Goal: Information Seeking & Learning: Learn about a topic

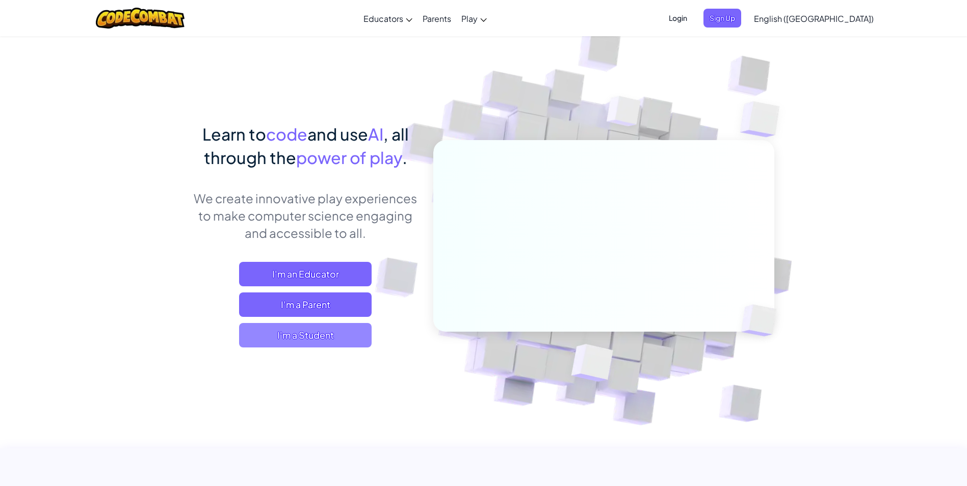
click at [279, 337] on span "I'm a Student" at bounding box center [305, 335] width 133 height 24
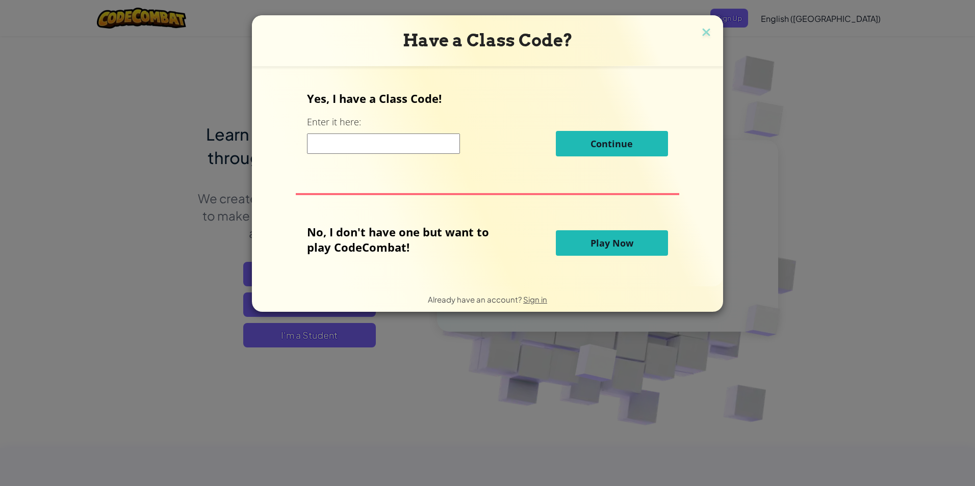
click at [327, 140] on input at bounding box center [383, 144] width 153 height 20
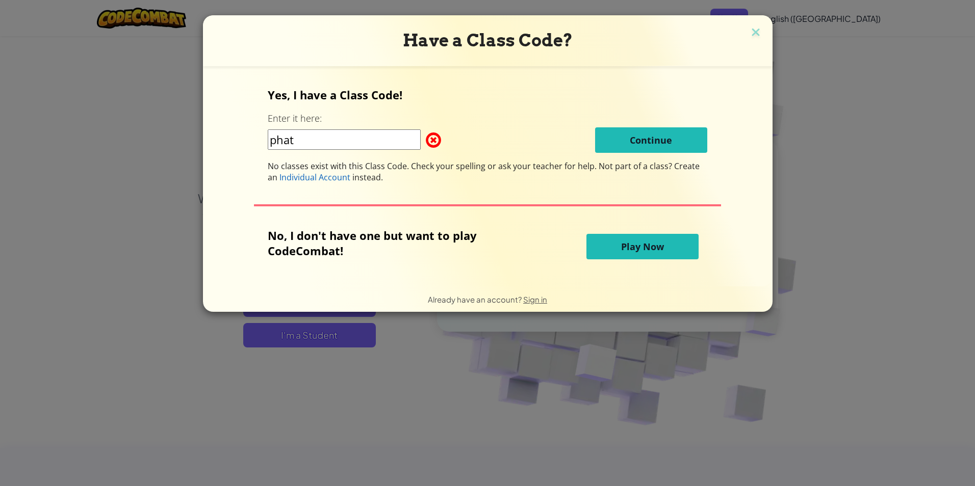
click at [426, 135] on span at bounding box center [426, 140] width 0 height 20
click at [426, 137] on span at bounding box center [426, 140] width 0 height 20
click at [405, 140] on input "phat" at bounding box center [344, 140] width 153 height 20
type input "p"
click at [672, 248] on button "Play Now" at bounding box center [642, 246] width 112 height 25
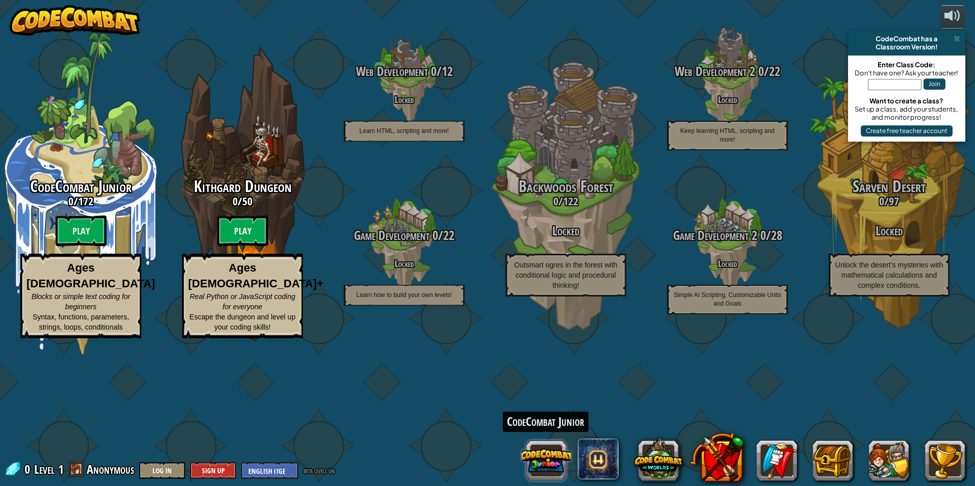
click at [547, 458] on button at bounding box center [546, 460] width 49 height 49
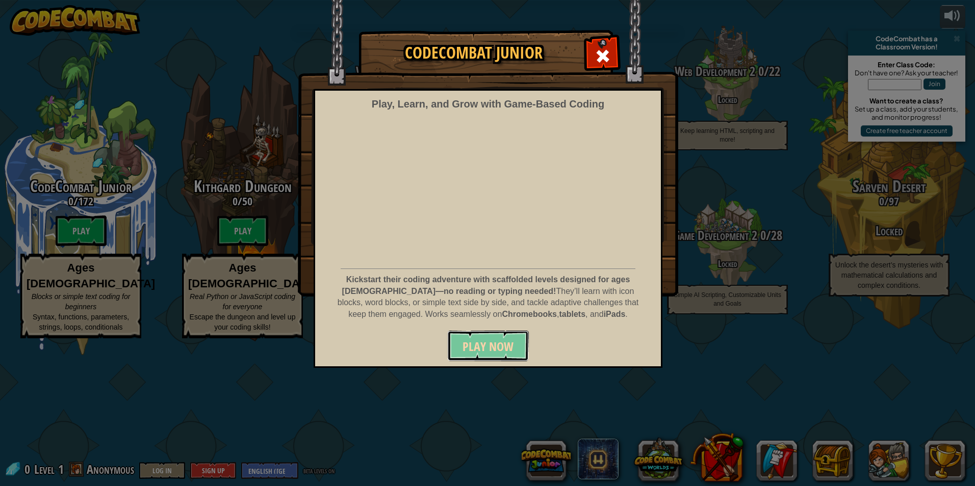
click at [497, 351] on span "Play Now" at bounding box center [487, 347] width 51 height 16
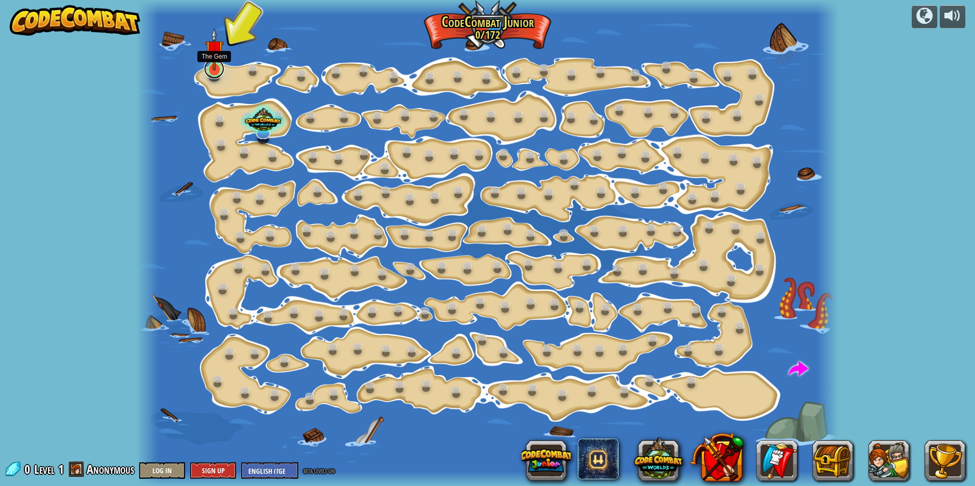
click at [218, 73] on link at bounding box center [214, 69] width 20 height 20
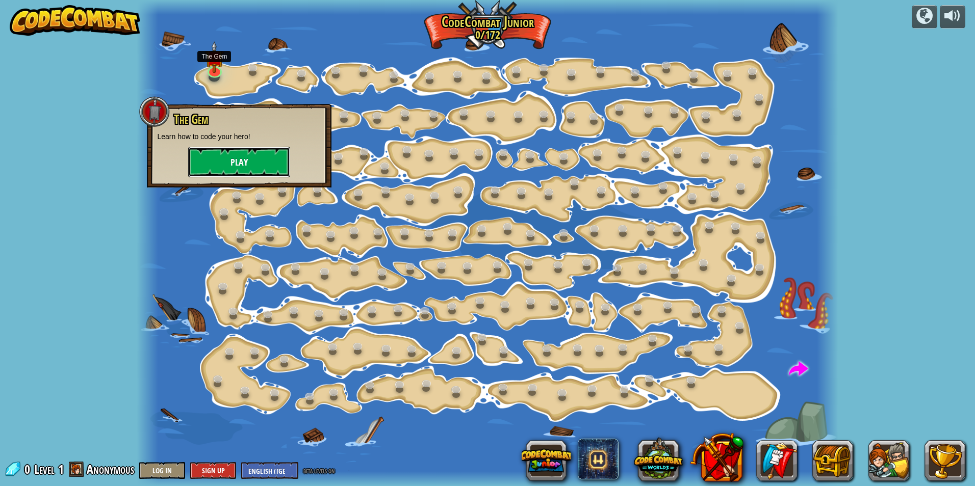
click at [240, 174] on button "Play" at bounding box center [239, 162] width 102 height 31
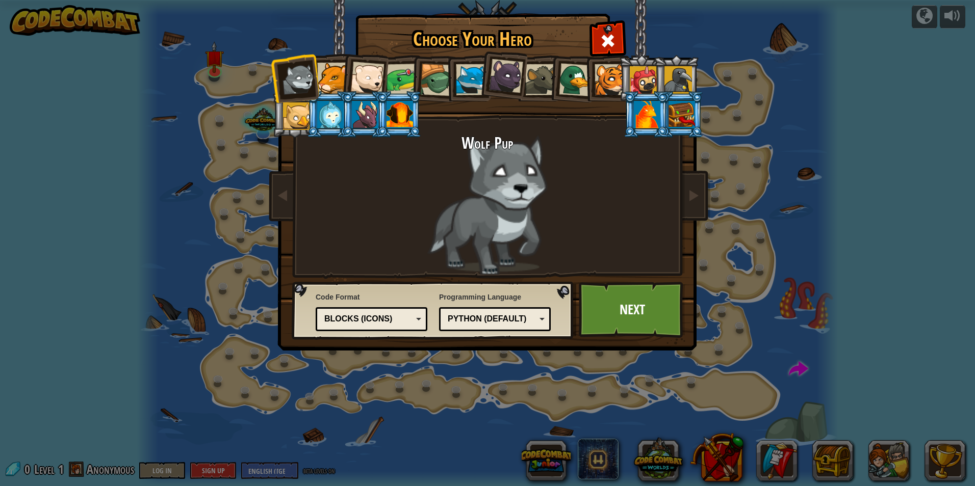
click at [405, 71] on div at bounding box center [402, 80] width 32 height 32
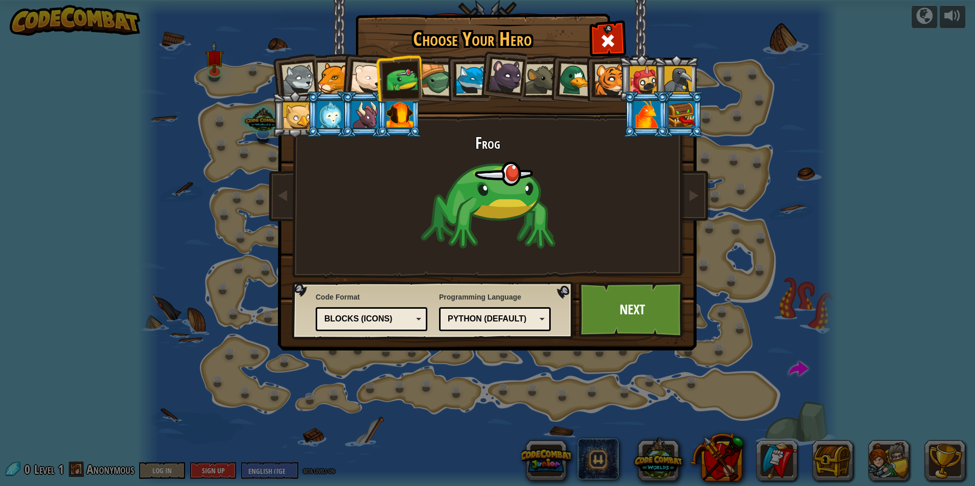
click at [534, 70] on div at bounding box center [540, 79] width 31 height 31
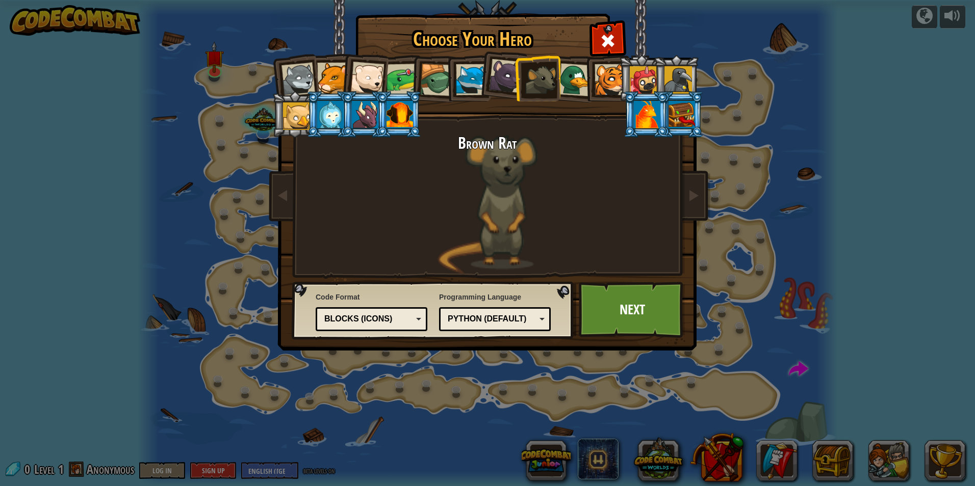
click at [571, 69] on div at bounding box center [575, 79] width 33 height 33
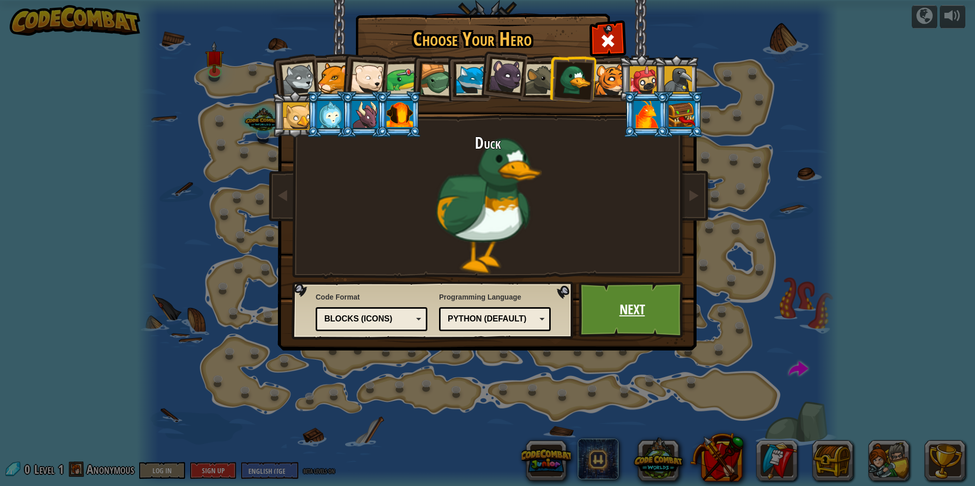
click at [634, 308] on link "Next" at bounding box center [632, 310] width 107 height 56
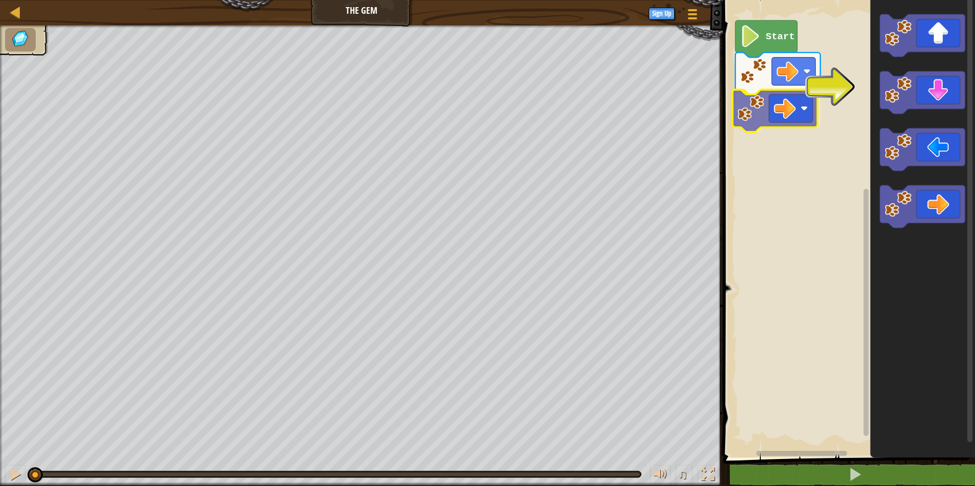
click at [765, 113] on div "Start" at bounding box center [847, 226] width 255 height 463
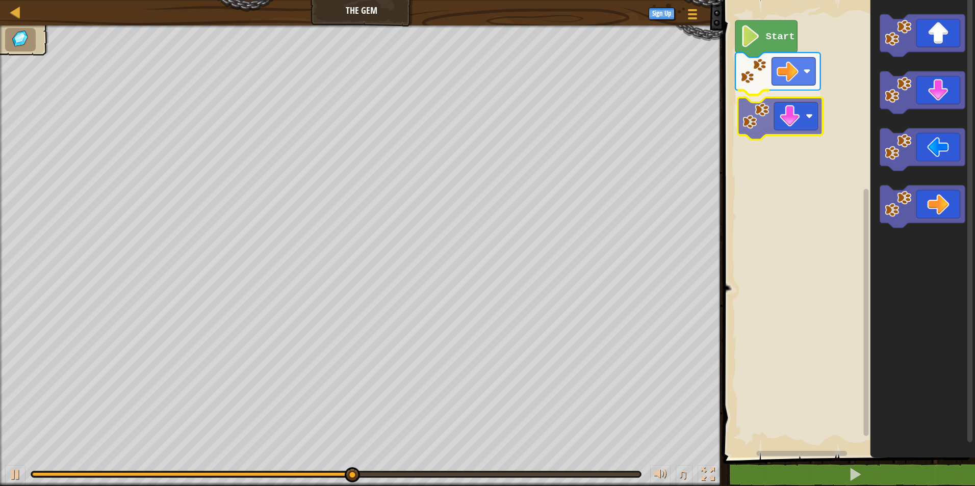
click at [769, 122] on div "Start" at bounding box center [847, 226] width 255 height 463
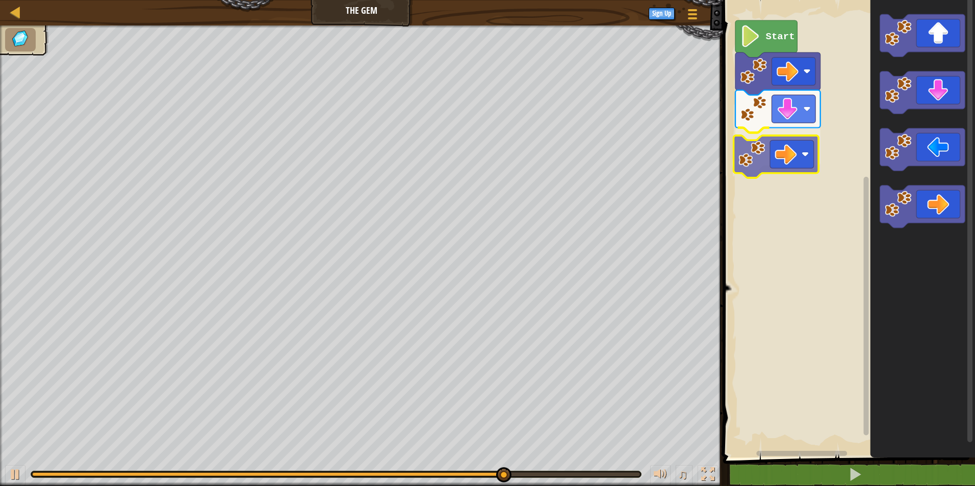
click at [778, 174] on div "Start" at bounding box center [847, 226] width 255 height 463
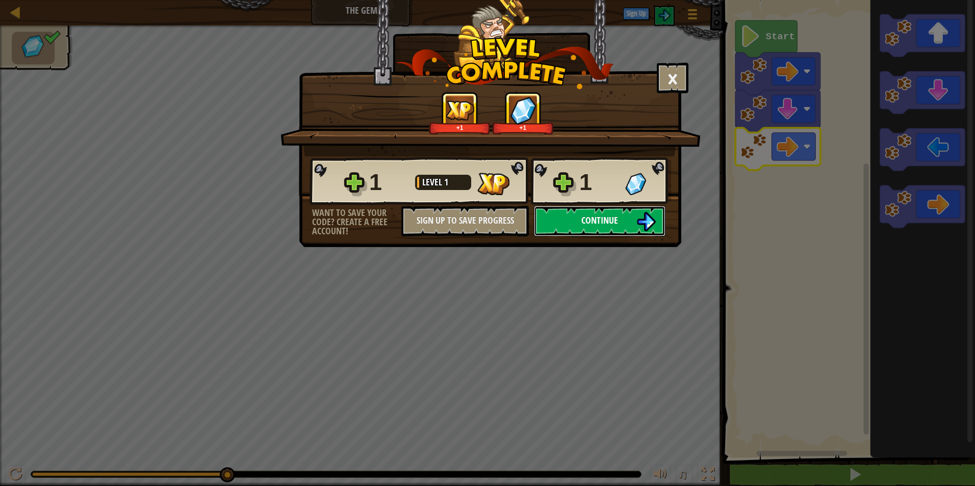
click at [616, 227] on button "Continue" at bounding box center [600, 221] width 132 height 31
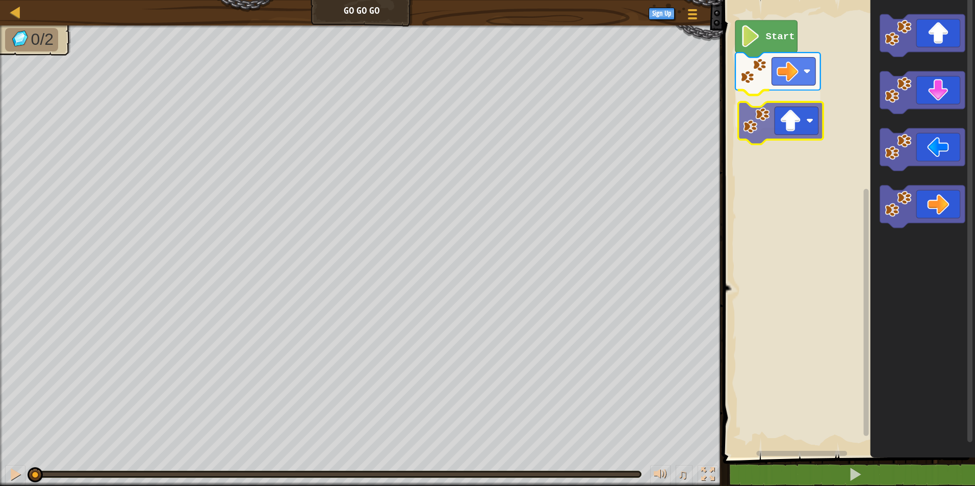
click at [794, 113] on div "Start" at bounding box center [847, 226] width 255 height 463
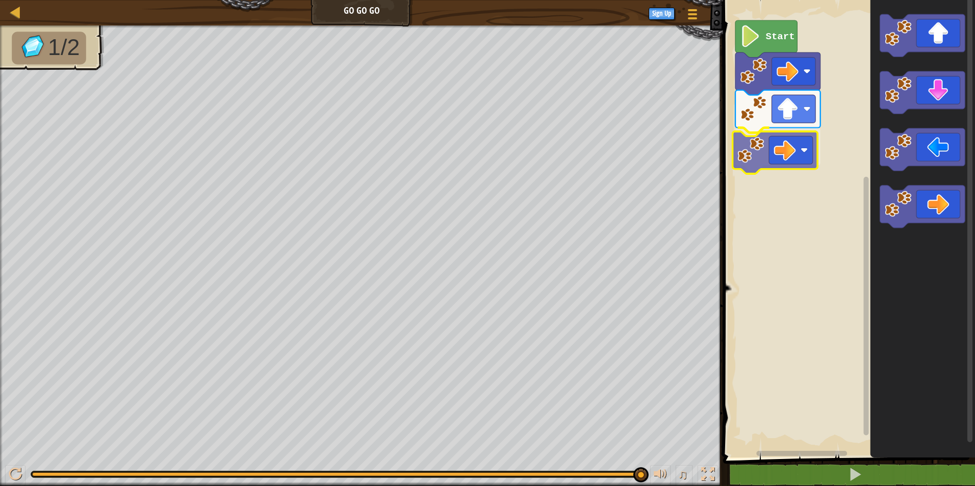
click at [783, 156] on div "Start" at bounding box center [847, 226] width 255 height 463
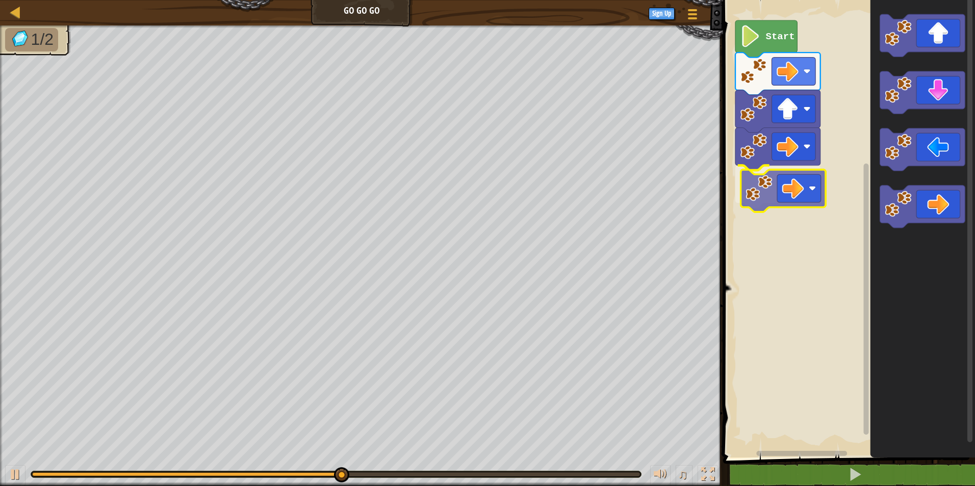
click at [805, 194] on div "Start" at bounding box center [847, 226] width 255 height 463
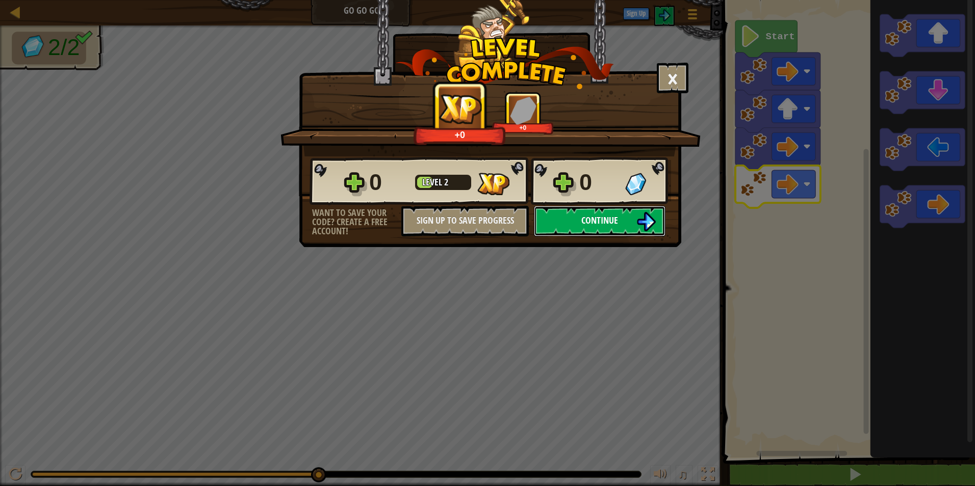
click at [569, 216] on button "Continue" at bounding box center [600, 221] width 132 height 31
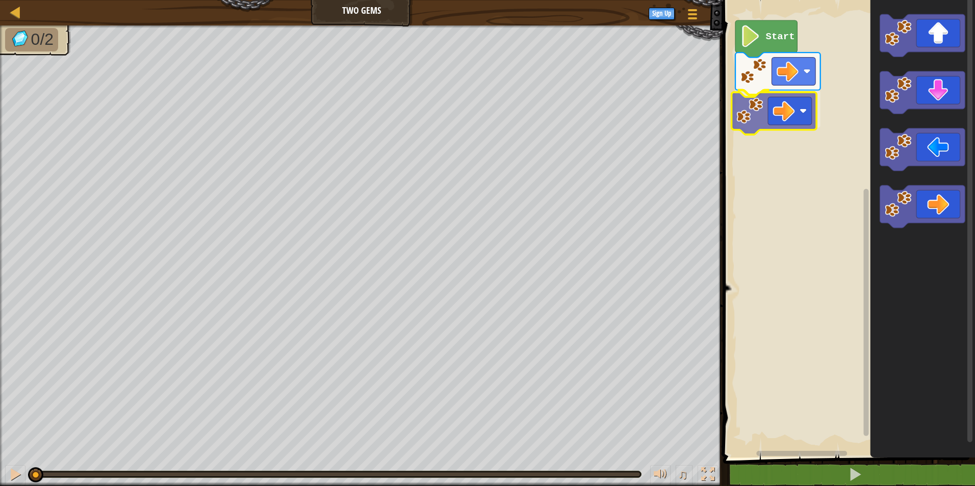
click at [772, 115] on div "Start" at bounding box center [847, 226] width 255 height 463
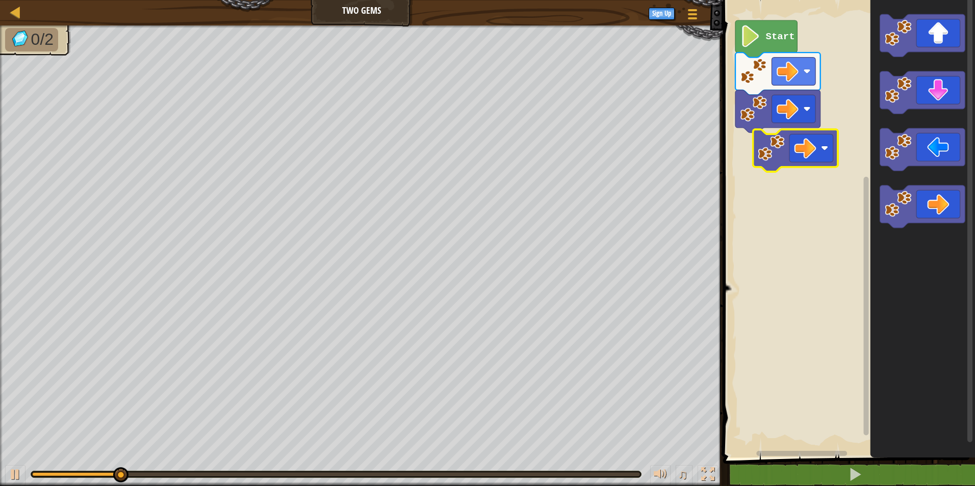
click at [783, 153] on div "Start" at bounding box center [847, 226] width 255 height 463
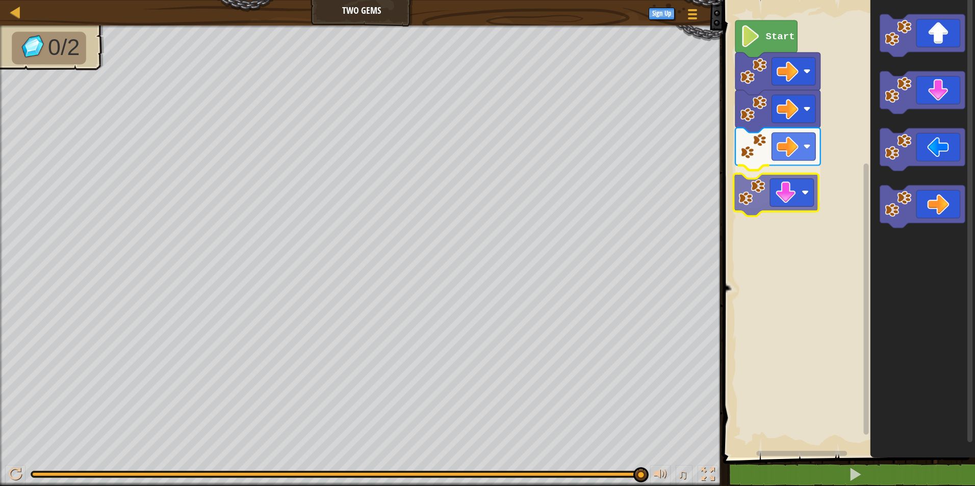
click at [784, 201] on div "Start" at bounding box center [847, 226] width 255 height 463
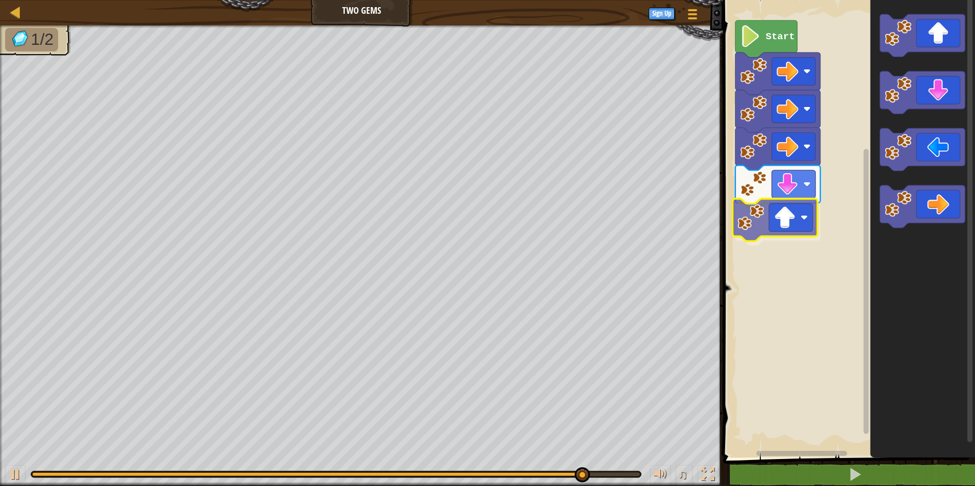
click at [770, 211] on div "Start" at bounding box center [847, 226] width 255 height 463
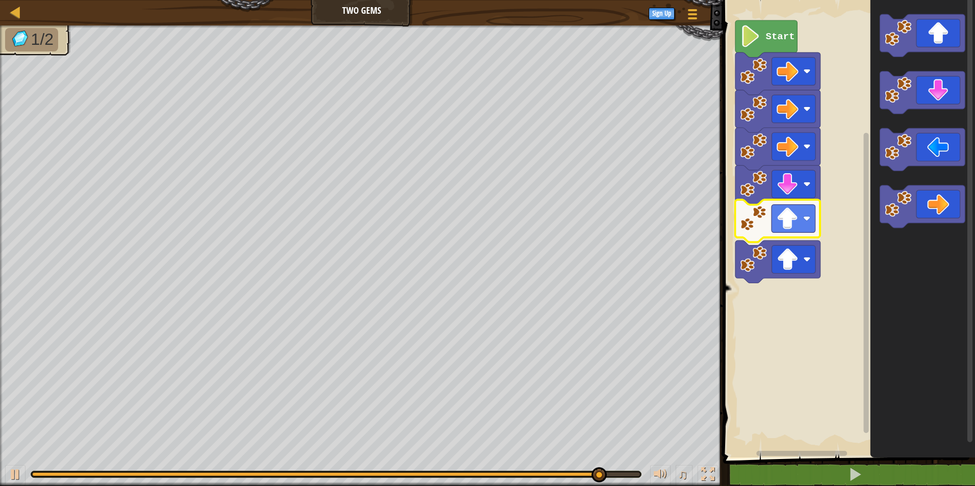
click at [776, 219] on div "Start" at bounding box center [847, 226] width 255 height 463
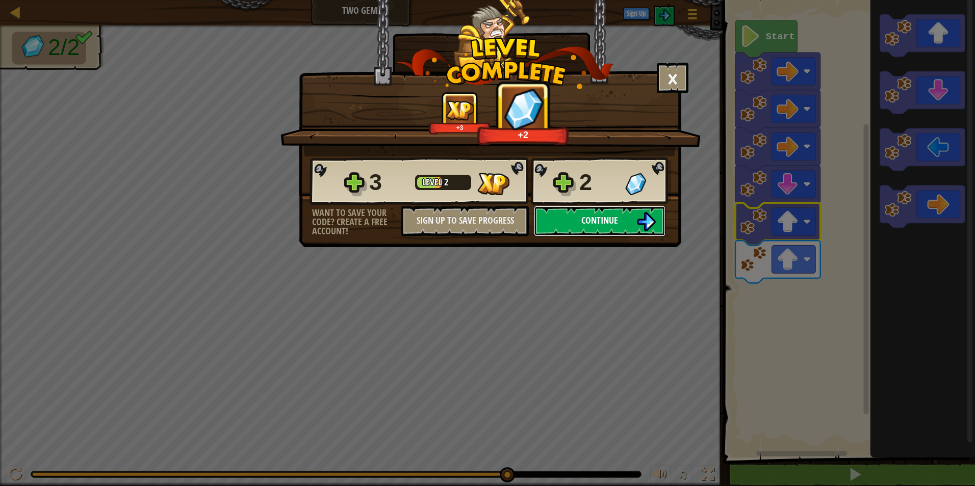
click at [622, 214] on button "Continue" at bounding box center [600, 221] width 132 height 31
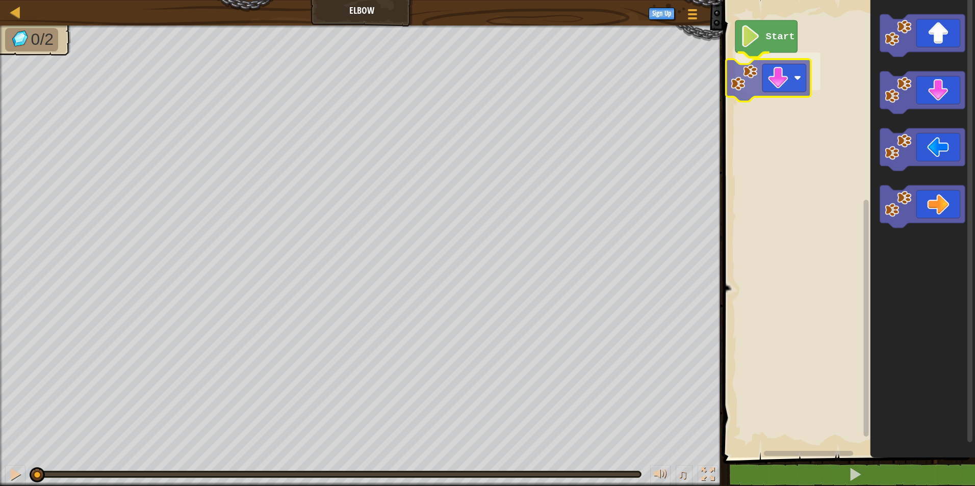
click at [778, 99] on div "Start" at bounding box center [847, 226] width 255 height 463
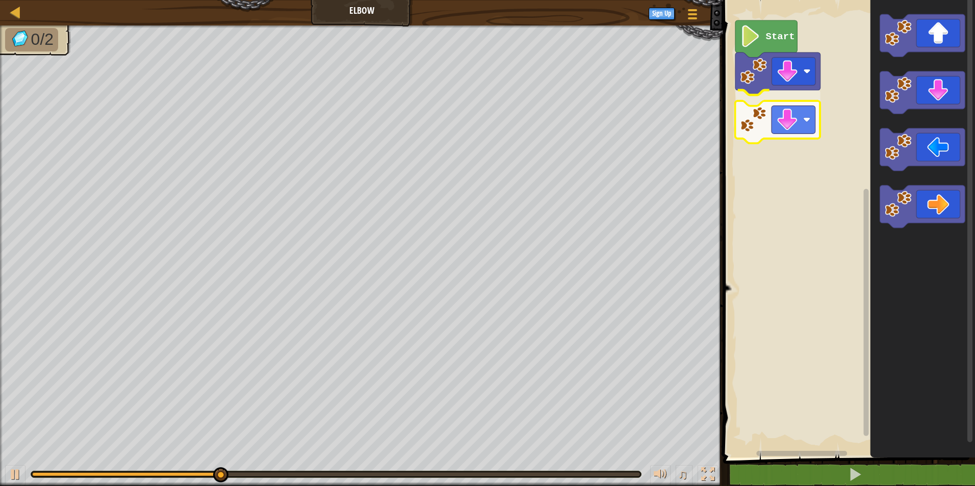
click at [769, 133] on div "Start" at bounding box center [847, 226] width 255 height 463
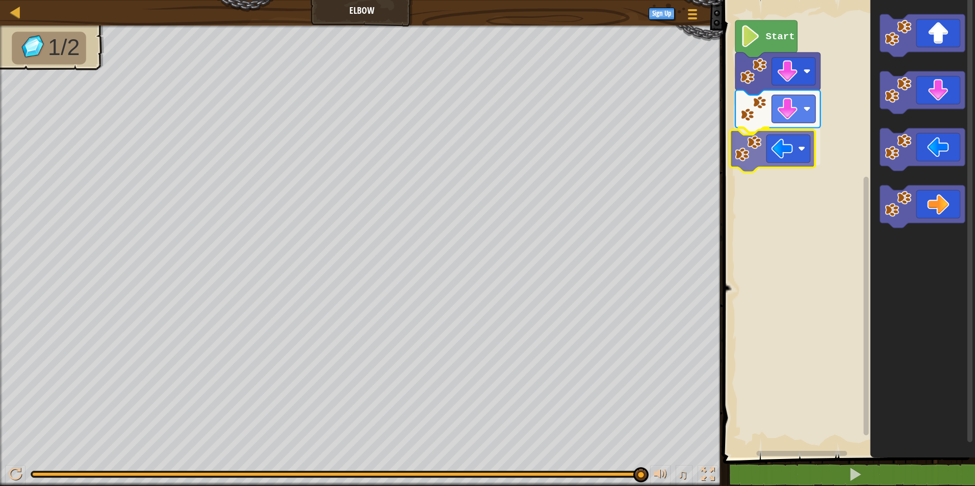
click at [798, 155] on div "Start" at bounding box center [847, 226] width 255 height 463
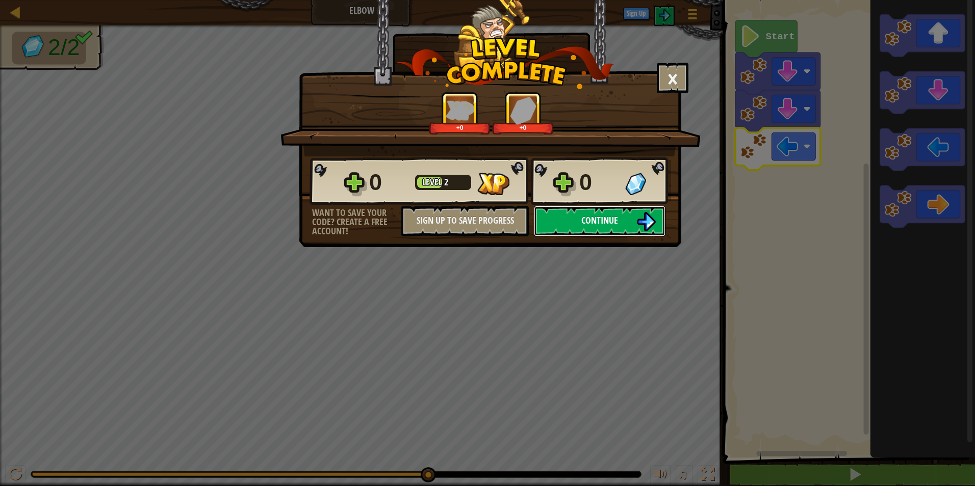
click at [592, 224] on span "Continue" at bounding box center [599, 220] width 37 height 13
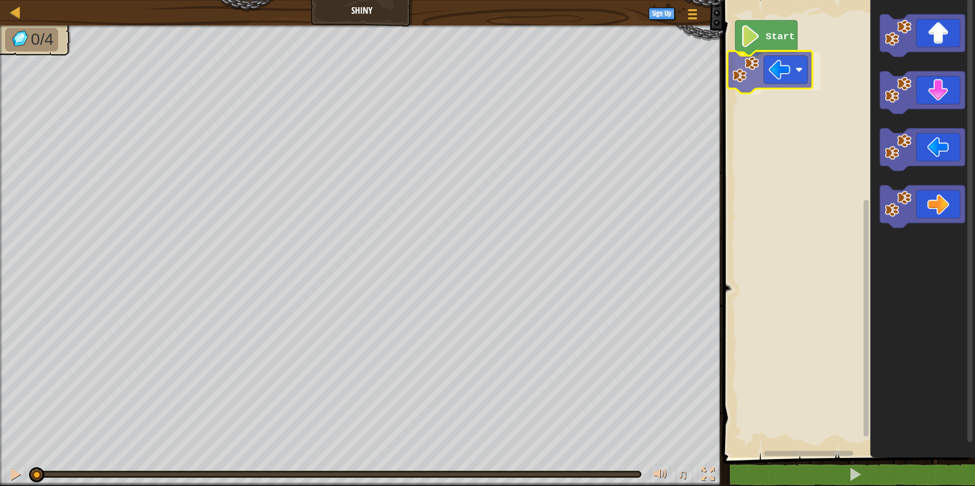
click at [772, 73] on div "Start" at bounding box center [847, 226] width 255 height 463
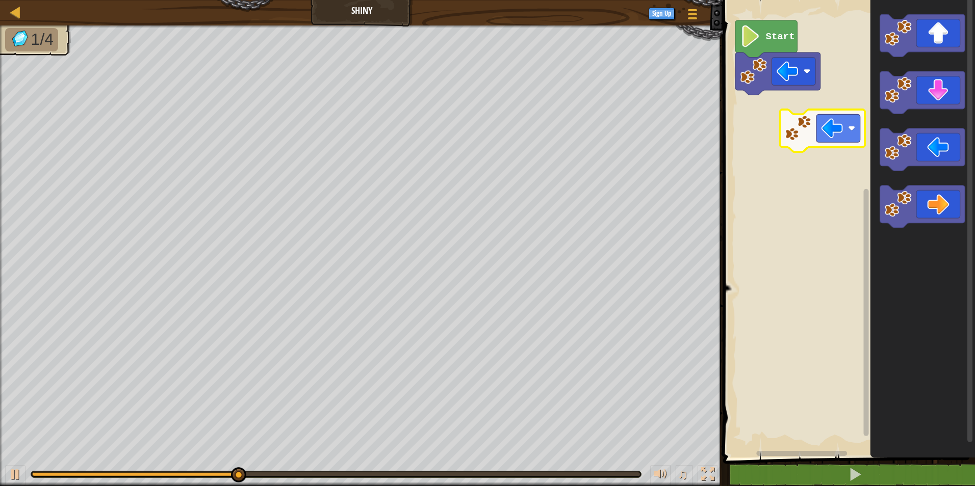
click at [780, 119] on div "Start" at bounding box center [847, 226] width 255 height 463
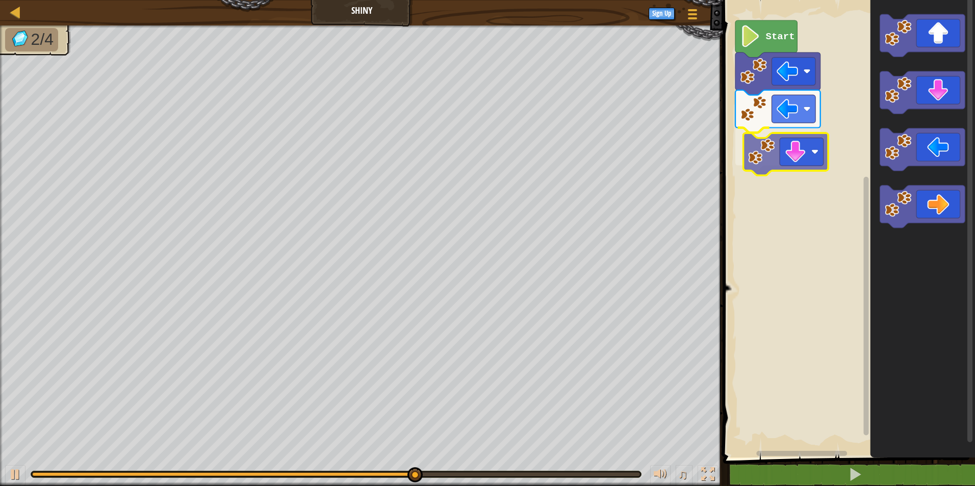
click at [792, 164] on div "Start" at bounding box center [847, 226] width 255 height 463
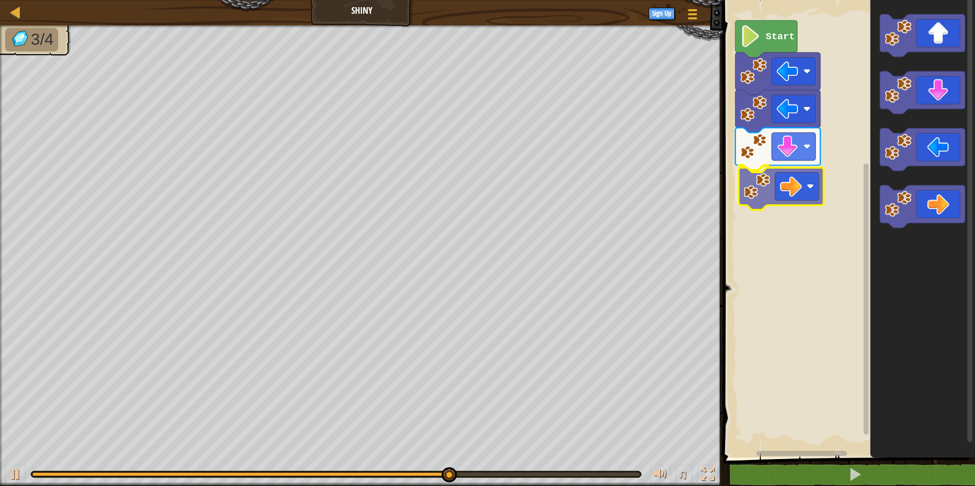
click at [779, 180] on div "Start" at bounding box center [847, 226] width 255 height 463
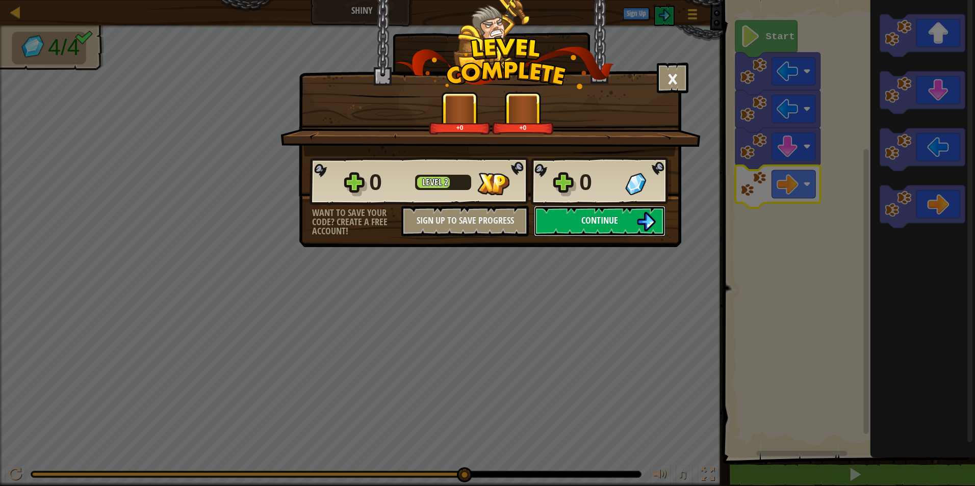
click at [582, 214] on button "Continue" at bounding box center [600, 221] width 132 height 31
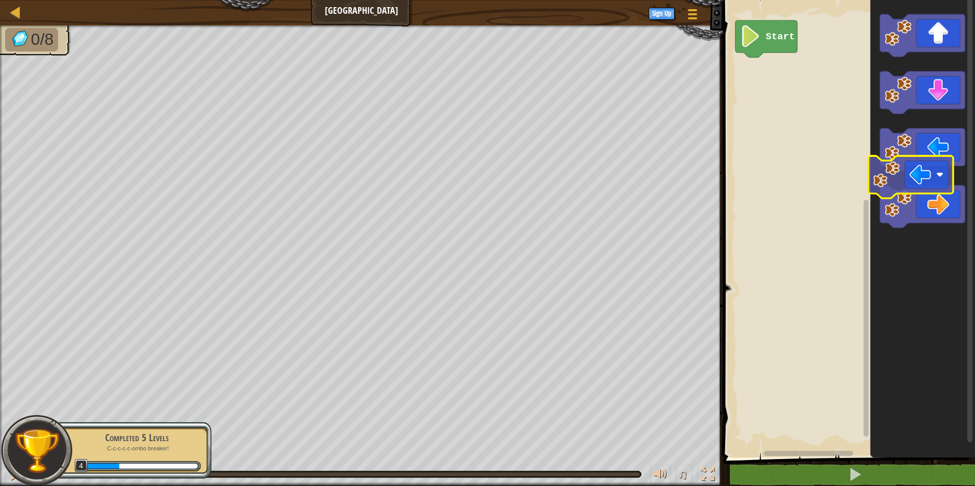
click at [934, 175] on icon "Blockly Workspace" at bounding box center [922, 226] width 105 height 463
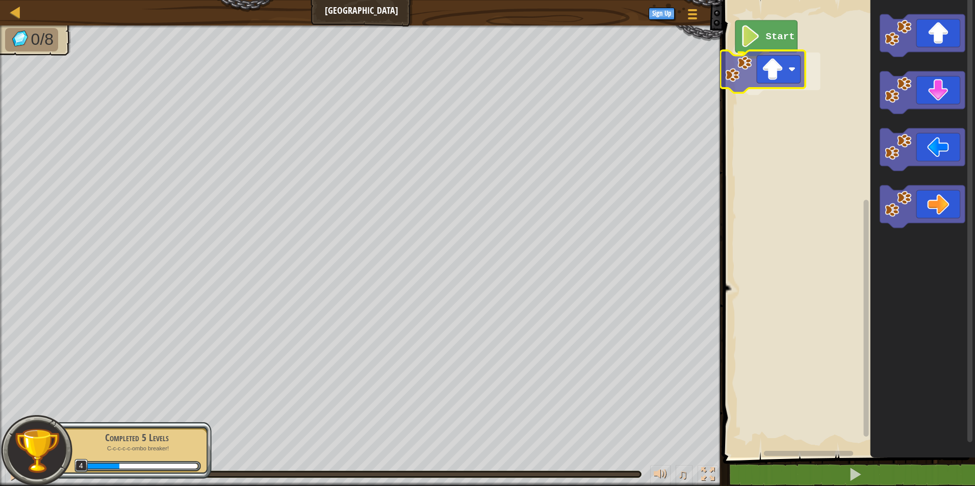
click at [765, 80] on div "Start" at bounding box center [847, 226] width 255 height 463
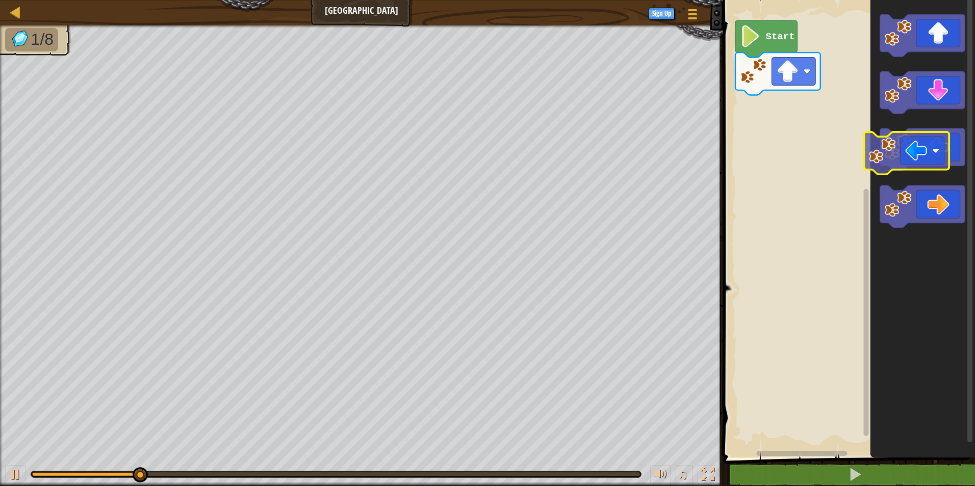
click at [908, 142] on g "Blockly Workspace" at bounding box center [922, 149] width 85 height 42
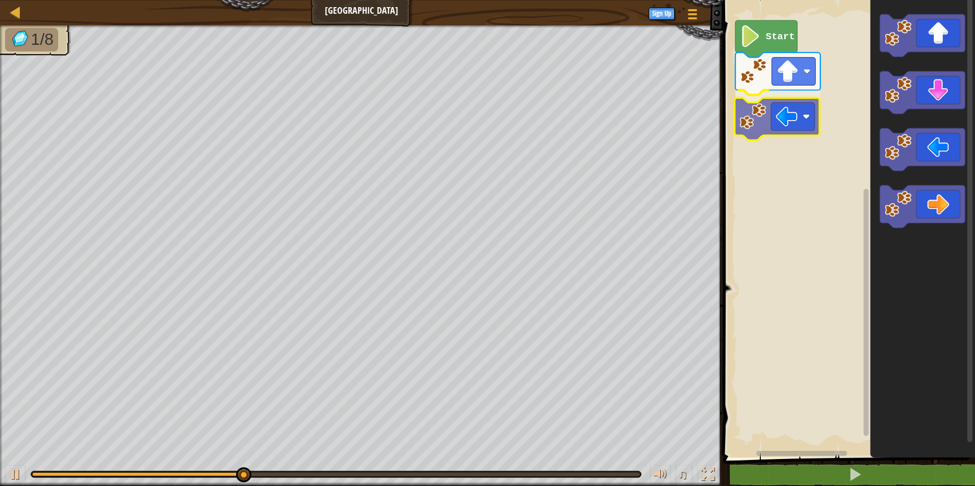
click at [768, 109] on div "Start" at bounding box center [847, 226] width 255 height 463
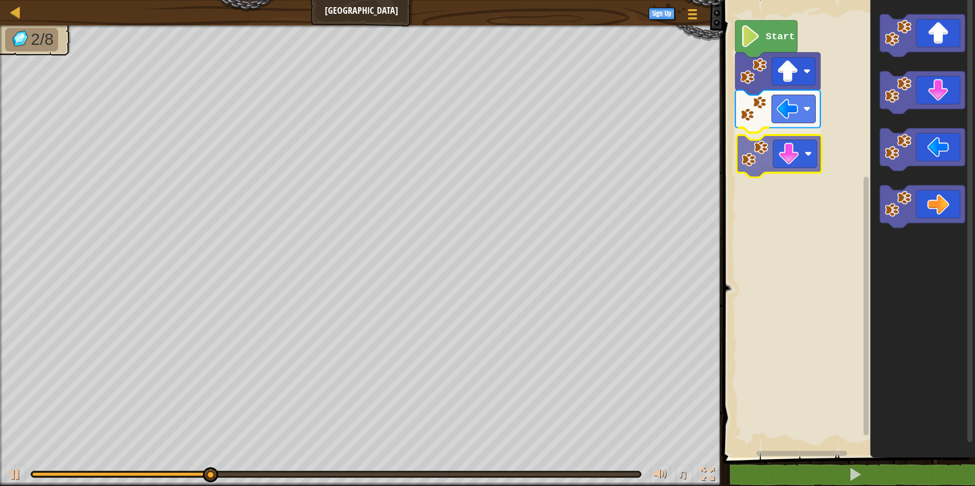
click at [778, 167] on div "Start" at bounding box center [847, 226] width 255 height 463
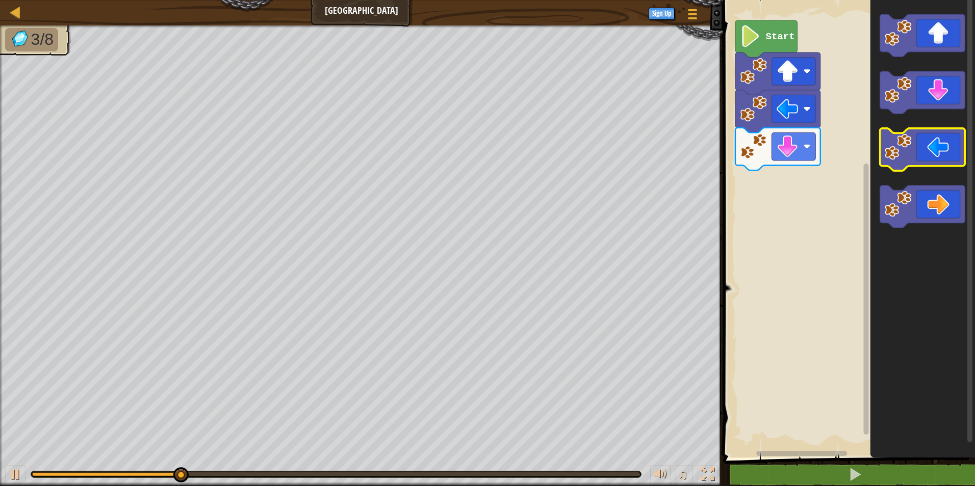
click at [927, 145] on icon "Blockly Workspace" at bounding box center [922, 149] width 85 height 42
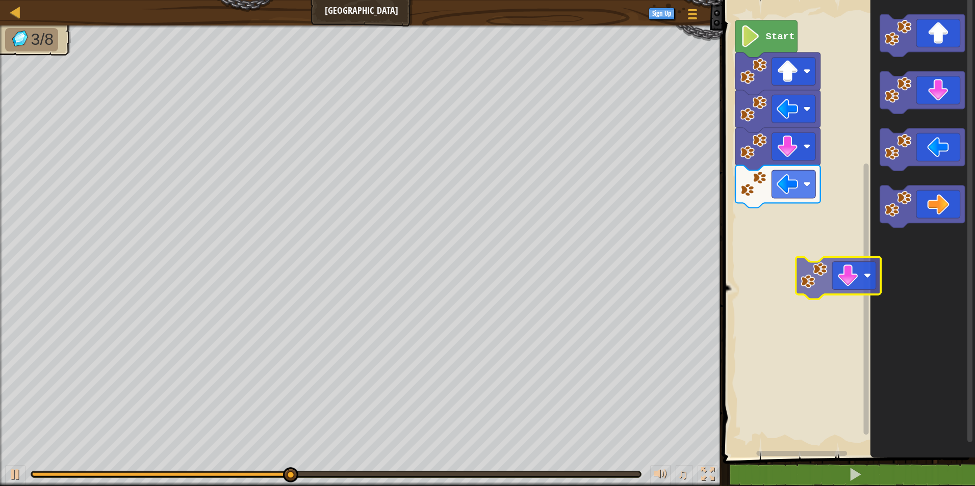
click at [839, 311] on div "Start" at bounding box center [847, 226] width 255 height 463
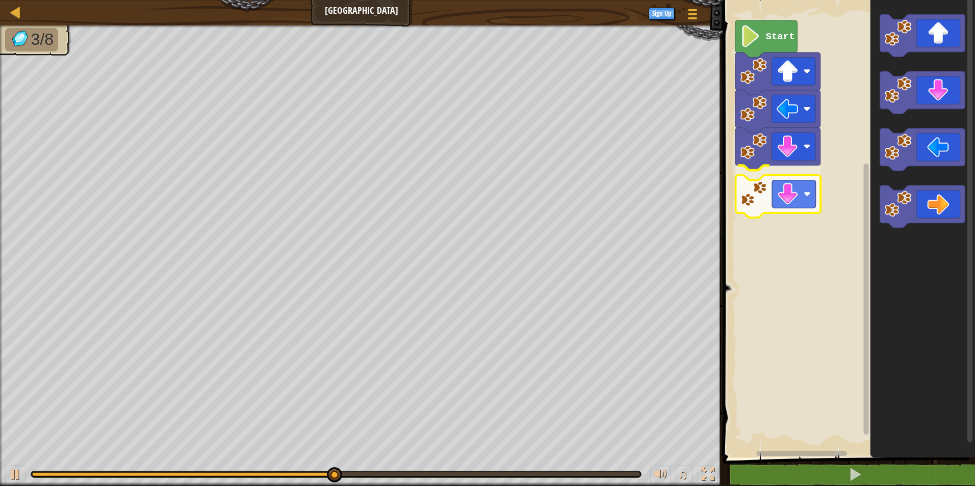
click at [775, 205] on div "Start" at bounding box center [847, 226] width 255 height 463
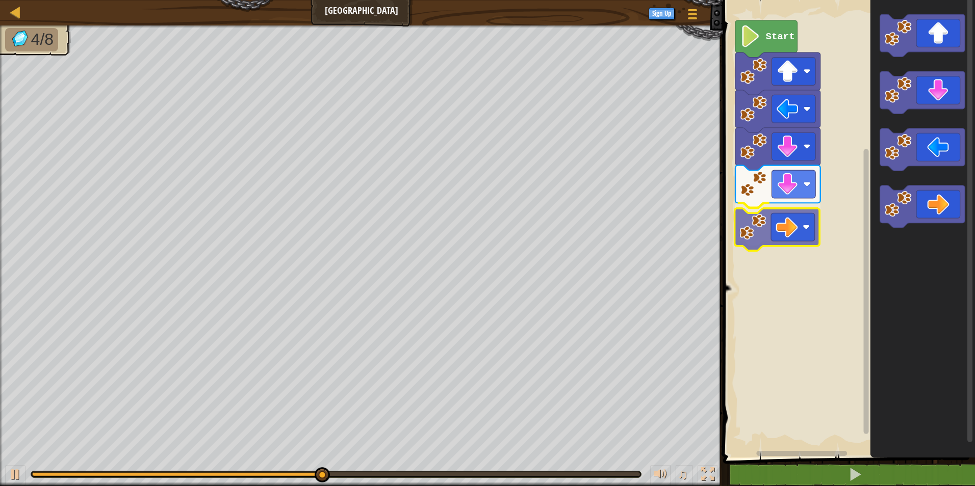
click at [806, 231] on div "Start" at bounding box center [847, 226] width 255 height 463
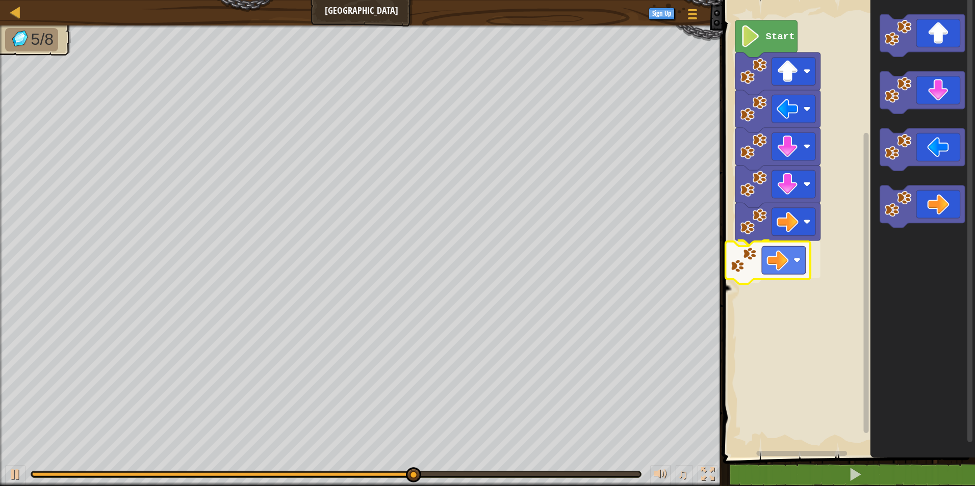
click at [759, 263] on div "Start" at bounding box center [847, 226] width 255 height 463
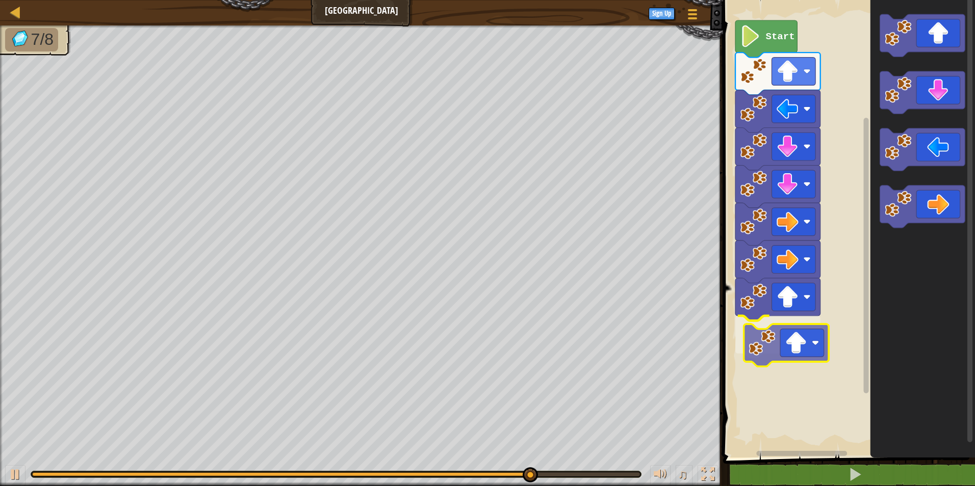
click at [790, 346] on div "Start" at bounding box center [847, 226] width 255 height 463
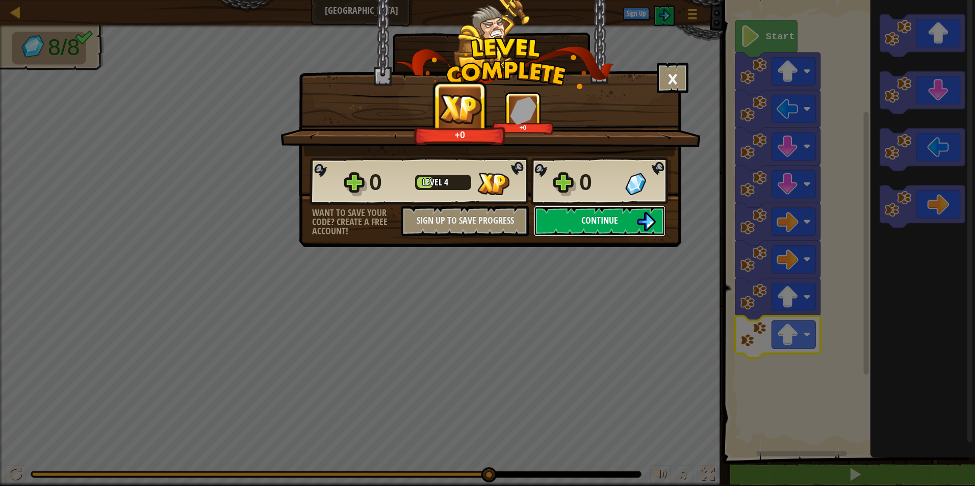
click at [647, 224] on img at bounding box center [645, 221] width 19 height 19
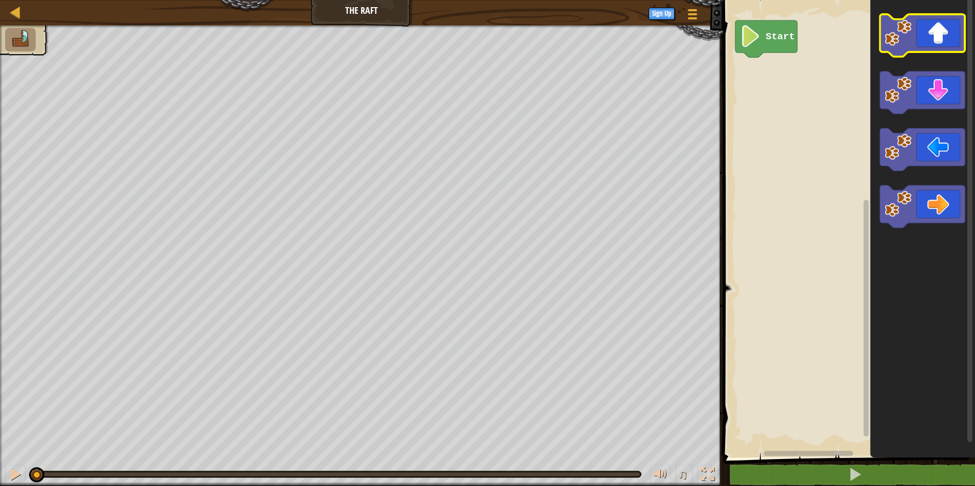
click at [918, 36] on icon "Blockly Workspace" at bounding box center [922, 35] width 85 height 42
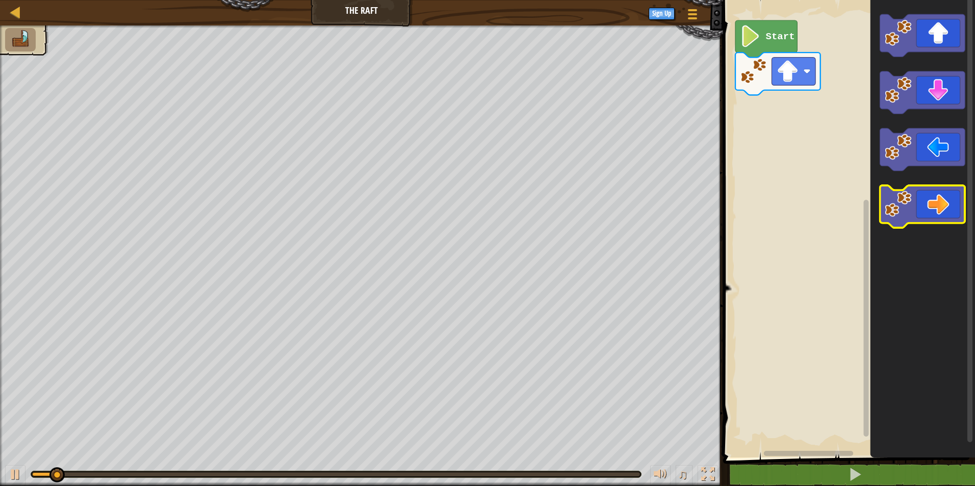
click at [917, 207] on icon "Blockly Workspace" at bounding box center [922, 207] width 85 height 42
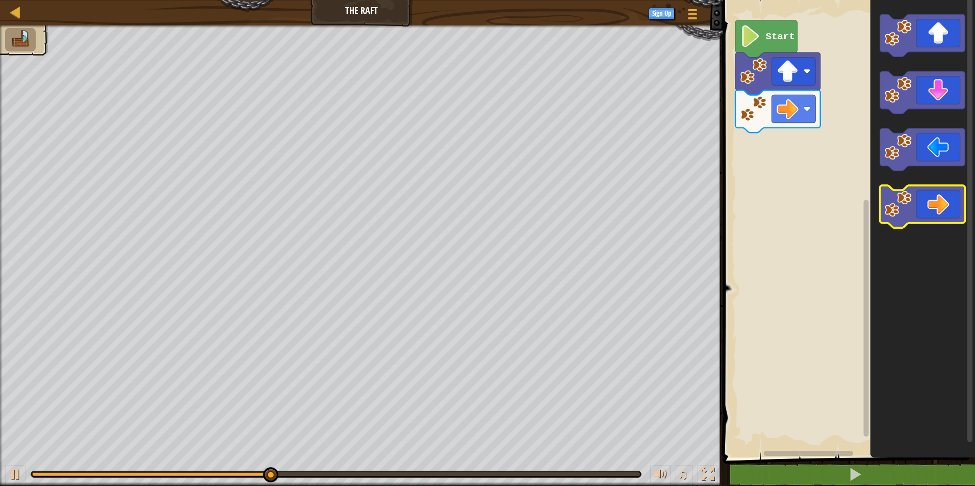
click at [917, 207] on icon "Blockly Workspace" at bounding box center [922, 207] width 85 height 42
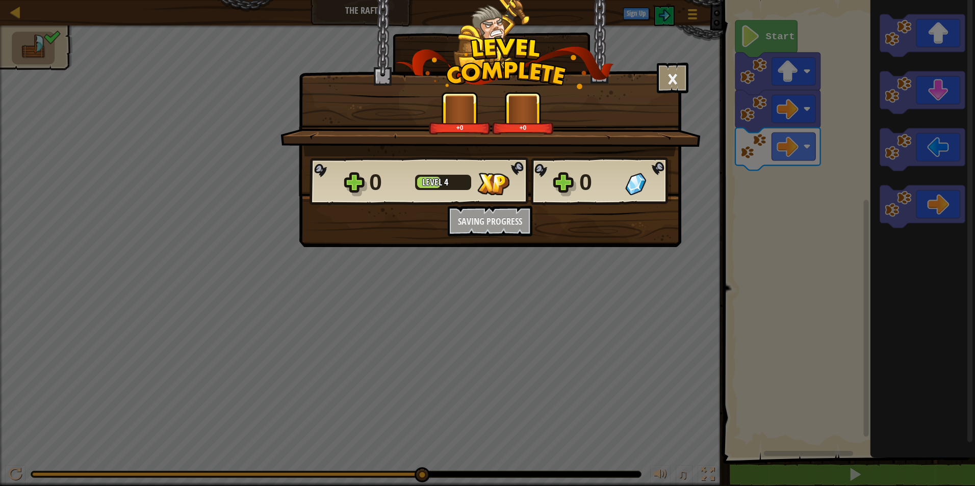
click at [0, 0] on span "Continue" at bounding box center [0, 0] width 0 height 0
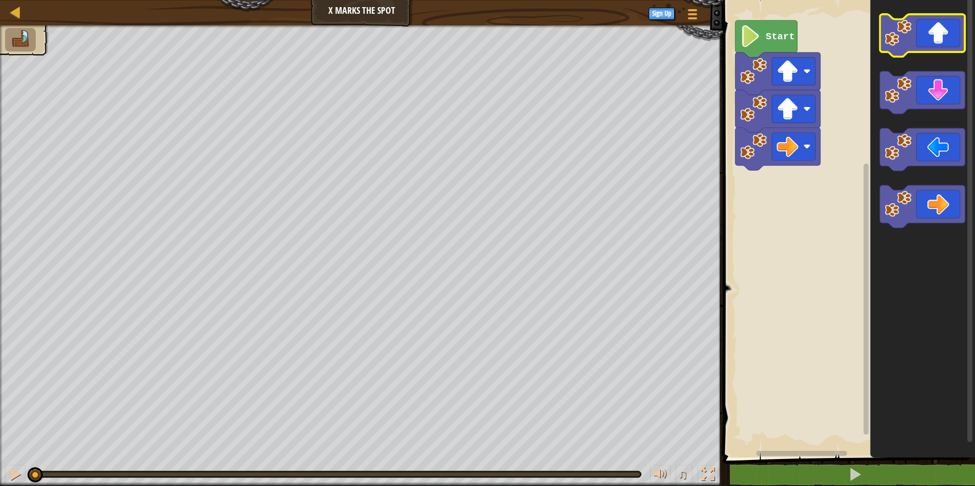
click at [958, 41] on icon "Blockly Workspace" at bounding box center [922, 35] width 85 height 42
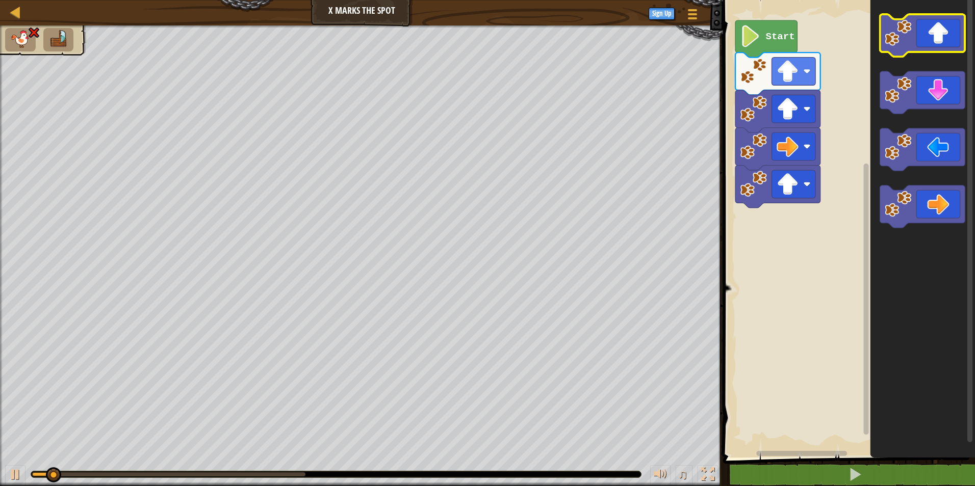
click at [958, 41] on icon "Blockly Workspace" at bounding box center [922, 35] width 85 height 42
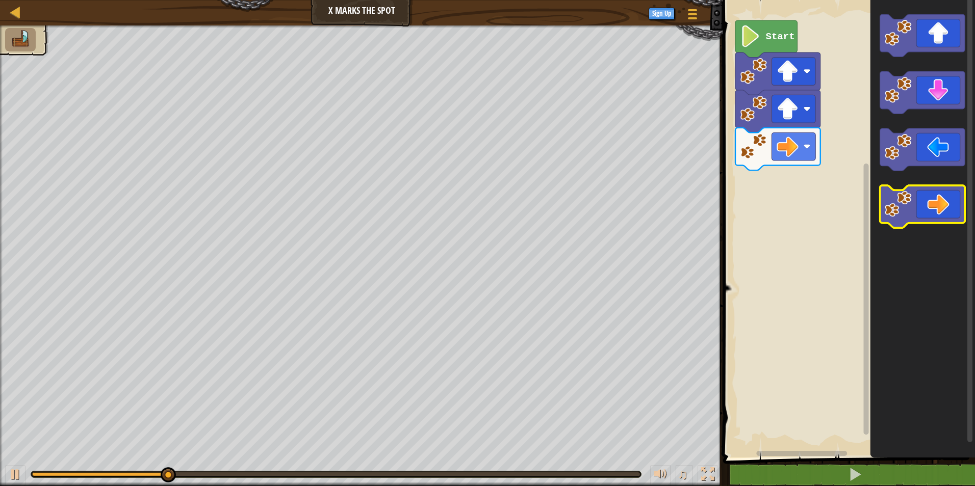
click at [914, 200] on icon "Blockly Workspace" at bounding box center [922, 207] width 85 height 42
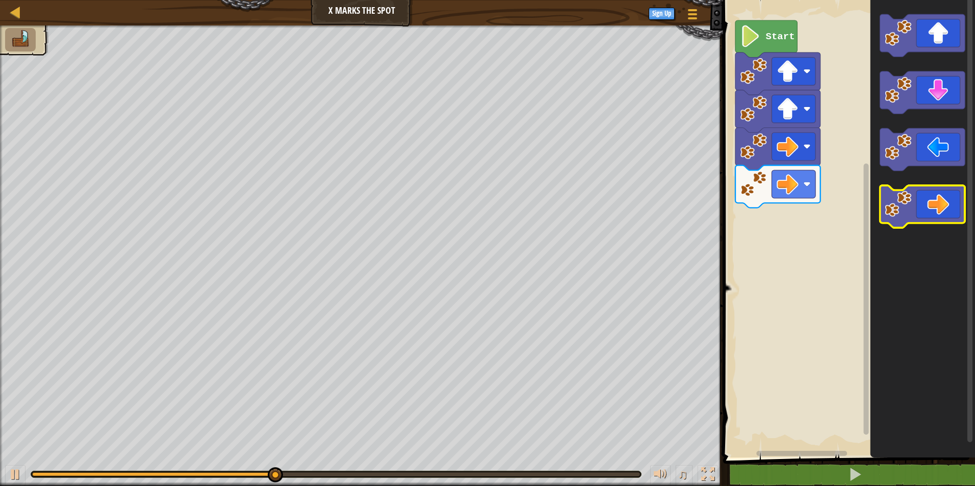
click at [914, 200] on icon "Blockly Workspace" at bounding box center [922, 207] width 85 height 42
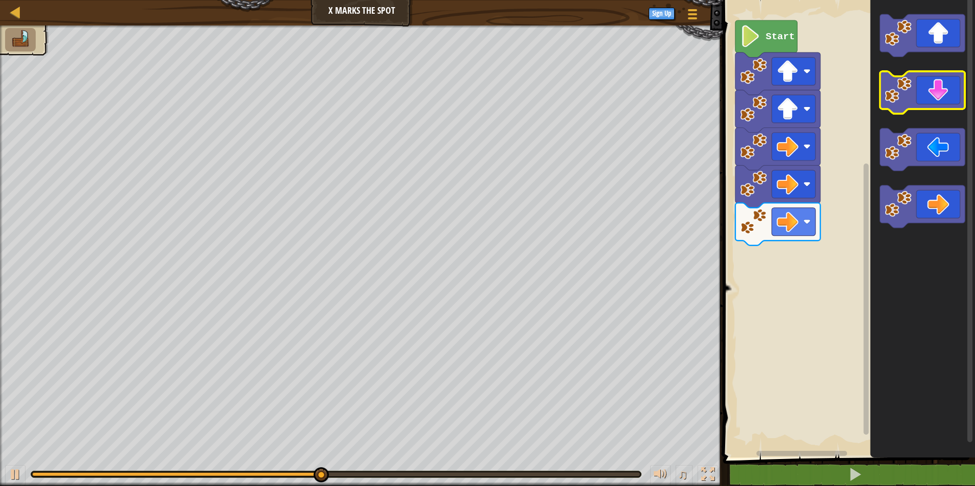
click at [932, 96] on icon "Blockly Workspace" at bounding box center [922, 92] width 85 height 42
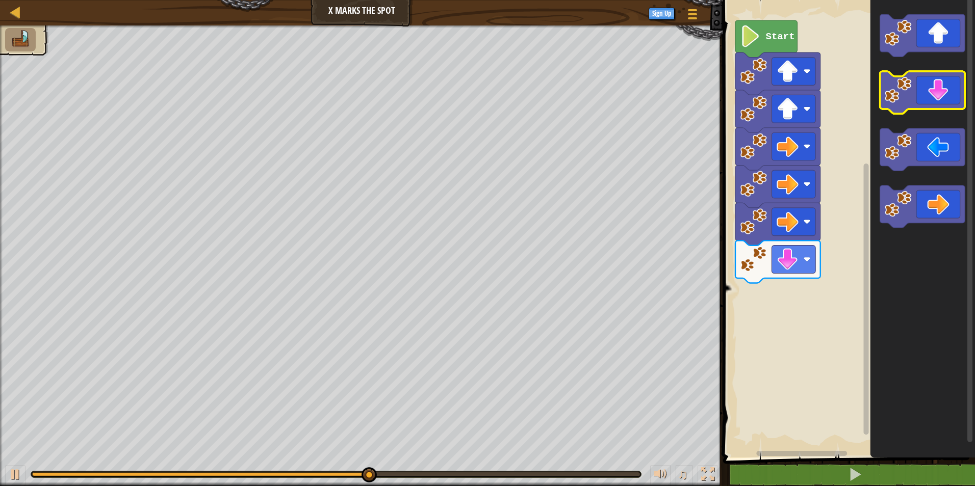
click at [932, 96] on icon "Blockly Workspace" at bounding box center [922, 92] width 85 height 42
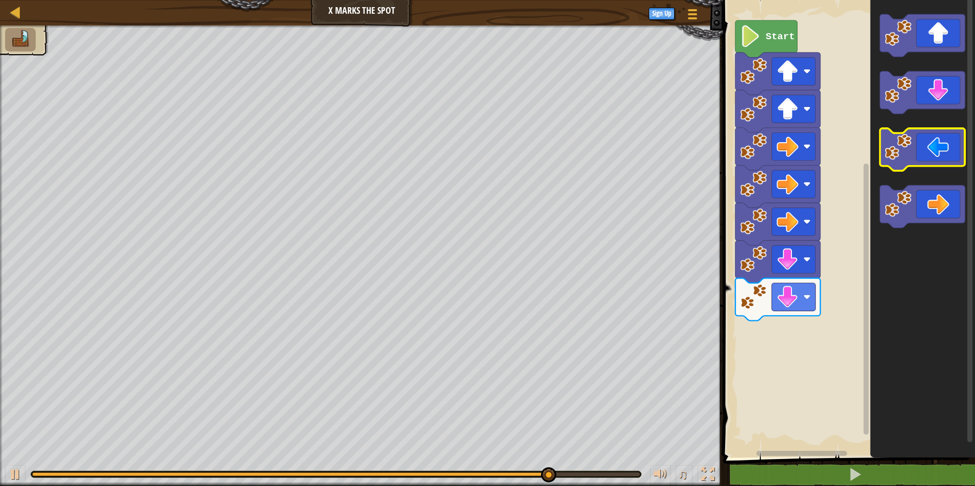
click at [931, 150] on icon "Blockly Workspace" at bounding box center [922, 149] width 85 height 42
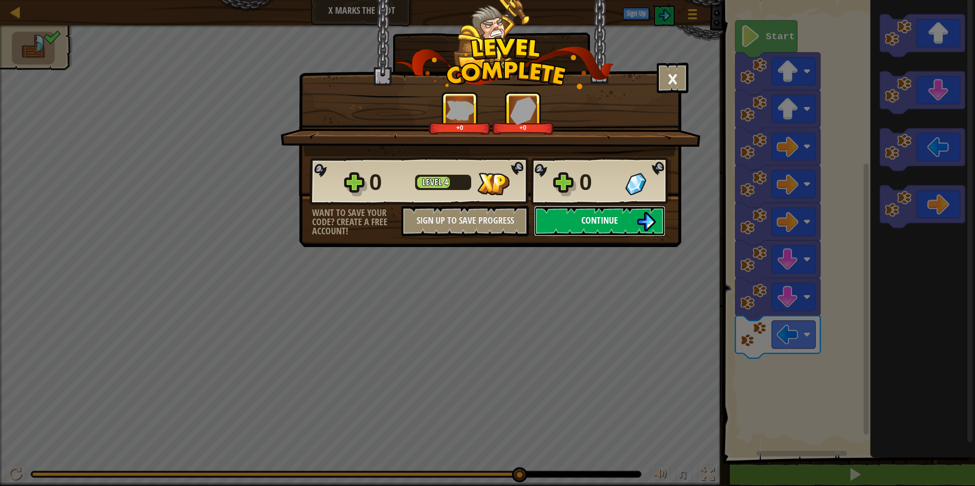
click at [622, 223] on button "Continue" at bounding box center [600, 221] width 132 height 31
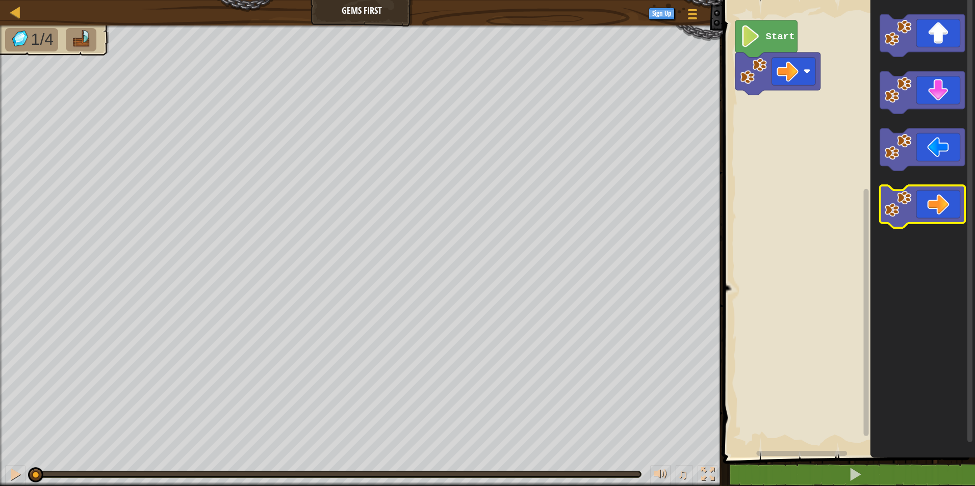
click at [901, 210] on image "Blockly Workspace" at bounding box center [898, 204] width 27 height 27
click at [911, 212] on image "Blockly Workspace" at bounding box center [898, 204] width 27 height 27
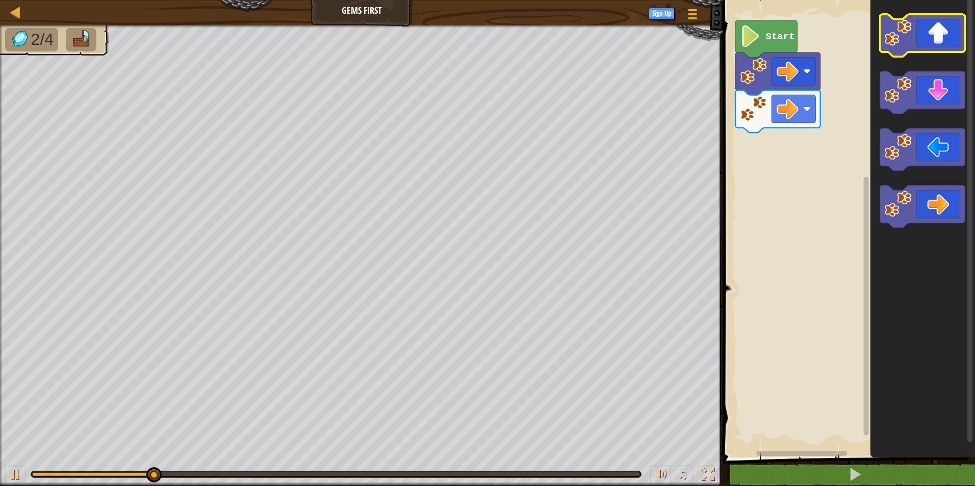
click at [934, 40] on icon "Blockly Workspace" at bounding box center [922, 35] width 85 height 42
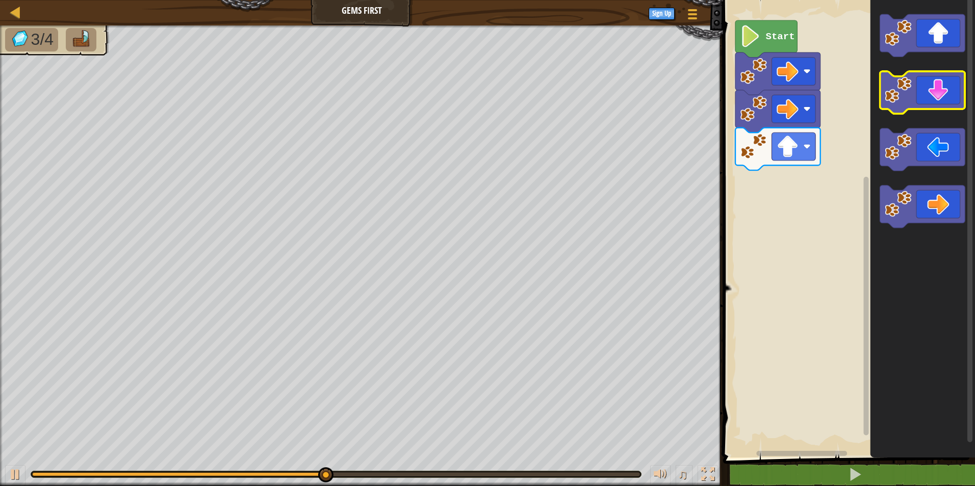
click at [914, 84] on icon "Blockly Workspace" at bounding box center [922, 92] width 85 height 42
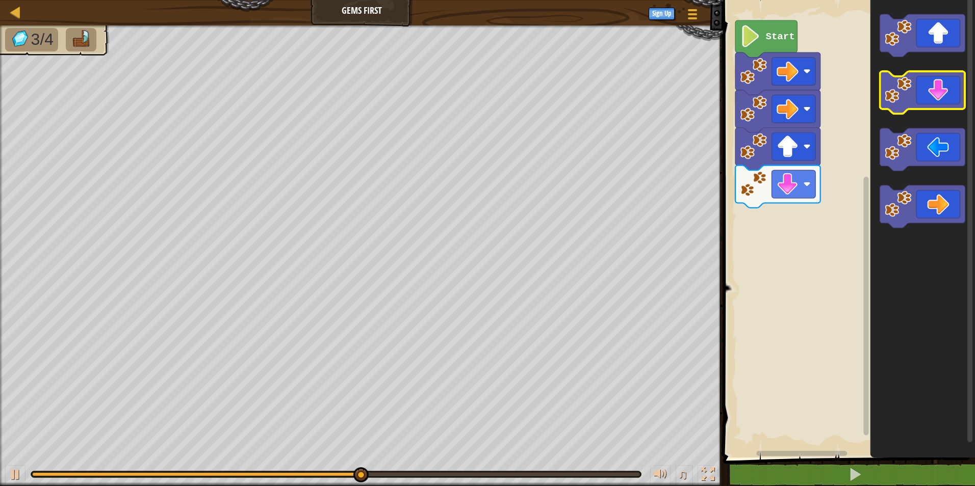
click at [914, 84] on icon "Blockly Workspace" at bounding box center [922, 92] width 85 height 42
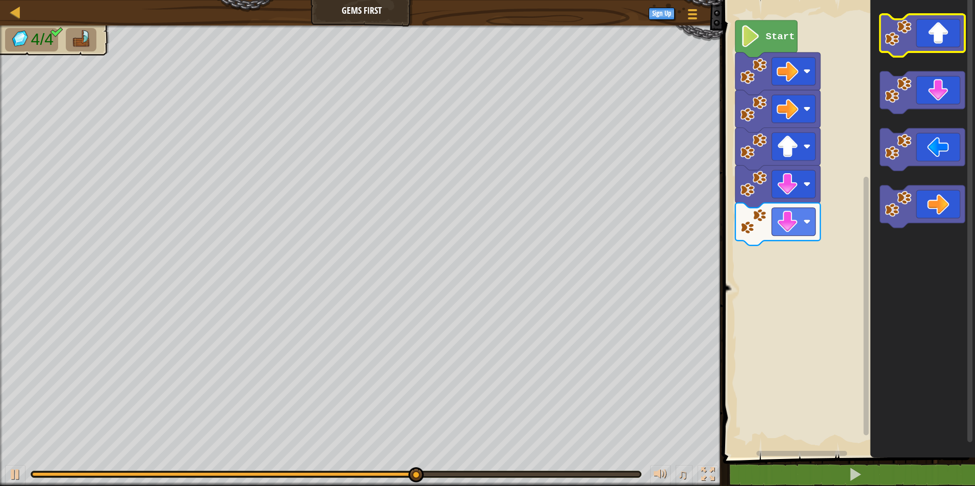
click at [947, 29] on icon "Blockly Workspace" at bounding box center [922, 35] width 85 height 42
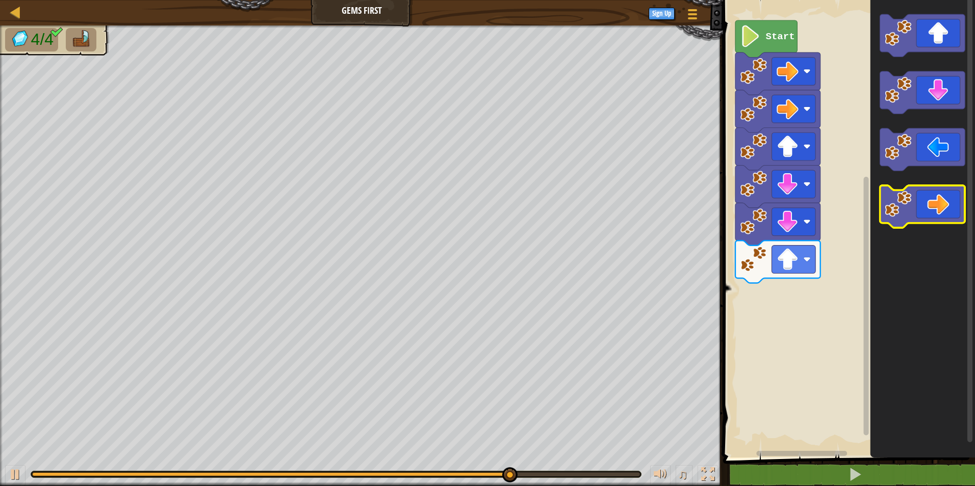
click at [923, 198] on icon "Blockly Workspace" at bounding box center [922, 207] width 85 height 42
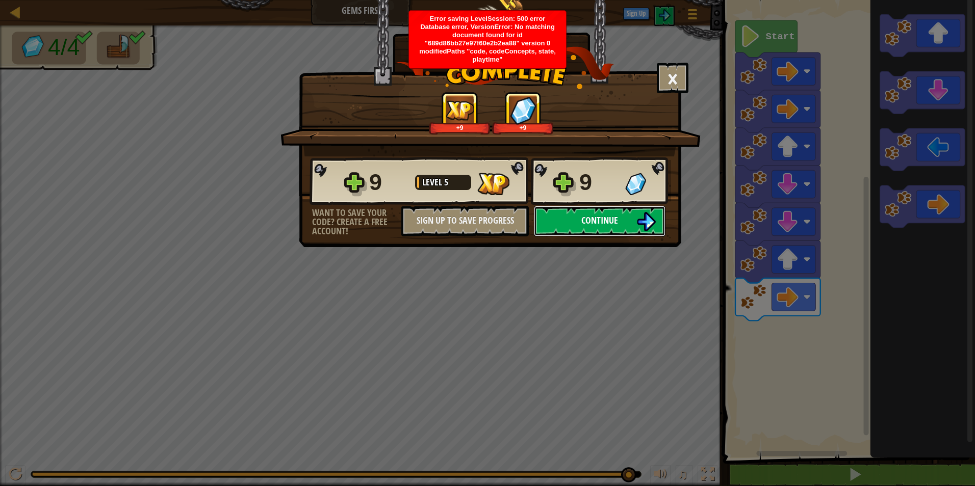
click at [654, 220] on img at bounding box center [645, 221] width 19 height 19
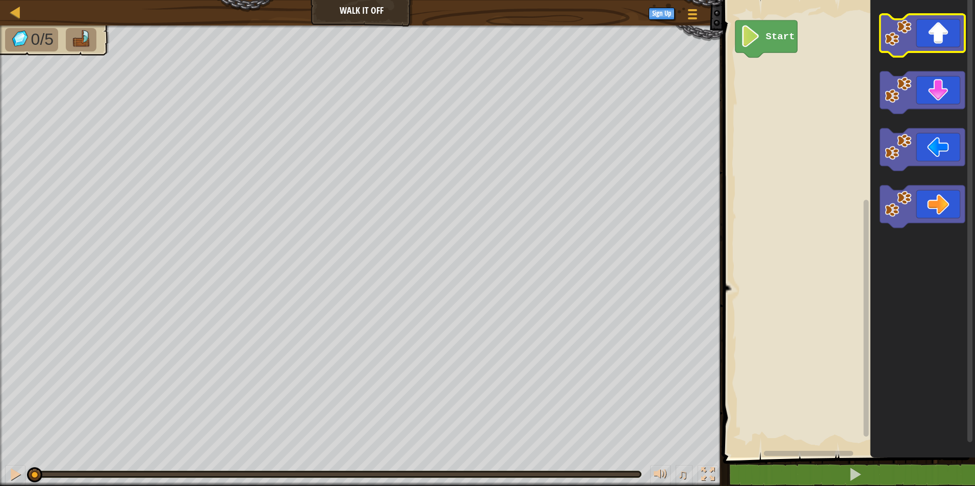
click at [933, 34] on icon "Blockly Workspace" at bounding box center [922, 35] width 85 height 42
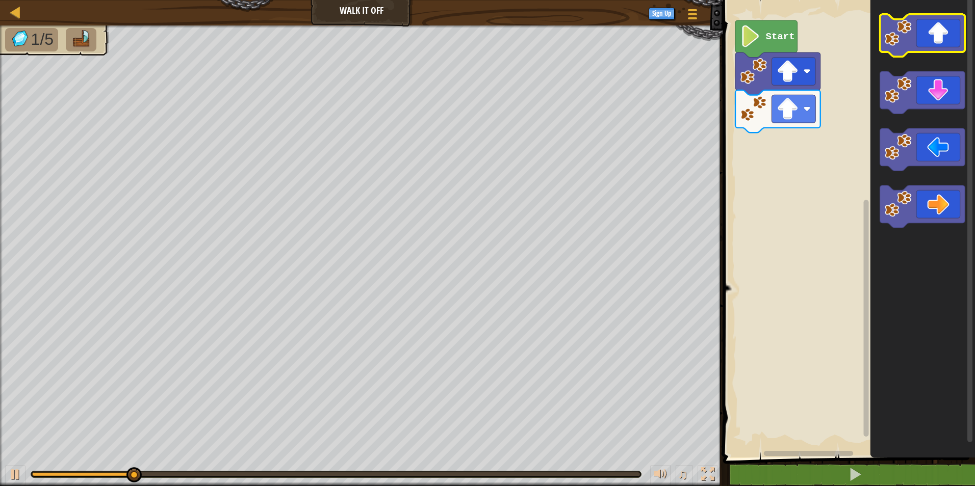
click at [933, 34] on icon "Blockly Workspace" at bounding box center [922, 35] width 85 height 42
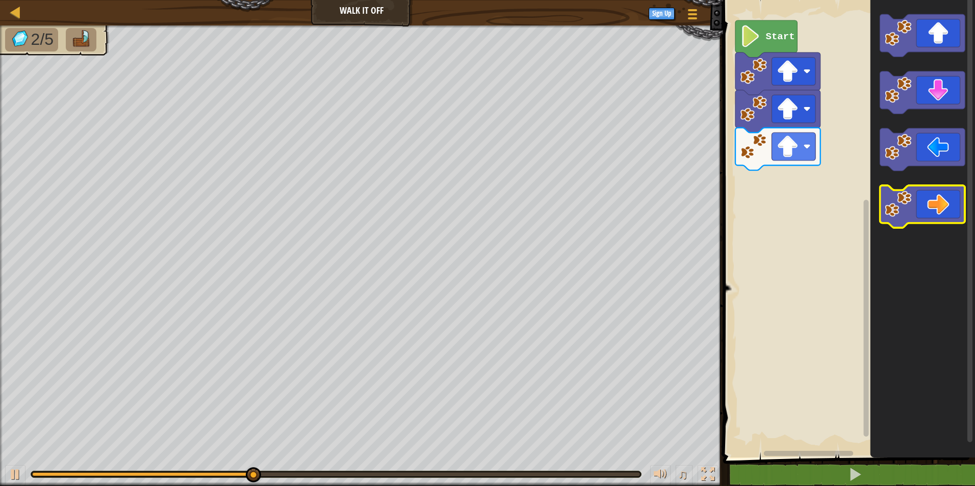
click at [912, 192] on icon "Blockly Workspace" at bounding box center [922, 207] width 85 height 42
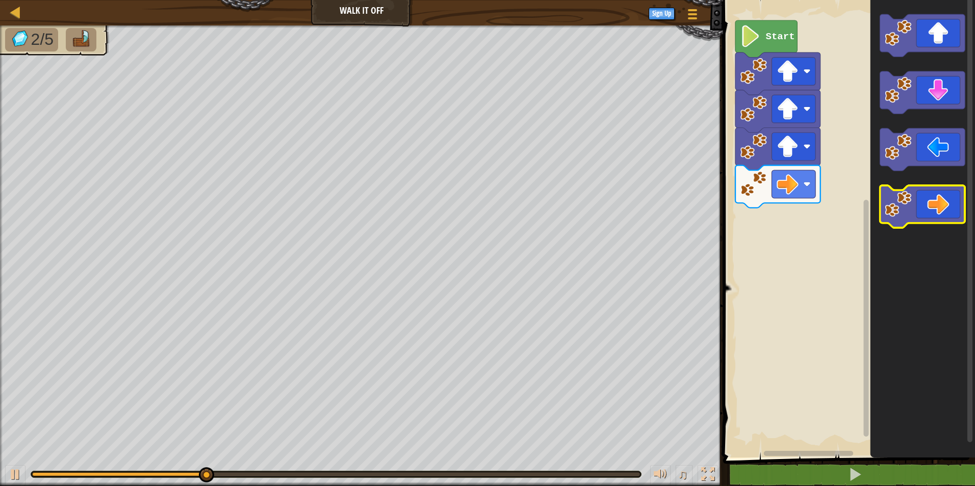
click at [912, 192] on icon "Blockly Workspace" at bounding box center [922, 207] width 85 height 42
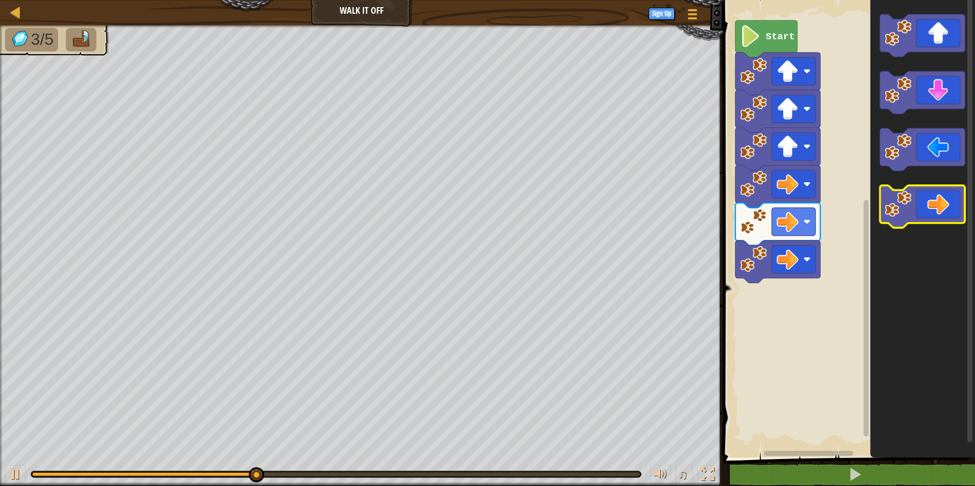
click at [912, 192] on icon "Blockly Workspace" at bounding box center [922, 207] width 85 height 42
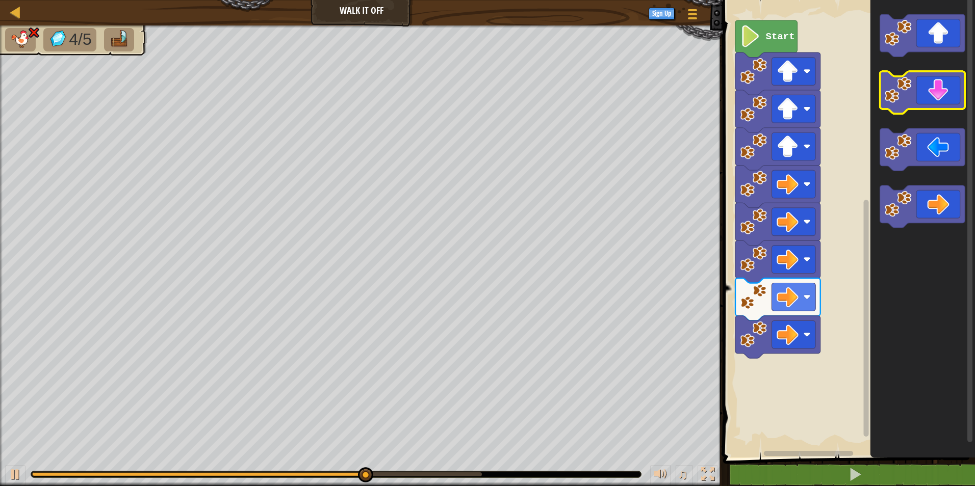
click at [912, 76] on icon "Blockly Workspace" at bounding box center [922, 92] width 85 height 42
click at [912, 77] on icon "Blockly Workspace" at bounding box center [922, 92] width 85 height 42
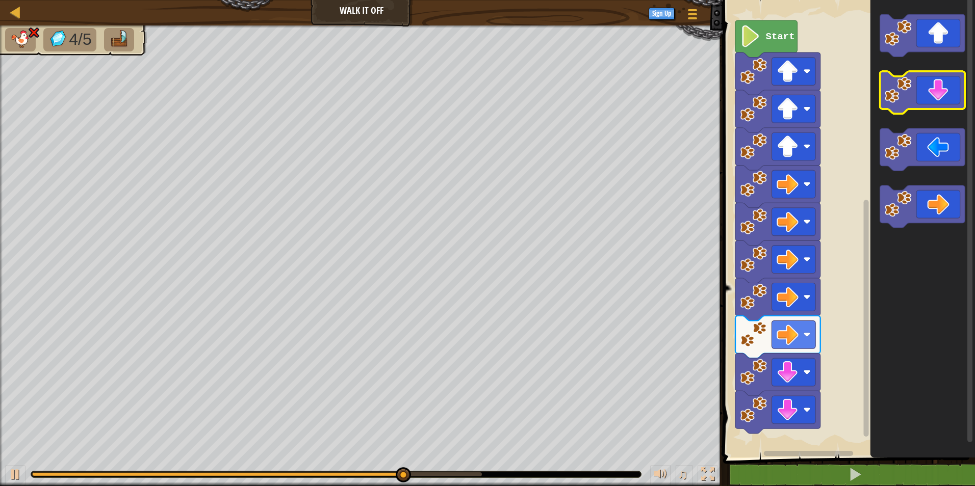
click at [912, 77] on icon "Blockly Workspace" at bounding box center [922, 92] width 85 height 42
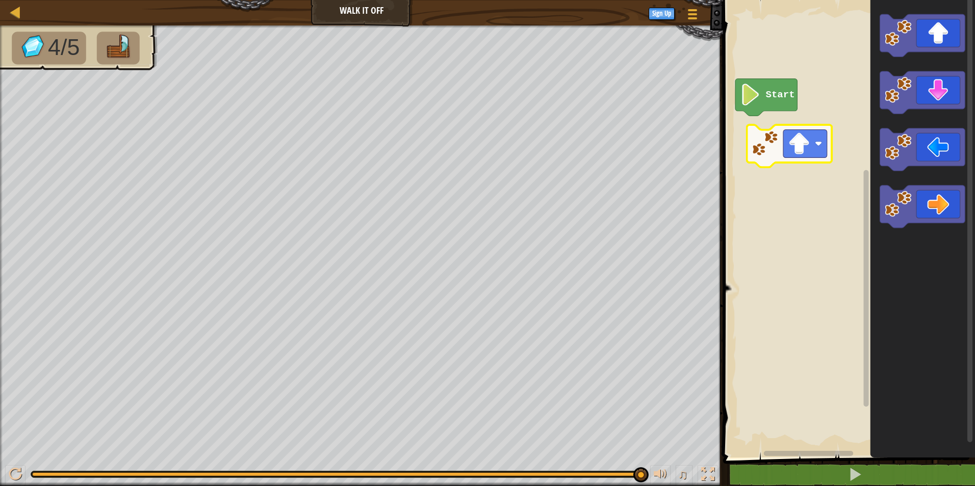
click at [797, 146] on div "Start" at bounding box center [847, 226] width 255 height 463
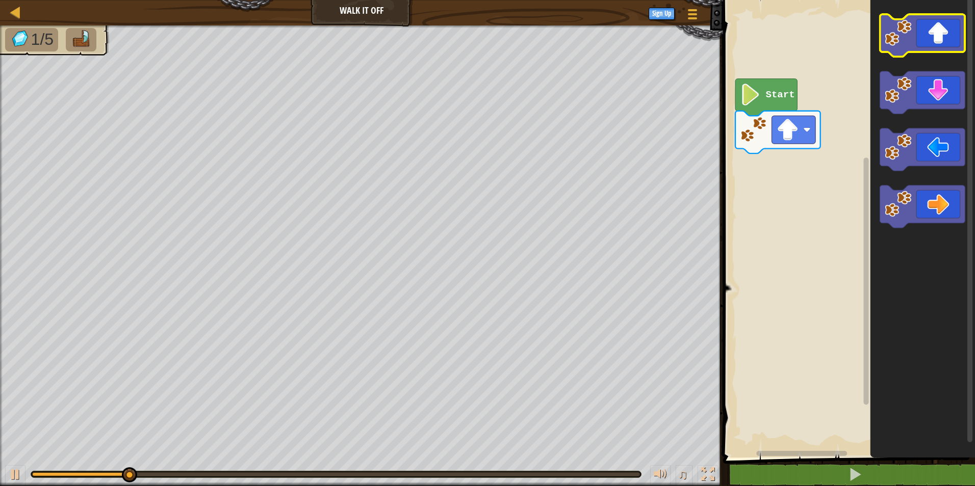
click at [923, 39] on icon "Blockly Workspace" at bounding box center [922, 35] width 85 height 42
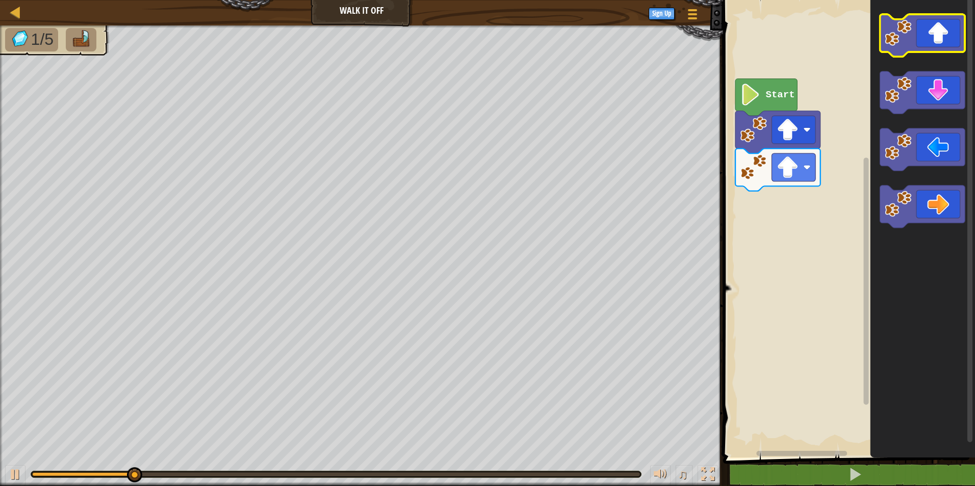
click at [923, 39] on icon "Blockly Workspace" at bounding box center [922, 35] width 85 height 42
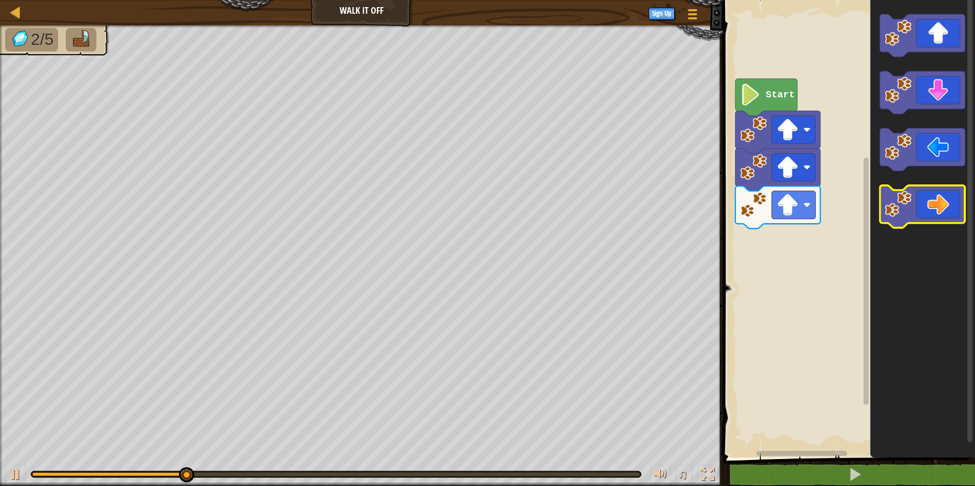
click at [942, 200] on icon "Blockly Workspace" at bounding box center [922, 207] width 85 height 42
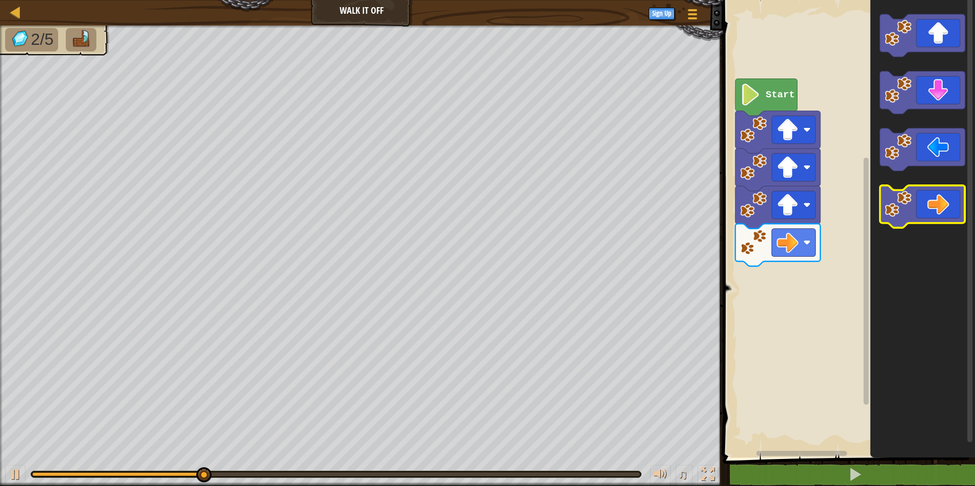
click at [942, 200] on icon "Blockly Workspace" at bounding box center [922, 207] width 85 height 42
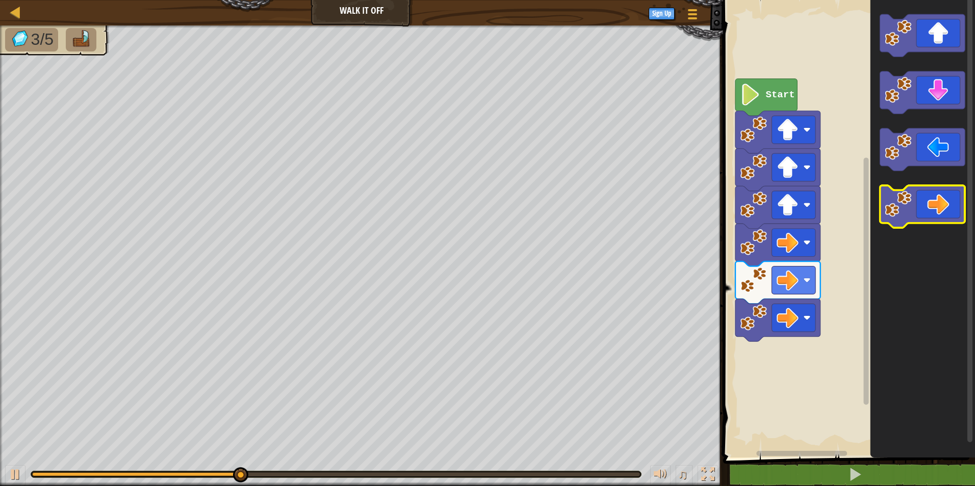
click at [942, 200] on icon "Blockly Workspace" at bounding box center [922, 207] width 85 height 42
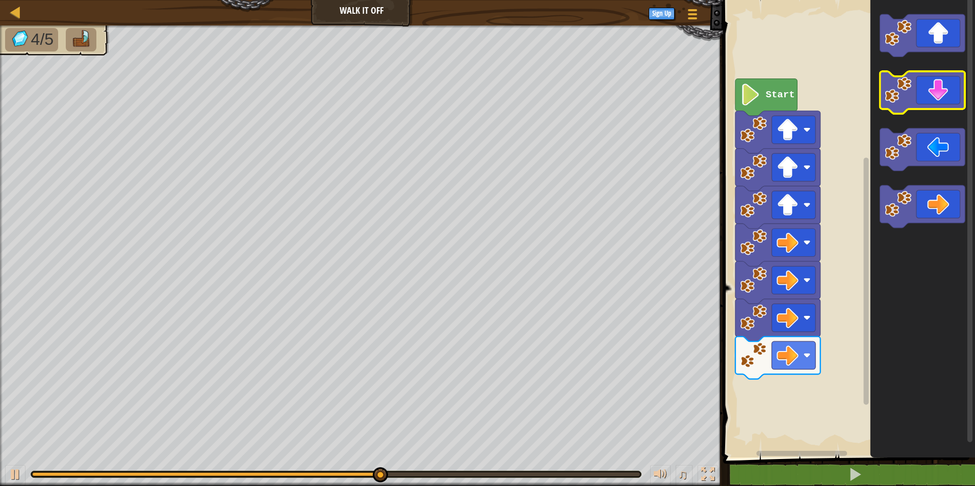
click at [925, 89] on icon "Blockly Workspace" at bounding box center [922, 92] width 85 height 42
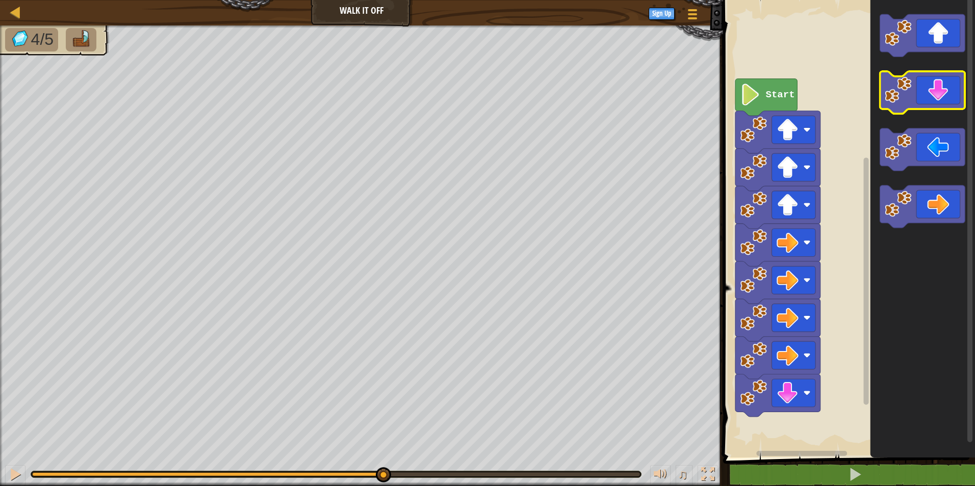
click at [925, 89] on icon "Blockly Workspace" at bounding box center [922, 92] width 85 height 42
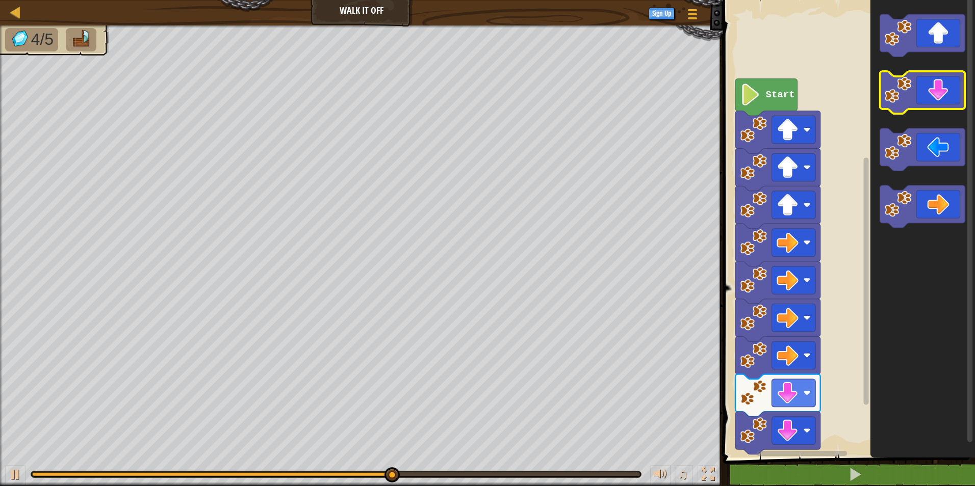
click at [925, 89] on icon "Blockly Workspace" at bounding box center [922, 92] width 85 height 42
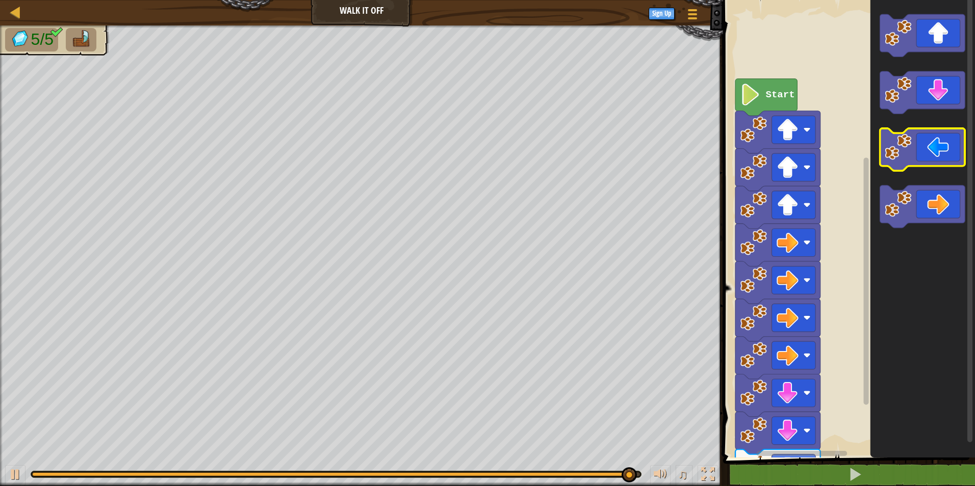
click at [924, 139] on icon "Blockly Workspace" at bounding box center [922, 149] width 85 height 42
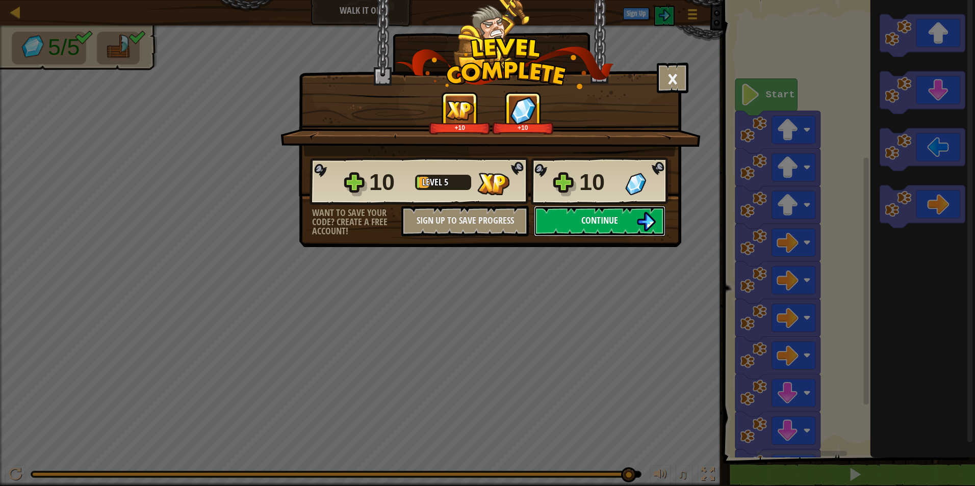
click at [626, 221] on button "Continue" at bounding box center [600, 221] width 132 height 31
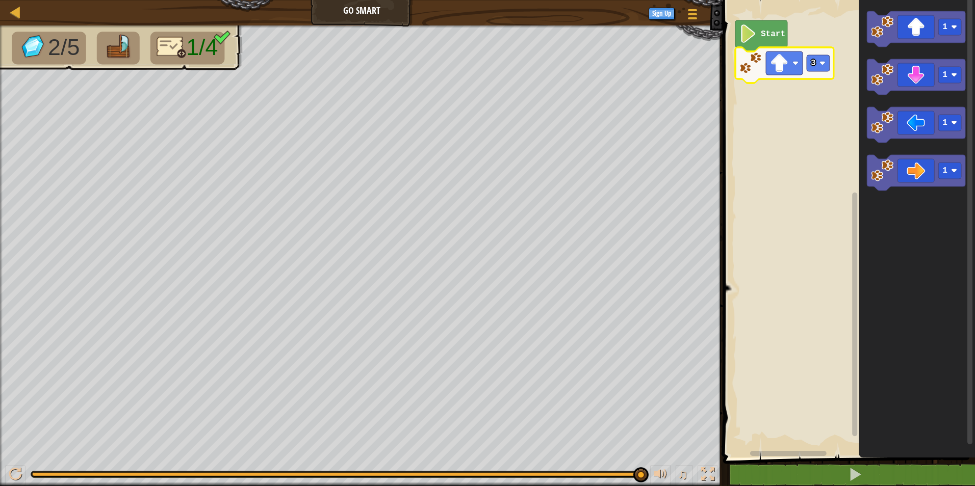
click at [895, 239] on icon "Blockly Workspace" at bounding box center [917, 226] width 116 height 463
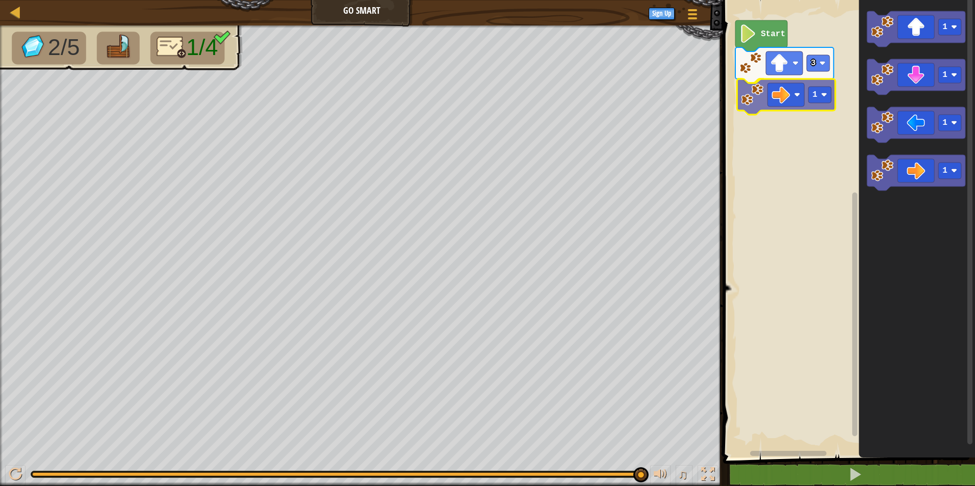
click at [789, 88] on div "Start 3 1 1 1 1 1 1" at bounding box center [847, 226] width 255 height 463
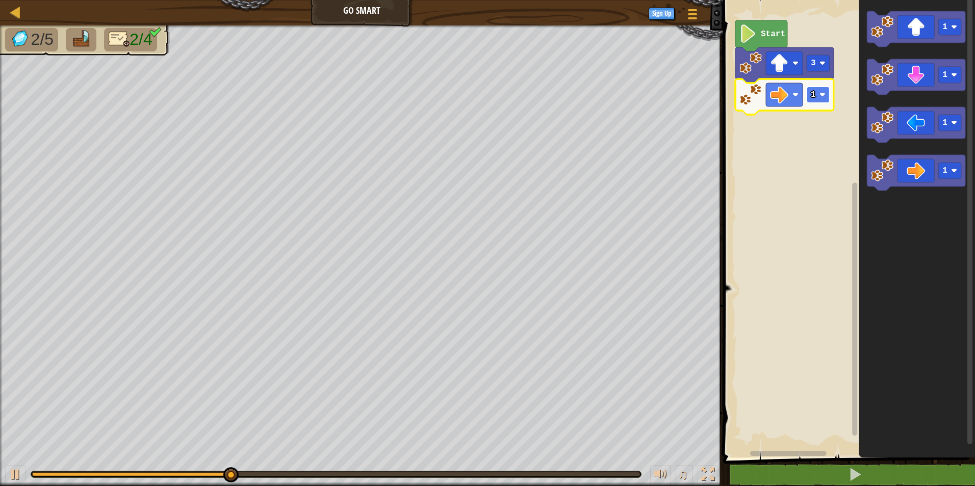
click at [810, 97] on rect "Blockly Workspace" at bounding box center [818, 95] width 23 height 16
click at [822, 97] on image "Blockly Workspace" at bounding box center [822, 95] width 6 height 6
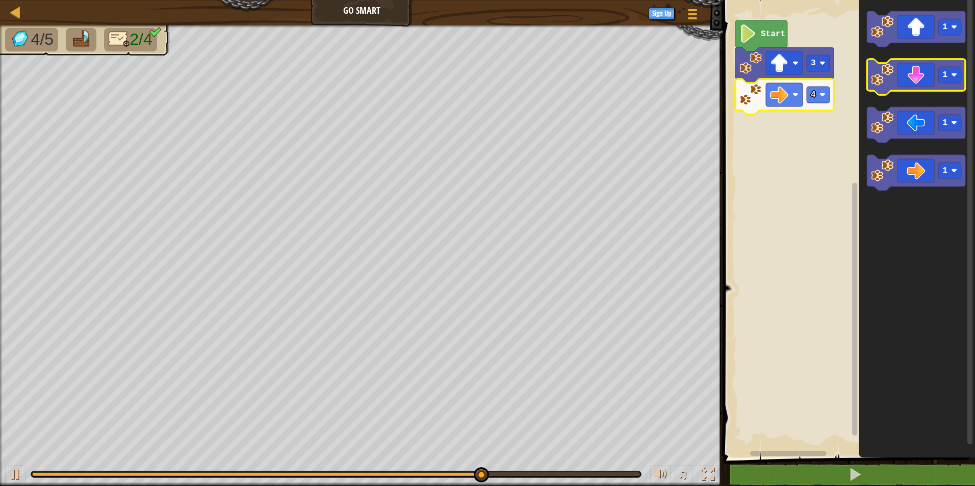
click at [926, 82] on icon "Blockly Workspace" at bounding box center [916, 77] width 98 height 36
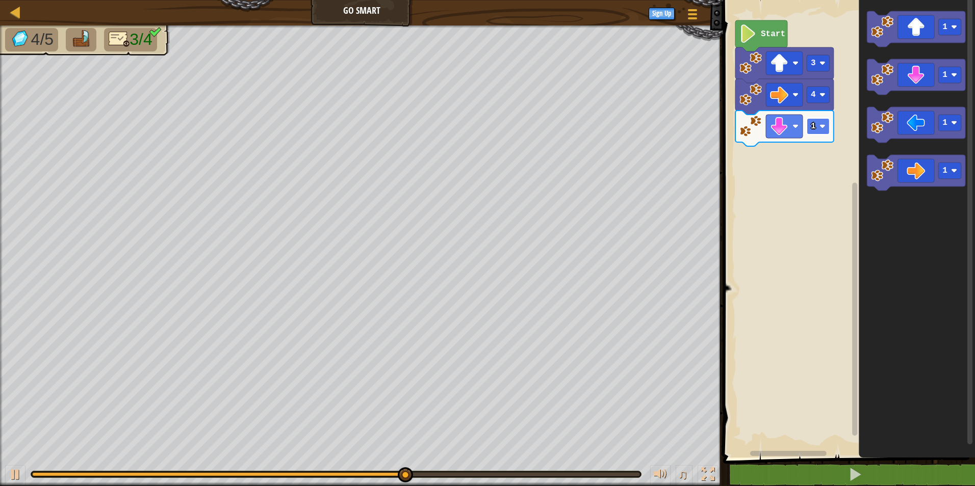
click at [818, 125] on rect "Blockly Workspace" at bounding box center [818, 126] width 23 height 16
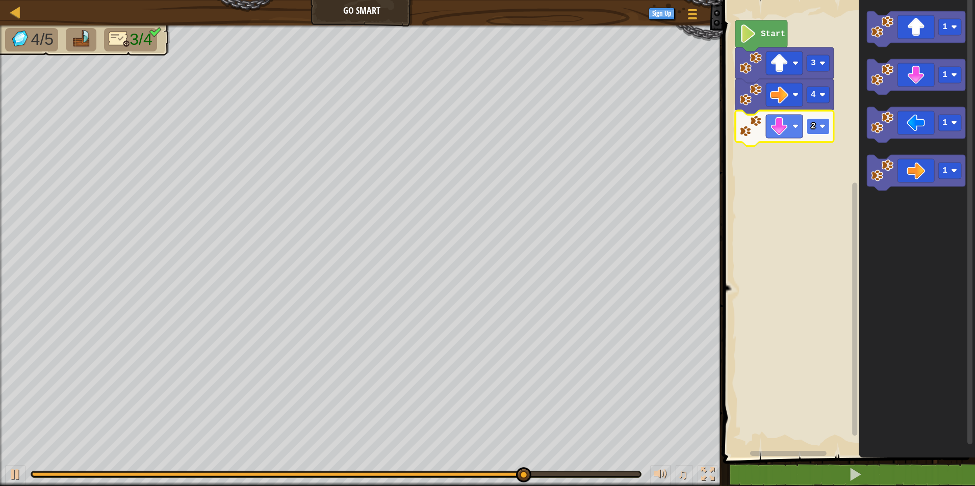
click at [819, 124] on image "Blockly Workspace" at bounding box center [822, 126] width 6 height 6
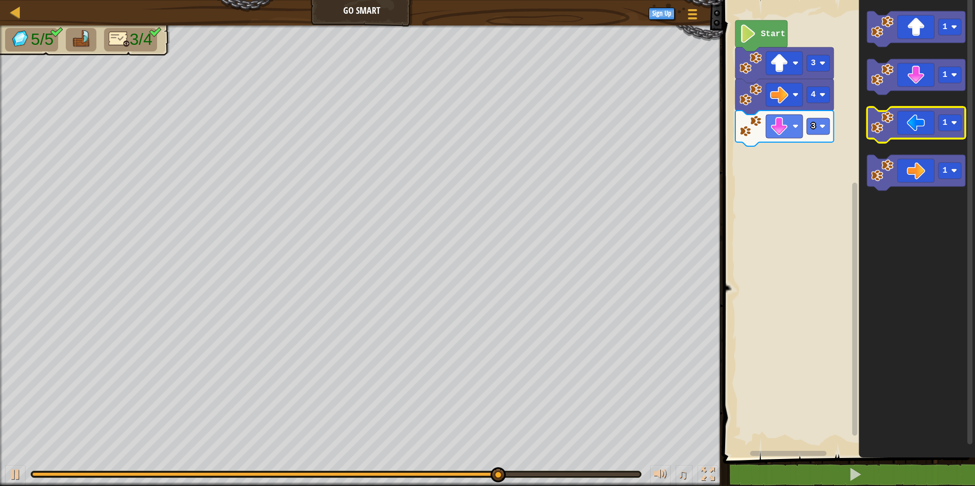
click at [921, 126] on icon "Blockly Workspace" at bounding box center [916, 125] width 98 height 36
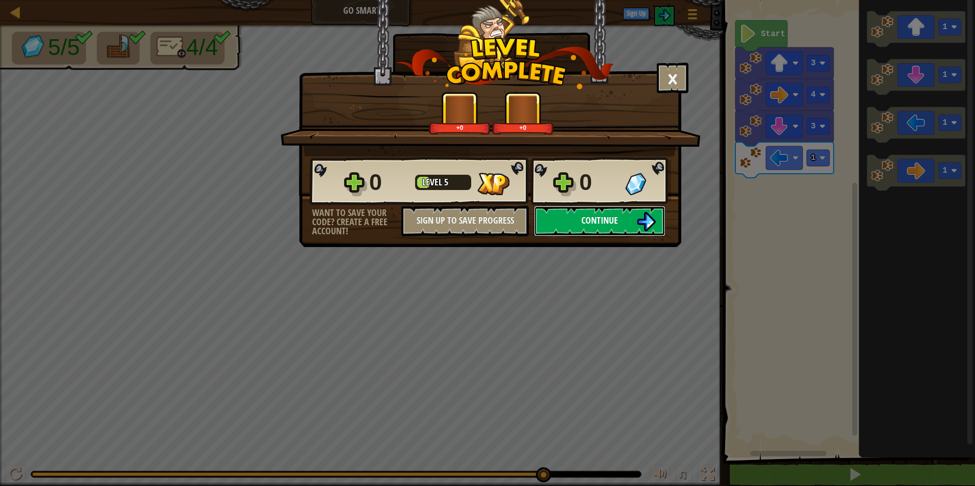
click at [586, 214] on button "Continue" at bounding box center [600, 221] width 132 height 31
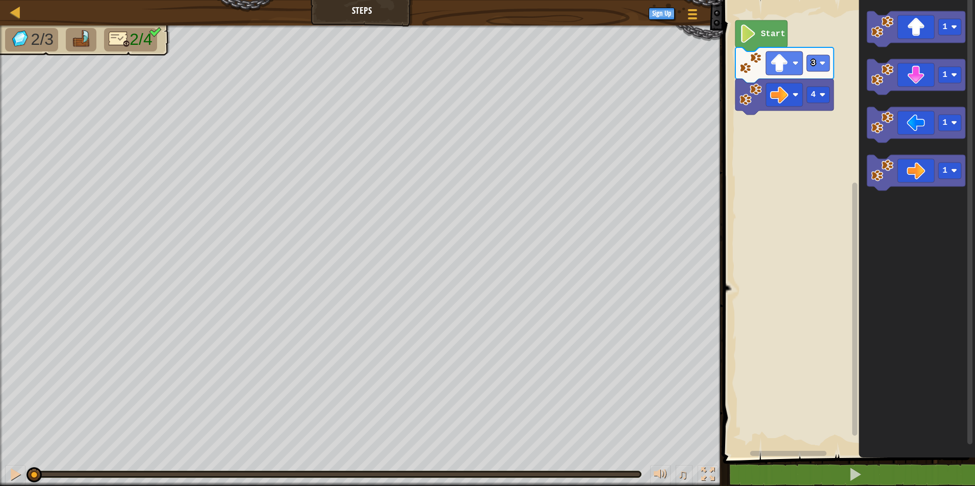
click at [753, 36] on image "Blockly Workspace" at bounding box center [747, 33] width 17 height 18
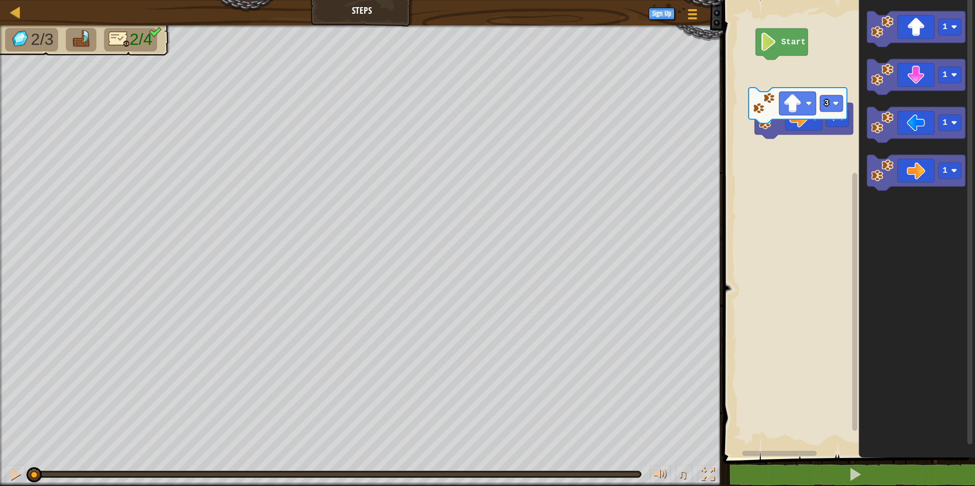
click at [801, 76] on rect "Blockly Workspace" at bounding box center [847, 226] width 255 height 463
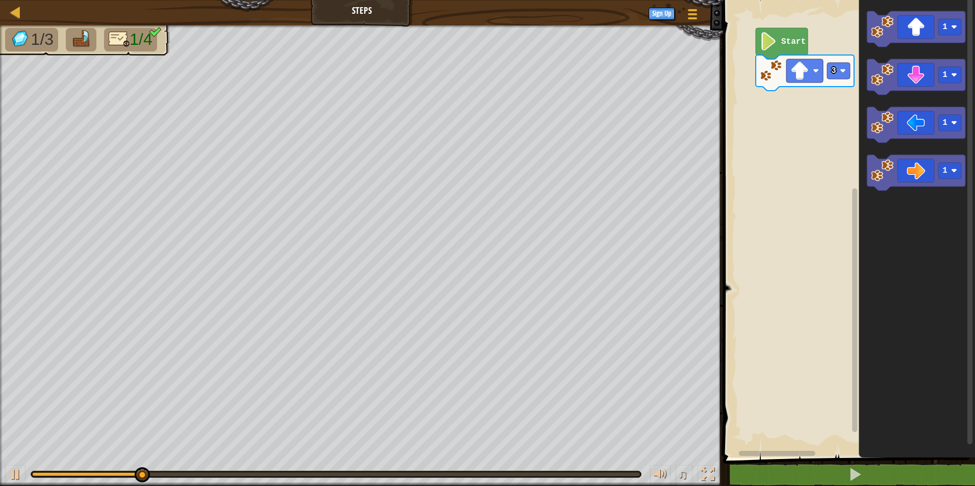
click at [913, 42] on icon "Blockly Workspace" at bounding box center [916, 29] width 98 height 36
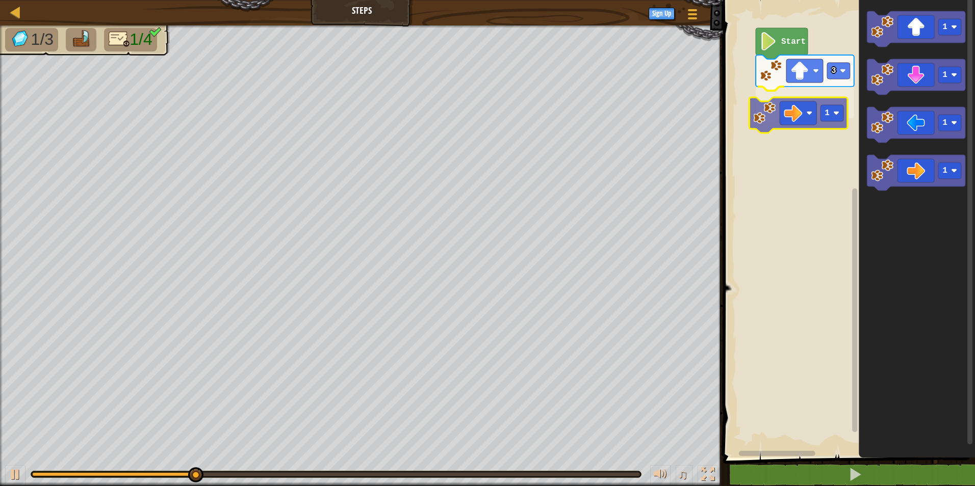
click at [780, 118] on div "Start 3 1 1 1 1 1 1" at bounding box center [847, 226] width 255 height 463
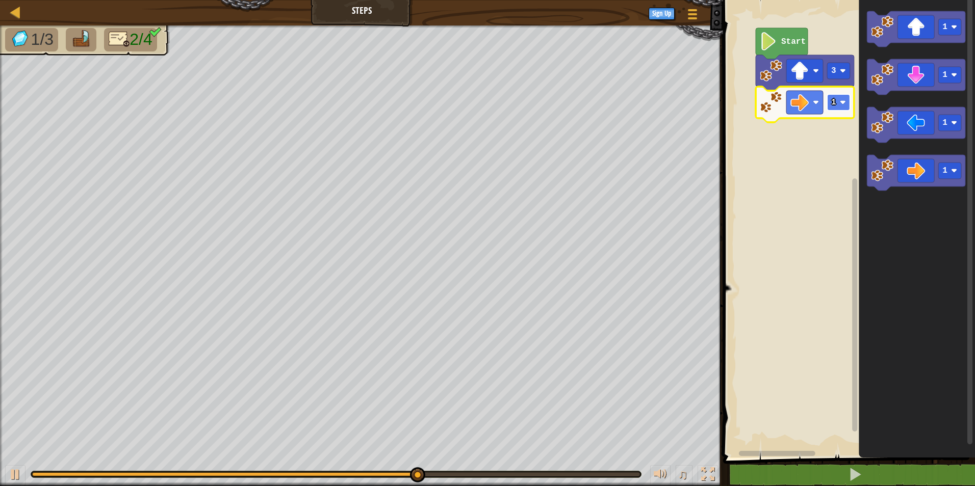
click at [843, 98] on rect "Blockly Workspace" at bounding box center [838, 102] width 23 height 16
click at [935, 85] on icon "Blockly Workspace" at bounding box center [916, 77] width 98 height 36
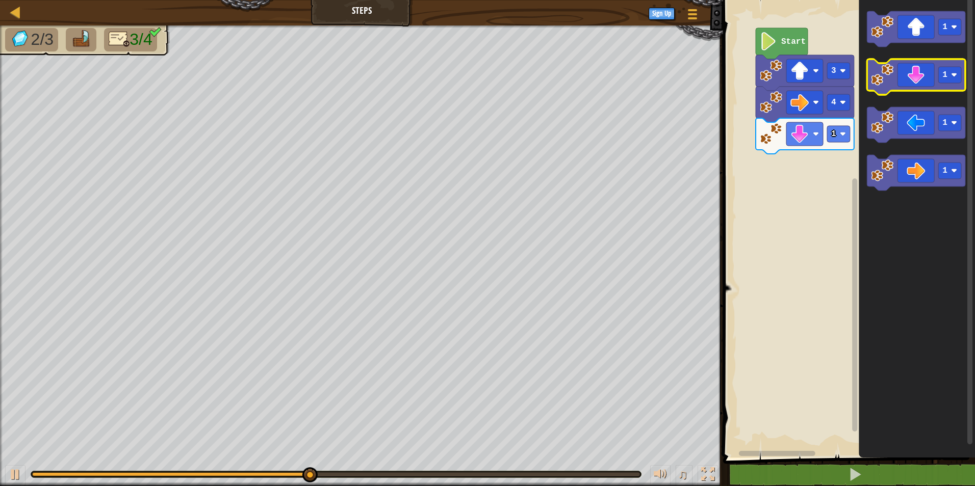
click at [955, 85] on icon "Blockly Workspace" at bounding box center [916, 77] width 98 height 36
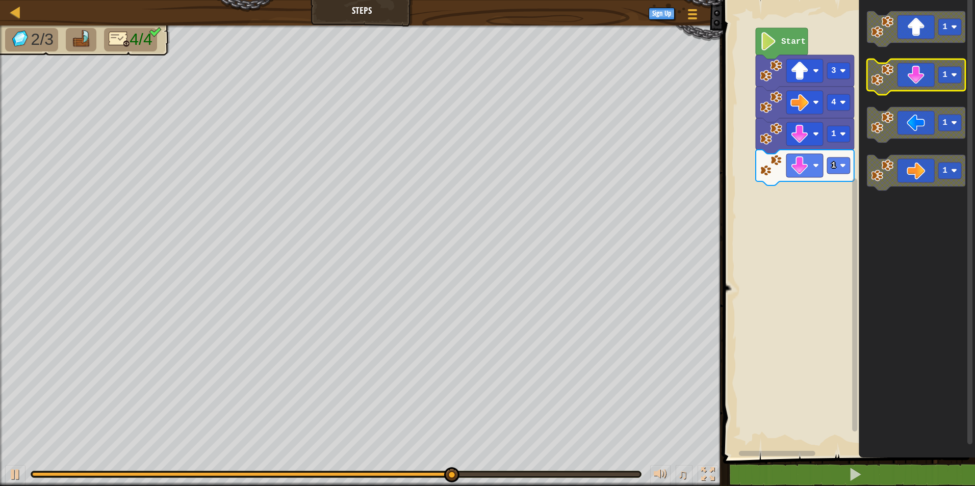
click at [934, 81] on icon "Blockly Workspace" at bounding box center [916, 77] width 98 height 36
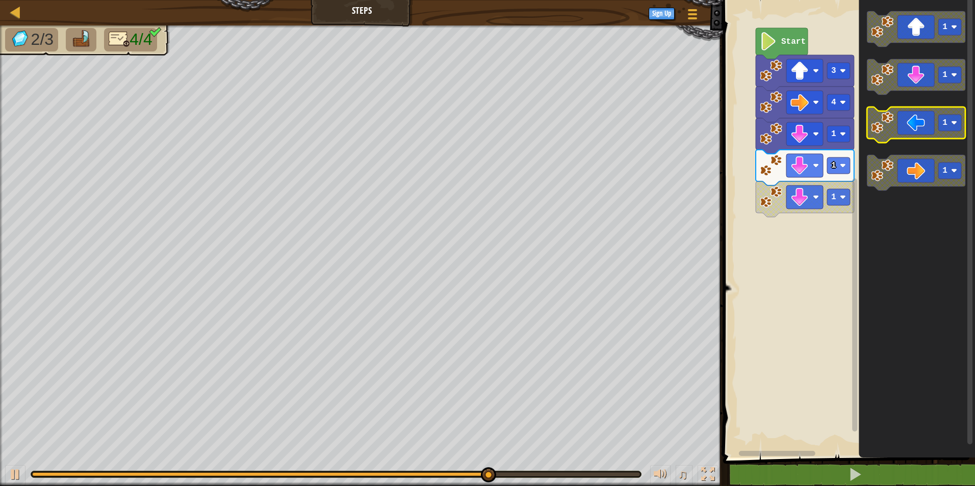
click at [909, 137] on icon "Blockly Workspace" at bounding box center [916, 125] width 98 height 36
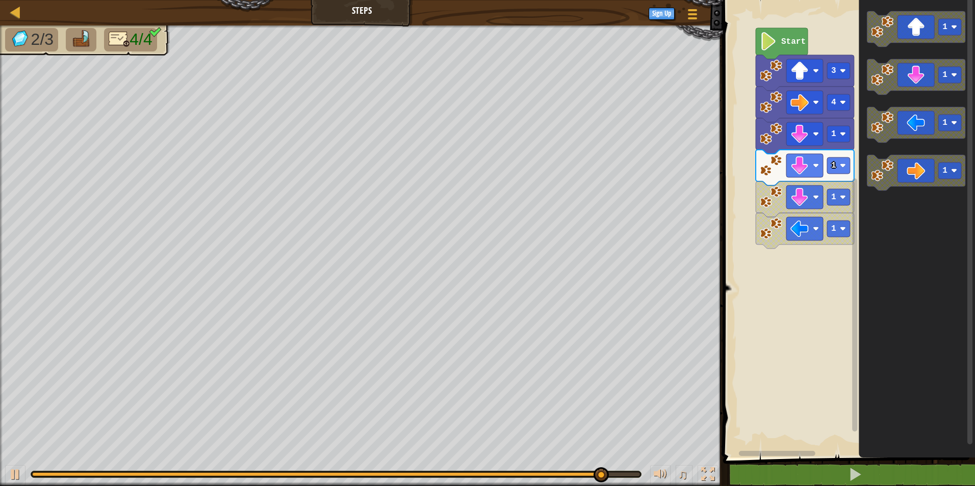
click at [917, 55] on icon "Blockly Workspace" at bounding box center [917, 226] width 116 height 463
click at [903, 80] on icon "Blockly Workspace" at bounding box center [916, 77] width 98 height 36
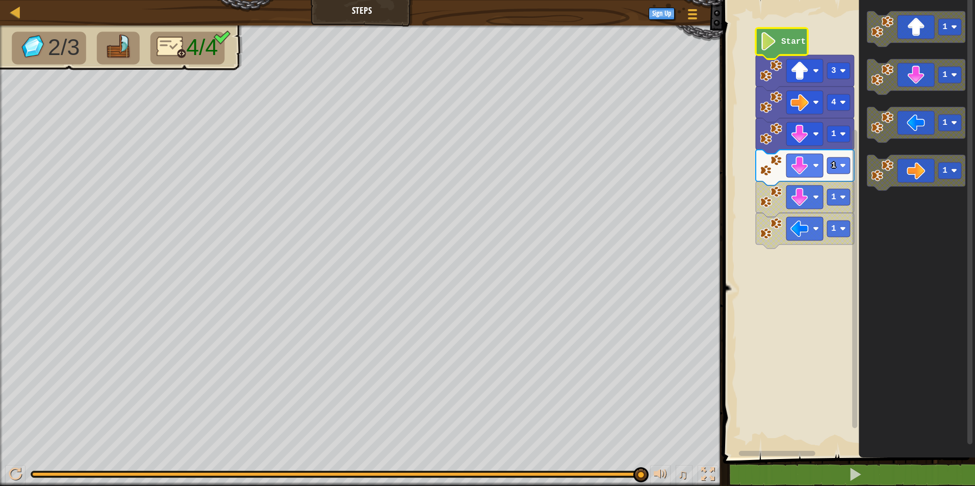
click at [773, 37] on image "Blockly Workspace" at bounding box center [768, 41] width 17 height 18
click at [773, 38] on image "Blockly Workspace" at bounding box center [768, 41] width 17 height 18
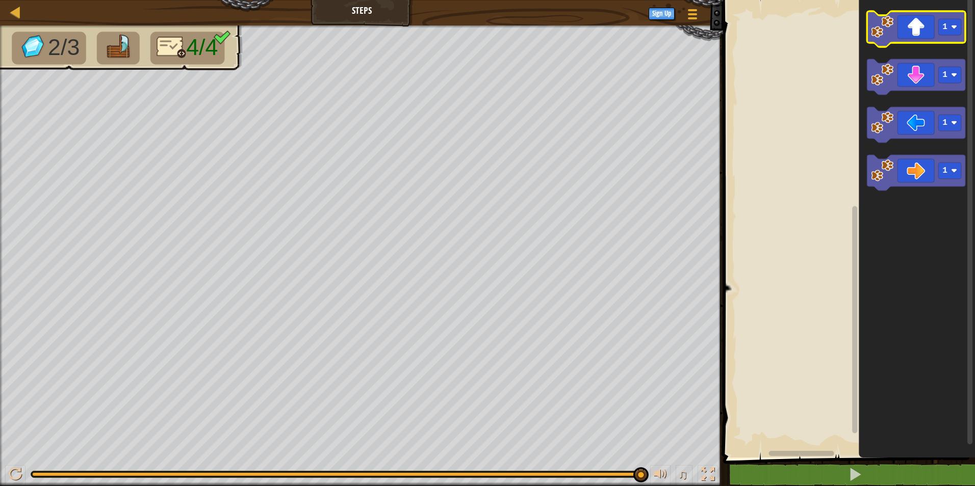
click at [925, 27] on icon "Blockly Workspace" at bounding box center [916, 29] width 98 height 36
click at [893, 35] on image "Blockly Workspace" at bounding box center [882, 27] width 22 height 22
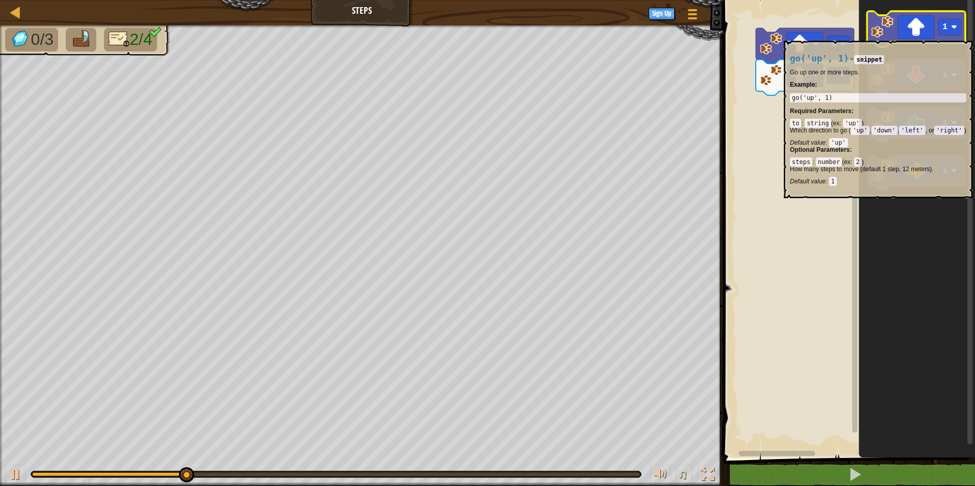
click at [893, 36] on image "Blockly Workspace" at bounding box center [882, 27] width 22 height 22
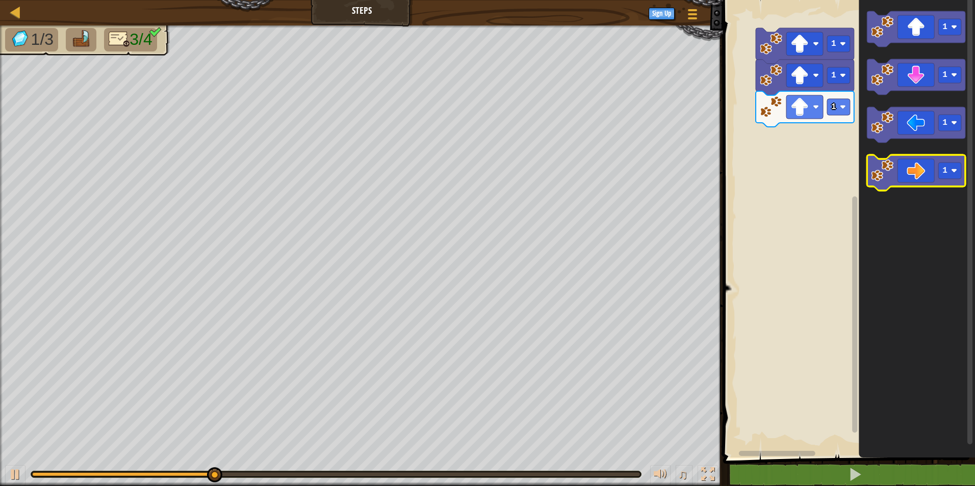
click at [917, 166] on icon "Blockly Workspace" at bounding box center [916, 173] width 98 height 36
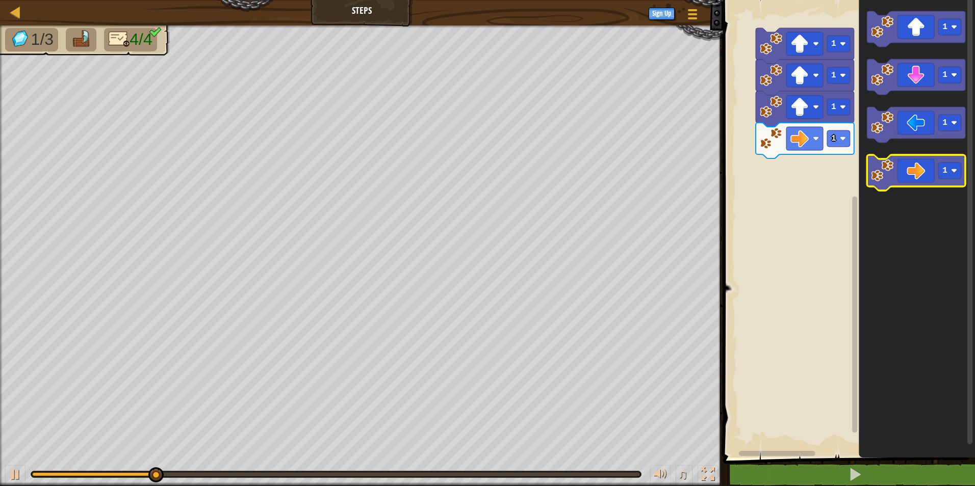
click at [917, 166] on icon "Blockly Workspace" at bounding box center [916, 173] width 98 height 36
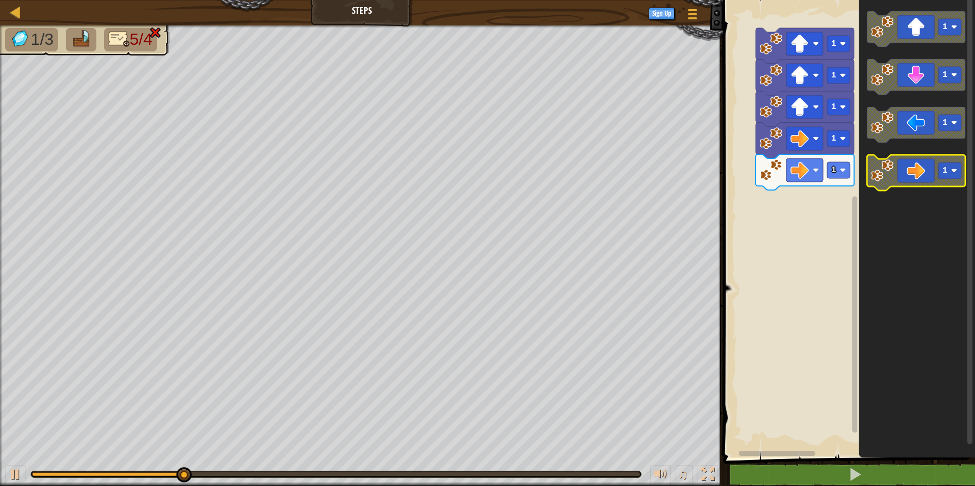
click at [917, 166] on icon "Blockly Workspace" at bounding box center [916, 173] width 98 height 36
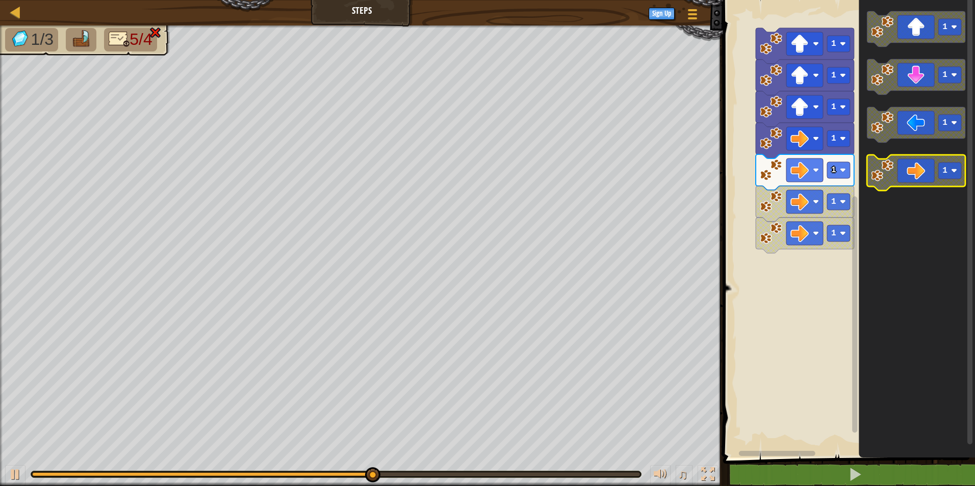
click at [910, 178] on icon "Blockly Workspace" at bounding box center [916, 173] width 98 height 36
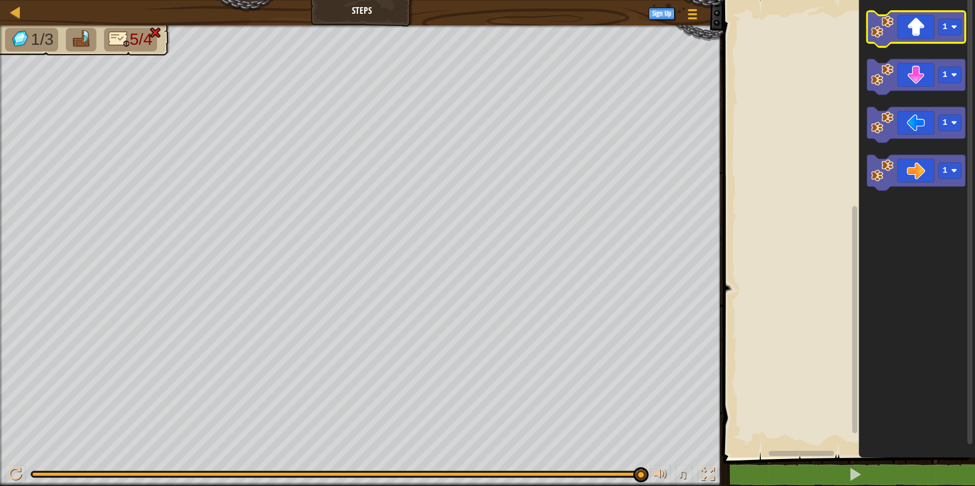
click at [922, 38] on icon "Blockly Workspace" at bounding box center [916, 29] width 98 height 36
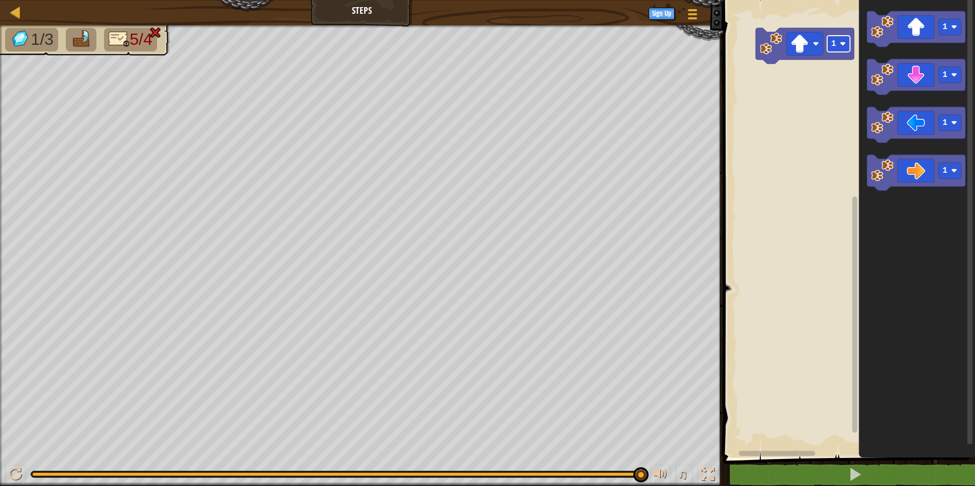
click at [835, 43] on text "1" at bounding box center [833, 43] width 5 height 9
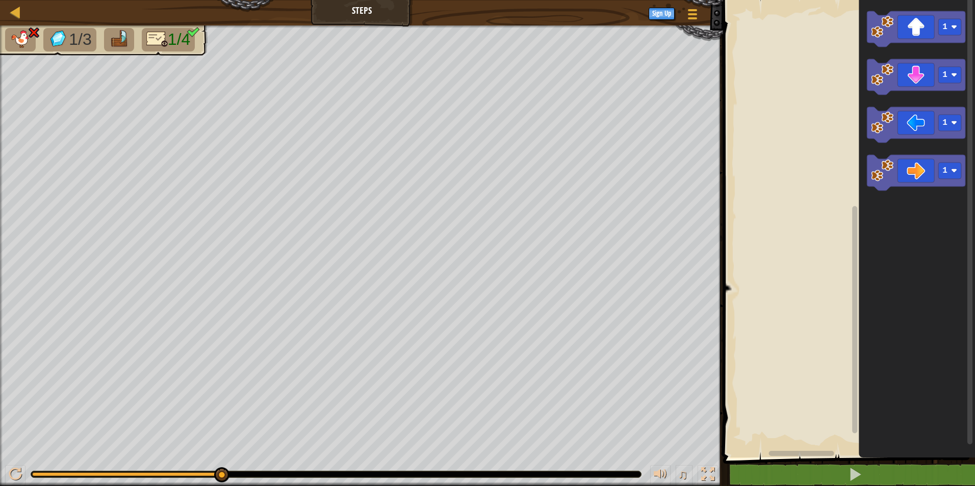
click at [12, 33] on img at bounding box center [20, 39] width 21 height 18
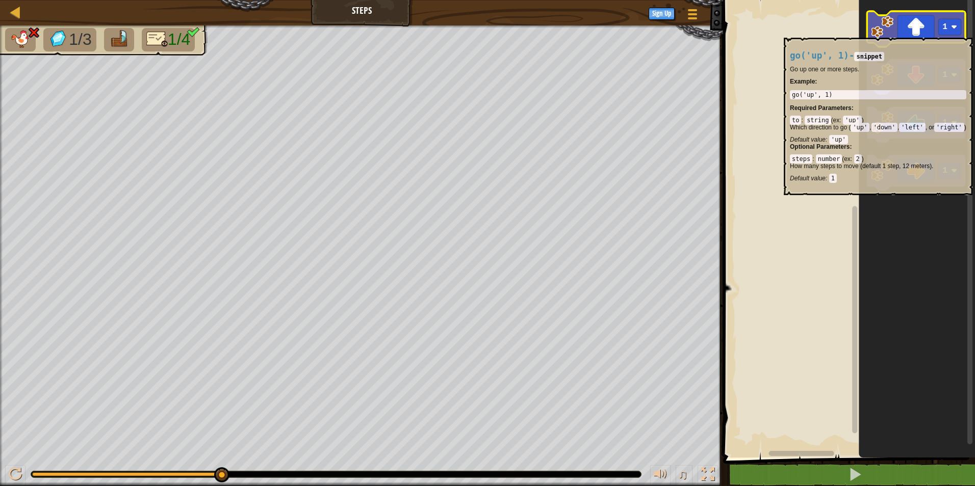
click at [918, 33] on icon "Blockly Workspace" at bounding box center [916, 29] width 98 height 36
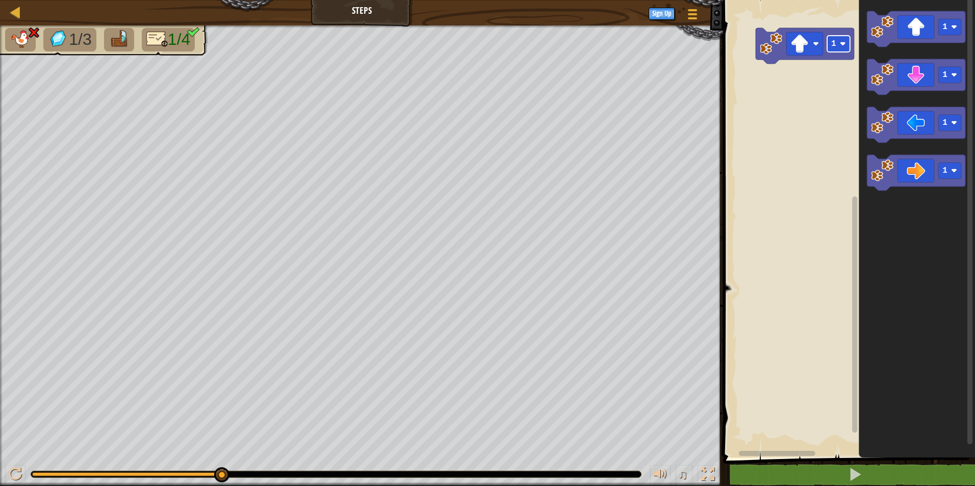
click at [846, 49] on rect "Blockly Workspace" at bounding box center [838, 44] width 23 height 16
click at [15, 483] on button at bounding box center [15, 476] width 20 height 21
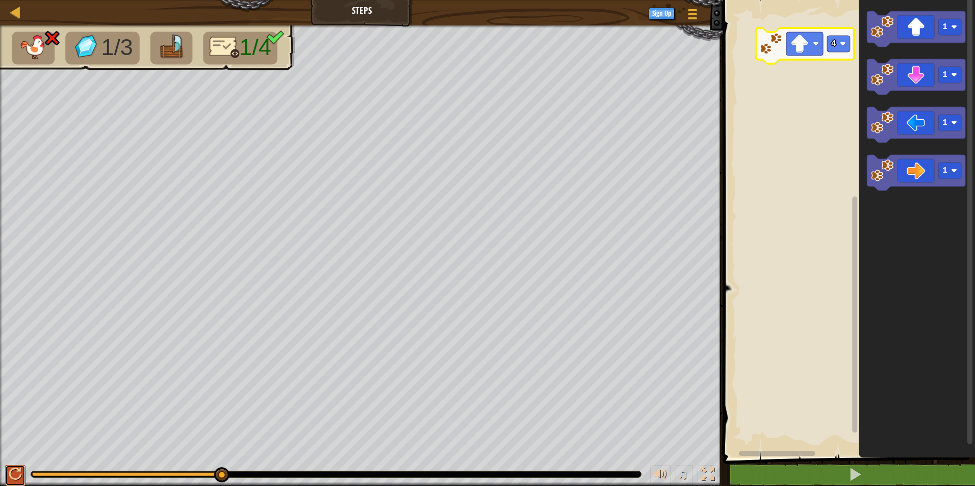
click at [15, 473] on div at bounding box center [15, 474] width 13 height 13
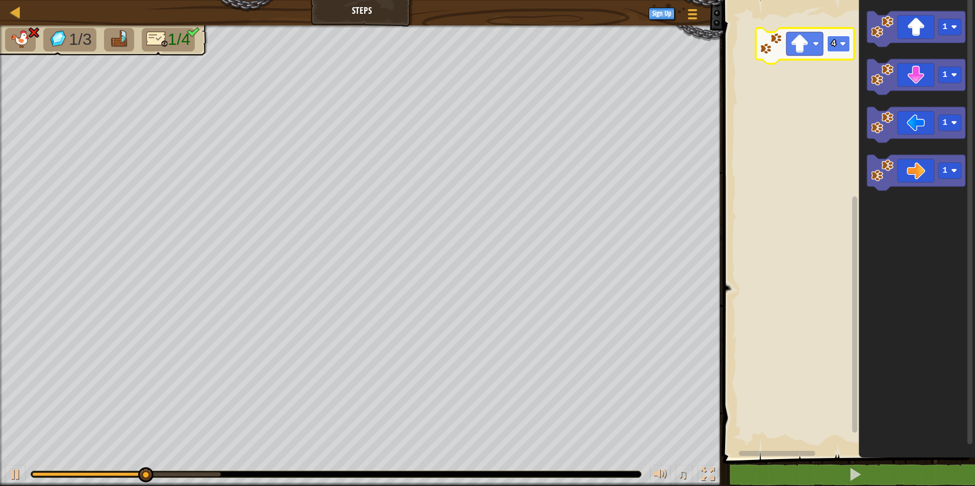
click at [844, 47] on image "Blockly Workspace" at bounding box center [843, 44] width 6 height 6
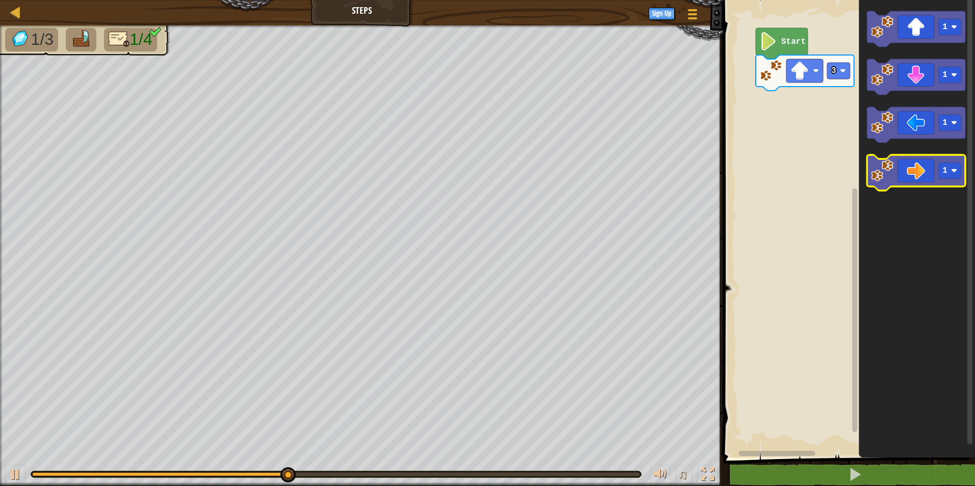
click at [899, 168] on icon "Blockly Workspace" at bounding box center [916, 173] width 98 height 36
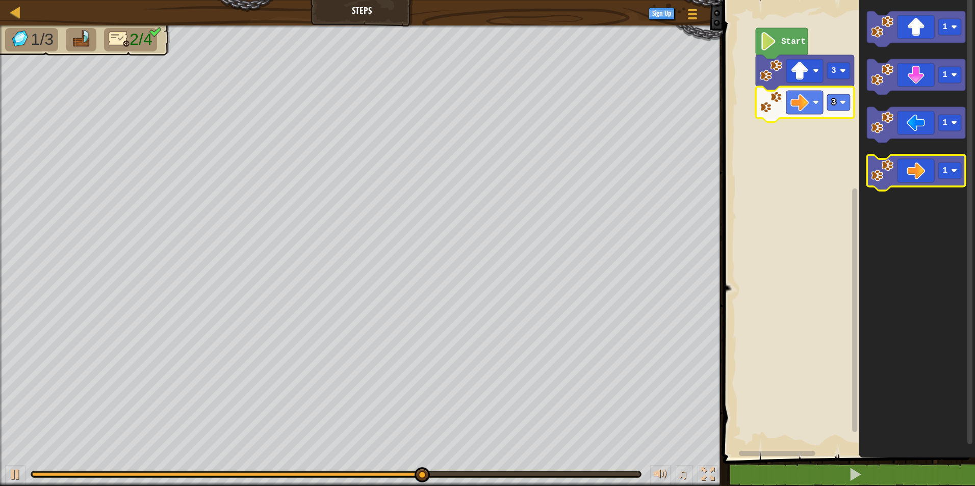
click at [912, 179] on icon "Blockly Workspace" at bounding box center [916, 173] width 98 height 36
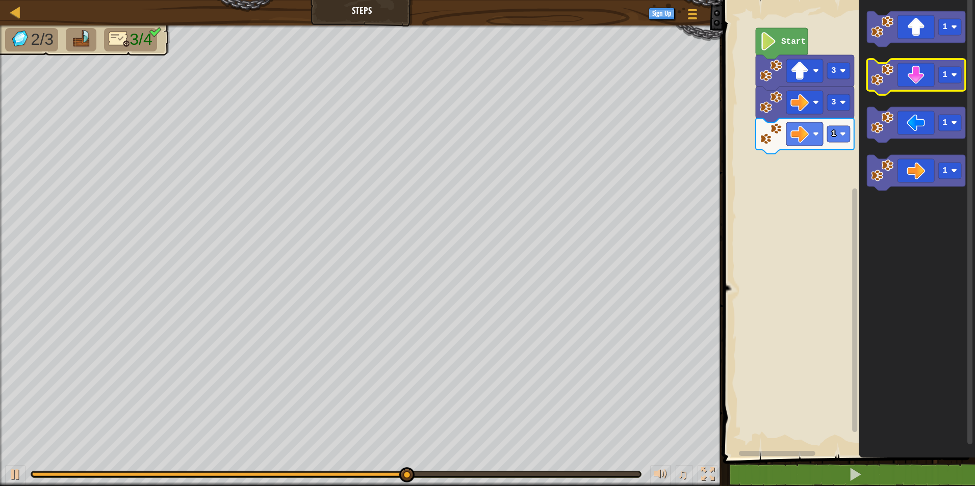
click at [914, 89] on icon "Blockly Workspace" at bounding box center [916, 77] width 98 height 36
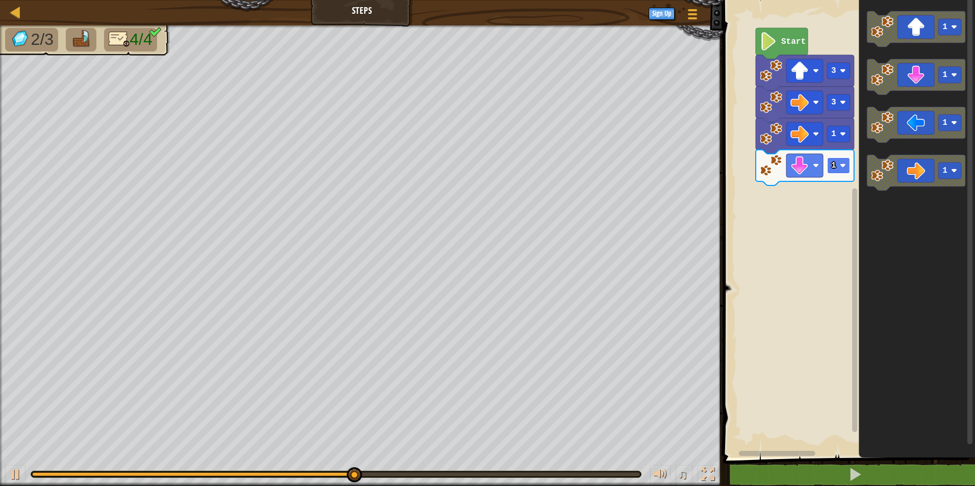
click at [834, 167] on text "1" at bounding box center [833, 165] width 5 height 9
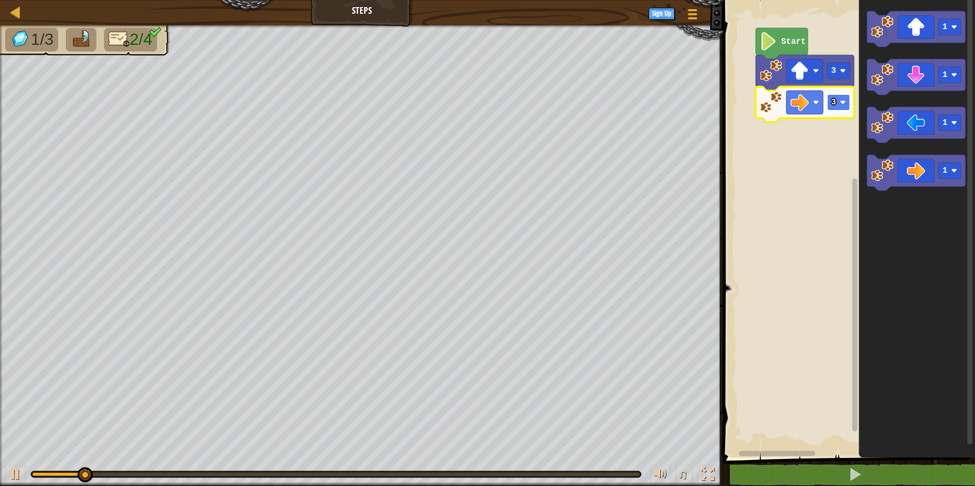
click at [840, 107] on rect "Blockly Workspace" at bounding box center [838, 102] width 23 height 16
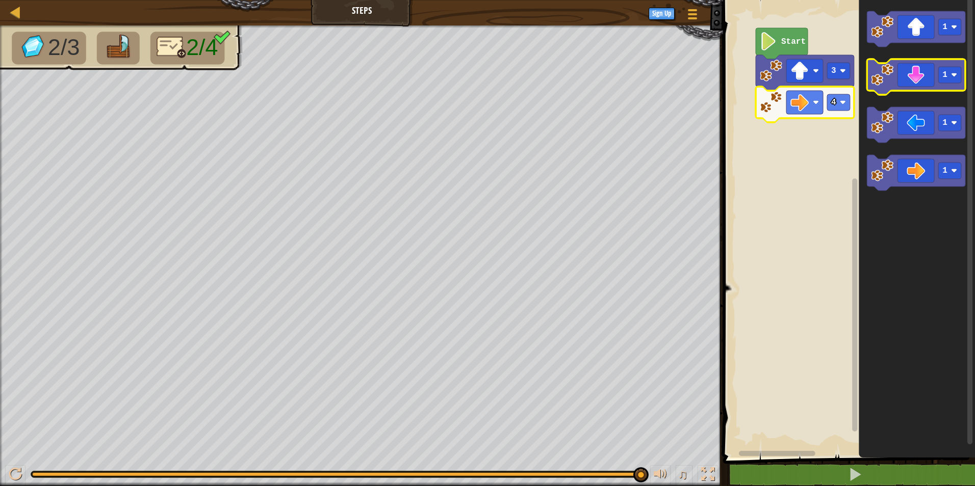
click at [912, 75] on icon "Blockly Workspace" at bounding box center [916, 77] width 98 height 36
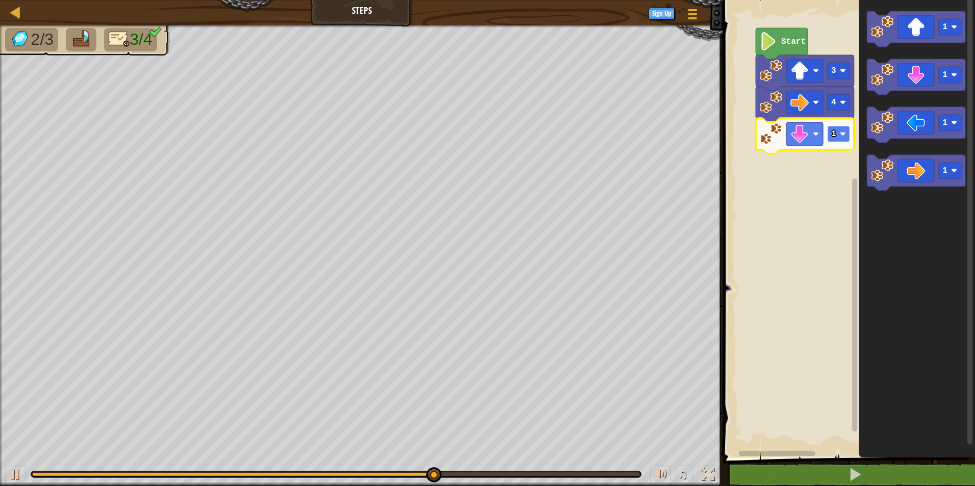
click at [843, 132] on image "Blockly Workspace" at bounding box center [843, 134] width 6 height 6
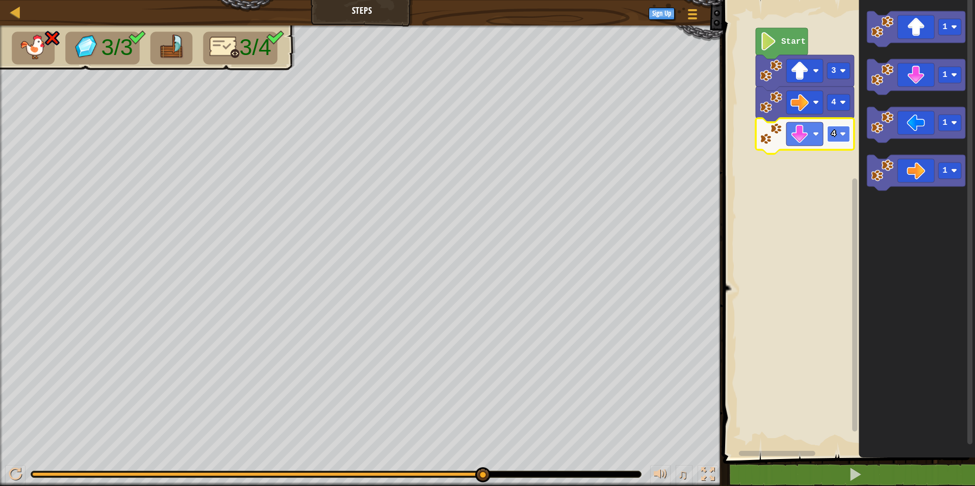
click at [840, 131] on g "4" at bounding box center [838, 134] width 23 height 16
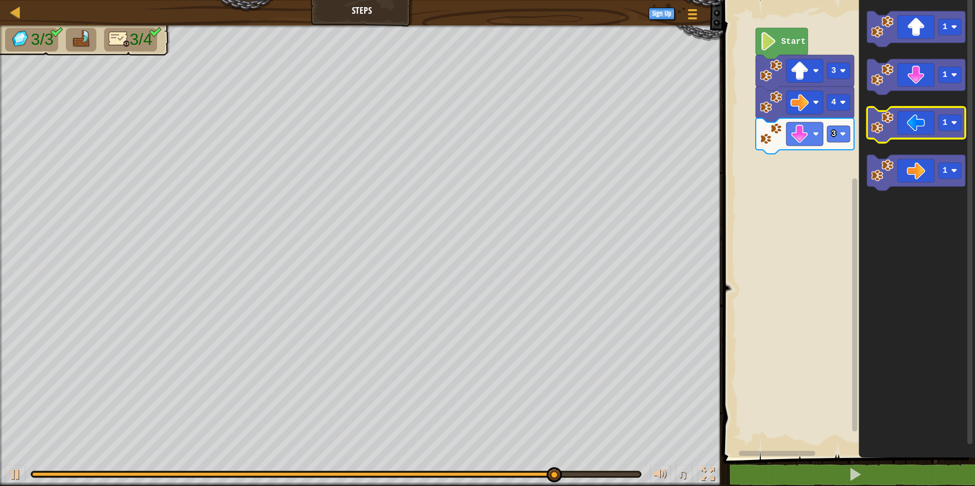
click at [923, 129] on icon "Blockly Workspace" at bounding box center [916, 125] width 98 height 36
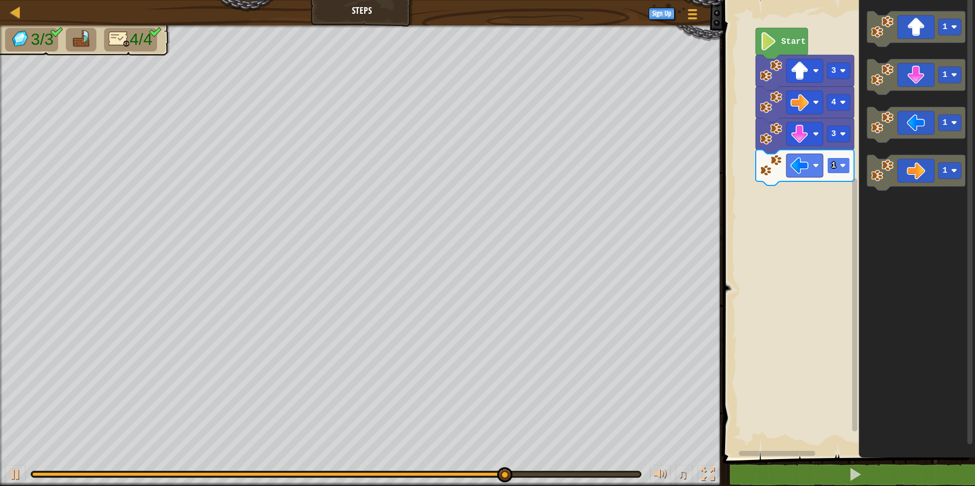
click at [828, 168] on rect "Blockly Workspace" at bounding box center [838, 166] width 23 height 16
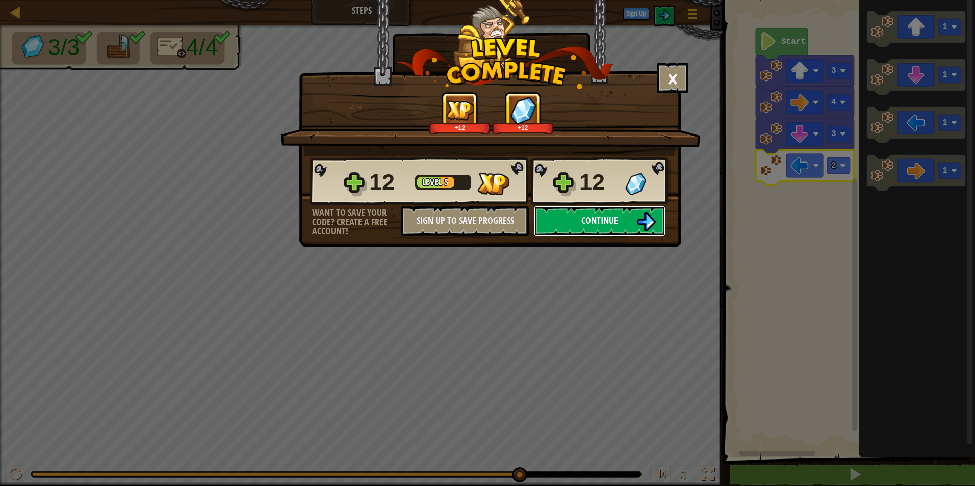
click at [627, 224] on button "Continue" at bounding box center [600, 221] width 132 height 31
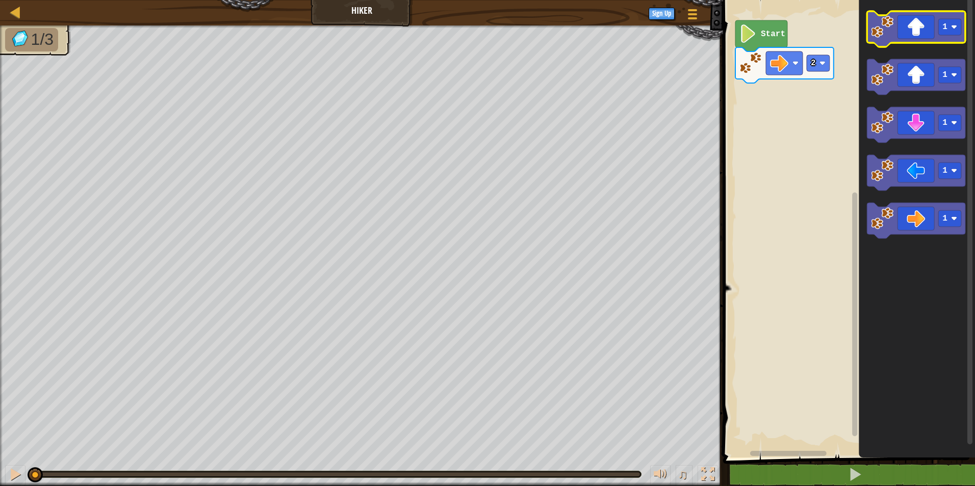
click at [919, 39] on icon "Blockly Workspace" at bounding box center [916, 29] width 98 height 36
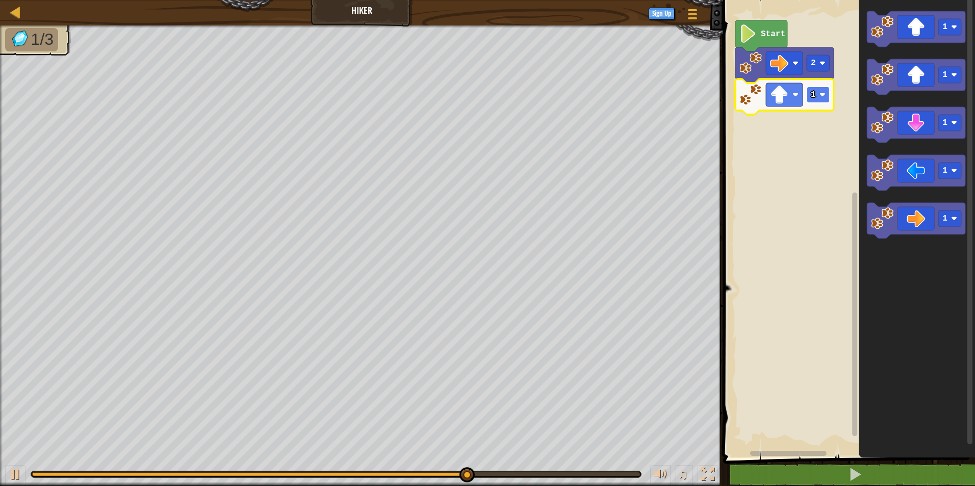
click at [815, 92] on rect "Blockly Workspace" at bounding box center [818, 95] width 23 height 16
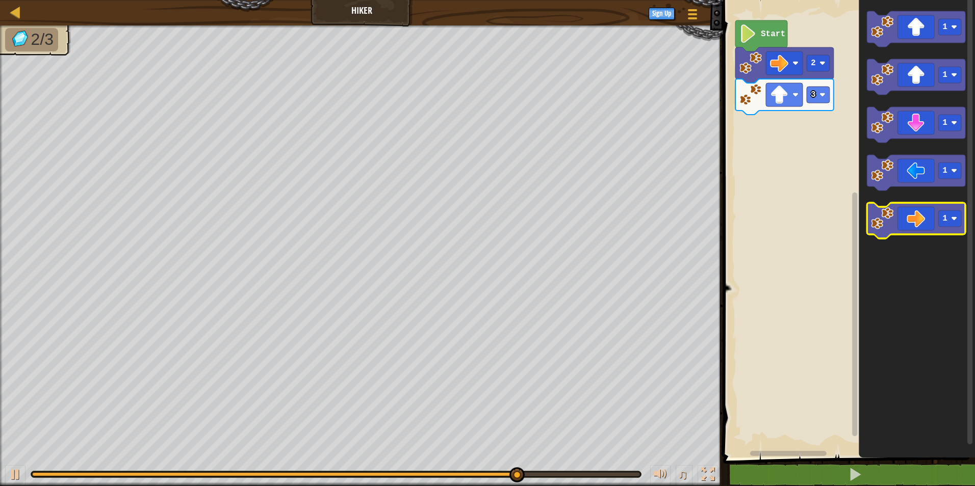
click at [905, 214] on icon "Blockly Workspace" at bounding box center [916, 221] width 98 height 36
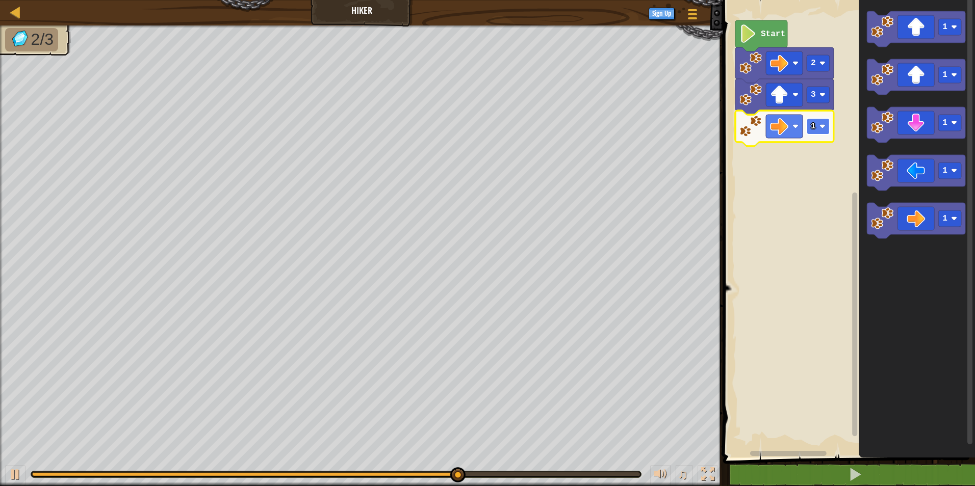
click at [824, 133] on rect "Blockly Workspace" at bounding box center [818, 126] width 23 height 16
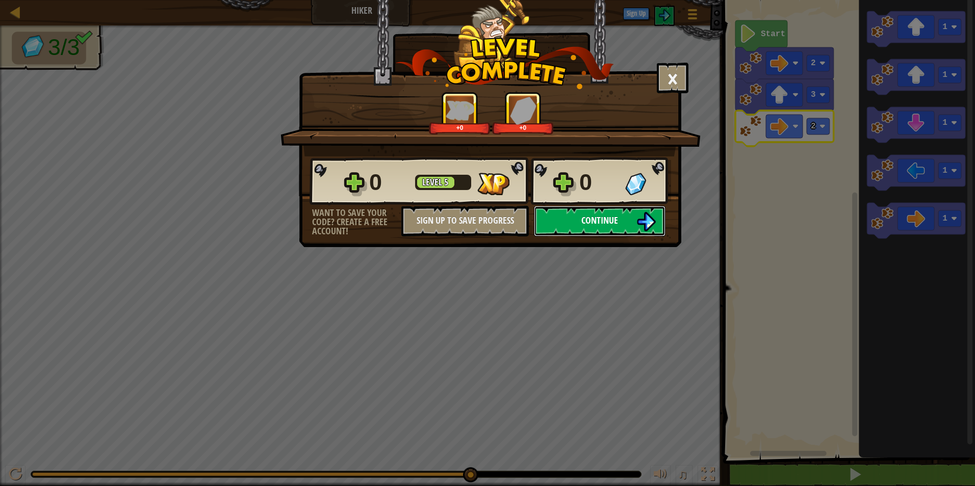
click at [601, 223] on span "Continue" at bounding box center [599, 220] width 37 height 13
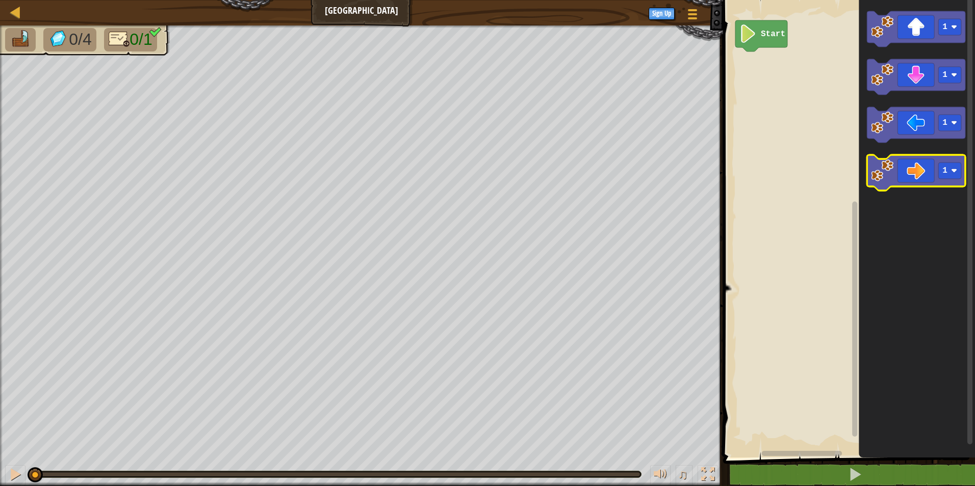
click at [920, 179] on icon "Blockly Workspace" at bounding box center [916, 173] width 98 height 36
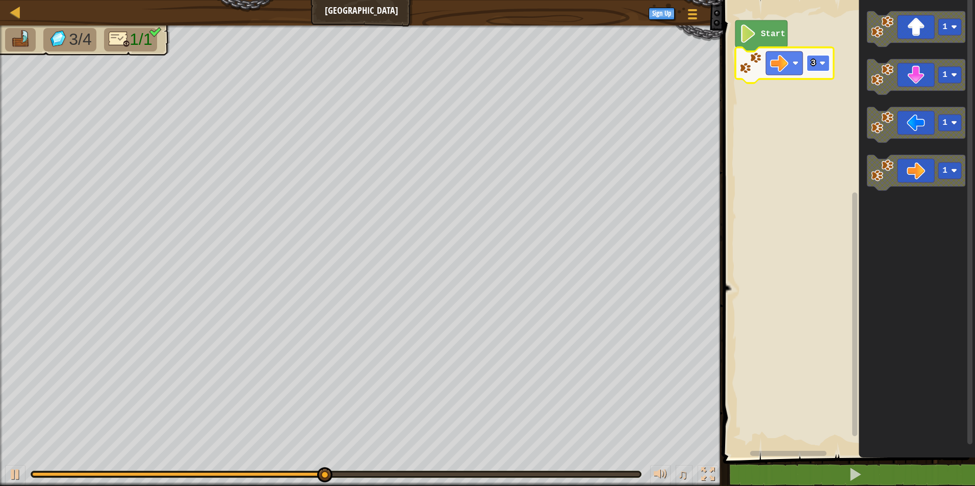
click at [825, 65] on image "Blockly Workspace" at bounding box center [822, 63] width 6 height 6
click at [817, 70] on rect "Blockly Workspace" at bounding box center [818, 63] width 23 height 16
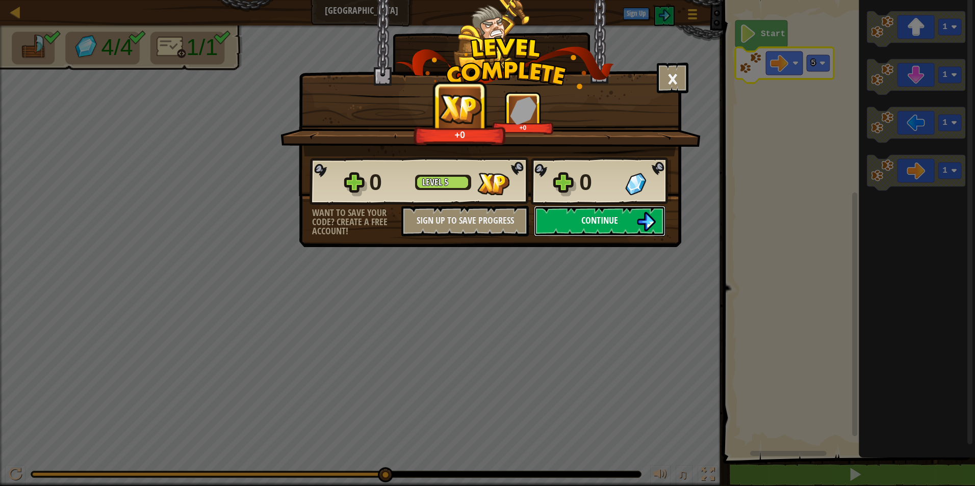
click at [628, 223] on button "Continue" at bounding box center [600, 221] width 132 height 31
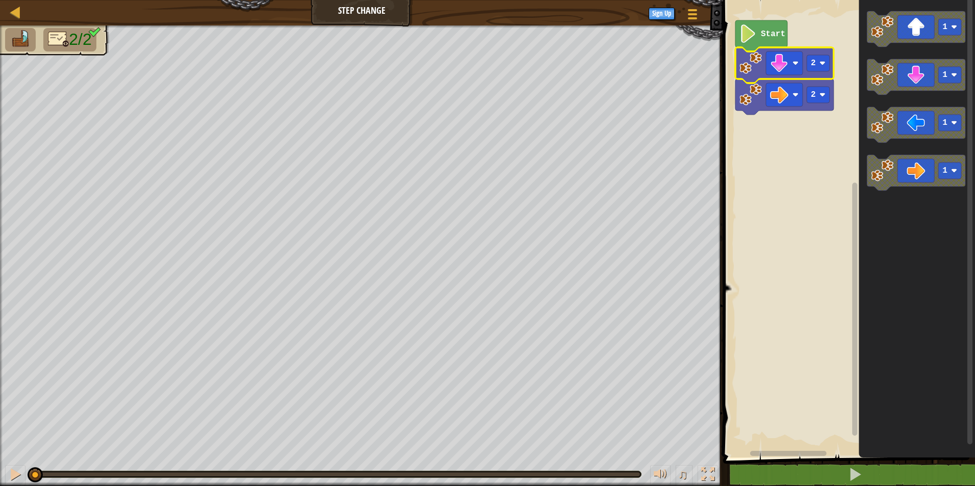
click at [858, 214] on rect "Blockly Workspace" at bounding box center [855, 222] width 8 height 455
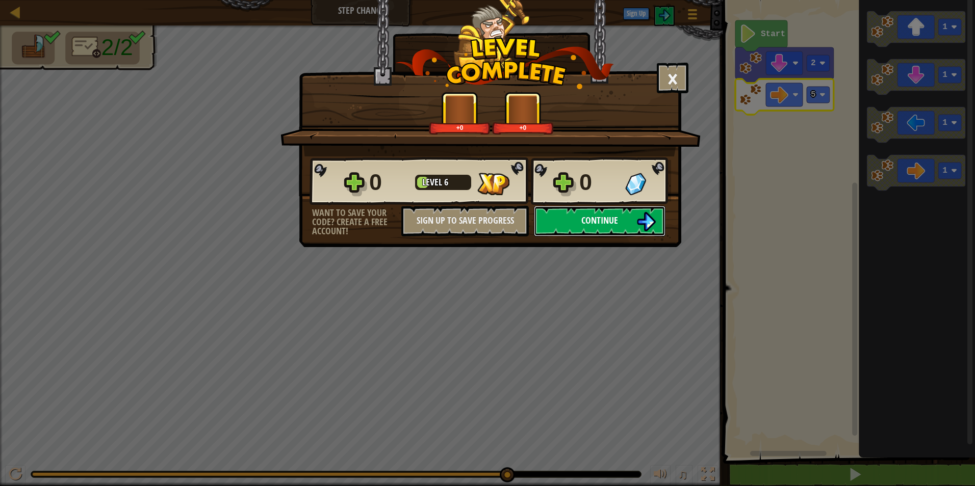
click at [635, 224] on button "Continue" at bounding box center [600, 221] width 132 height 31
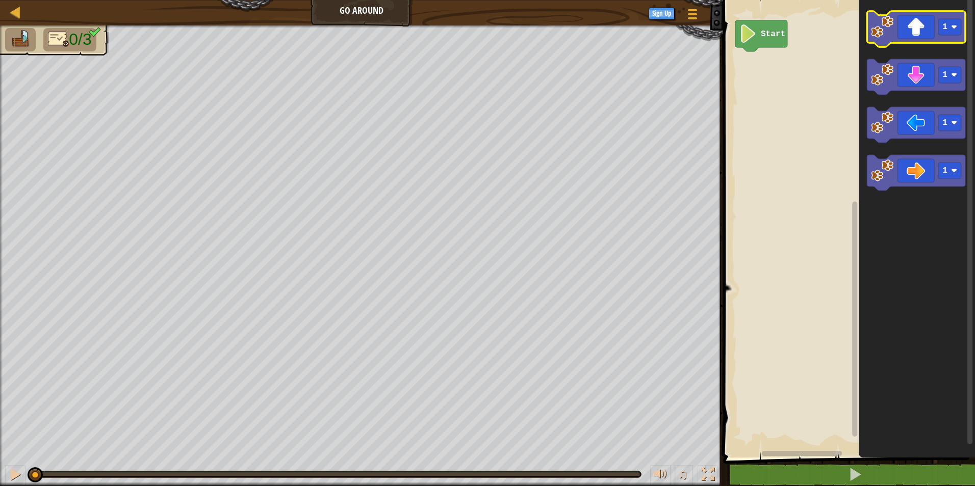
click at [924, 27] on icon "Blockly Workspace" at bounding box center [916, 29] width 98 height 36
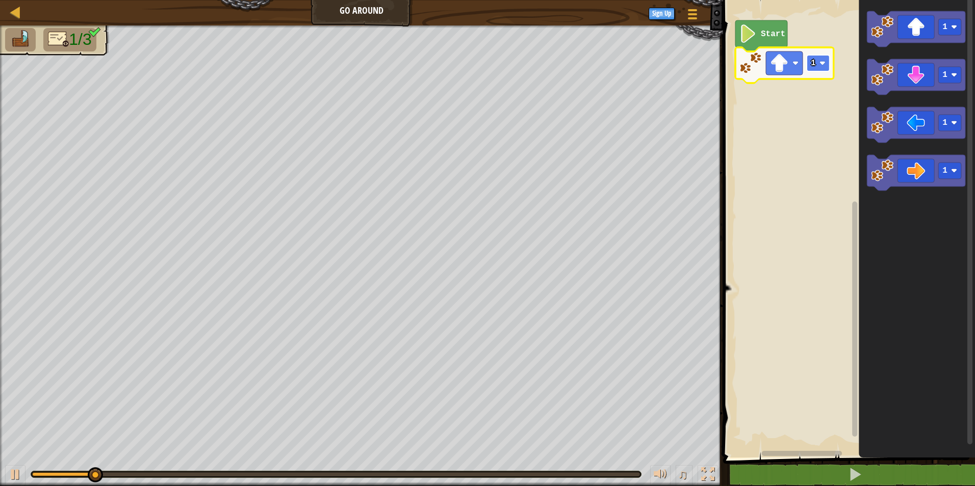
click at [821, 62] on image "Blockly Workspace" at bounding box center [822, 63] width 6 height 6
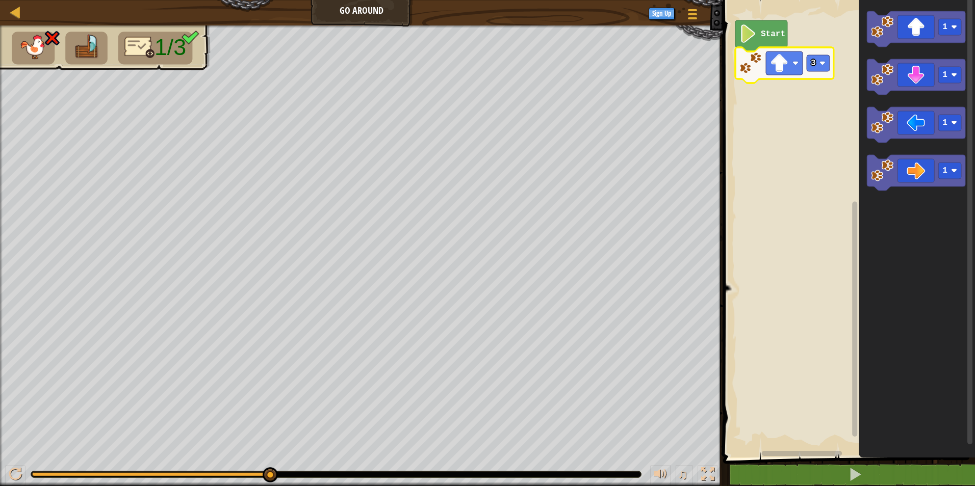
click at [805, 70] on icon "Blockly Workspace" at bounding box center [784, 65] width 98 height 36
click at [813, 65] on text "3" at bounding box center [813, 63] width 5 height 9
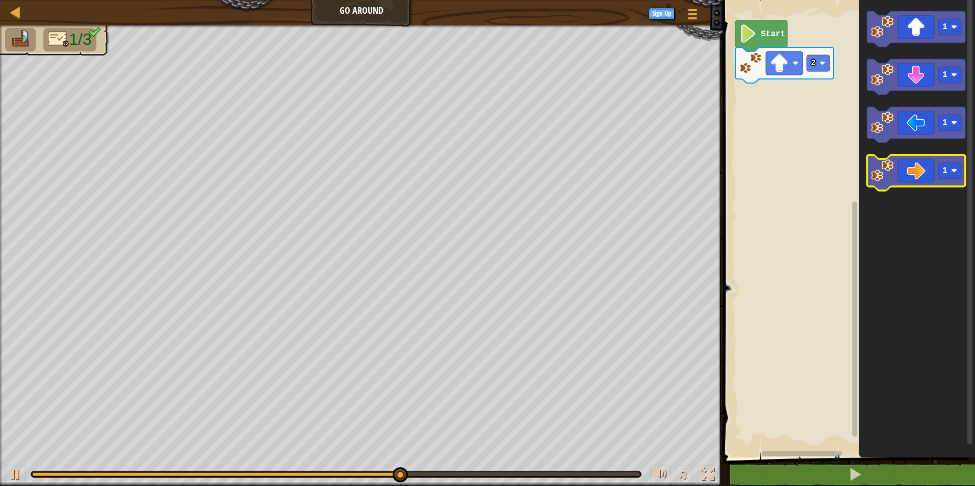
click at [915, 174] on icon "Blockly Workspace" at bounding box center [916, 173] width 98 height 36
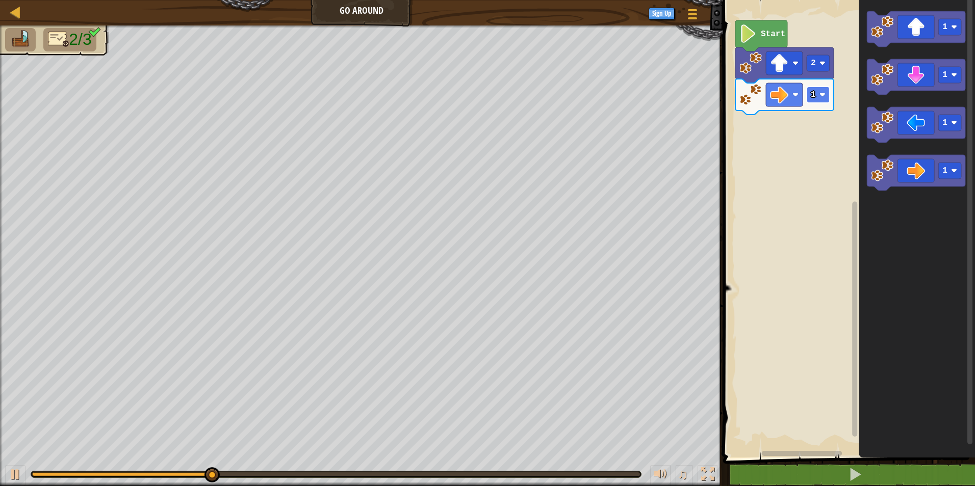
click at [826, 98] on rect "Blockly Workspace" at bounding box center [818, 95] width 23 height 16
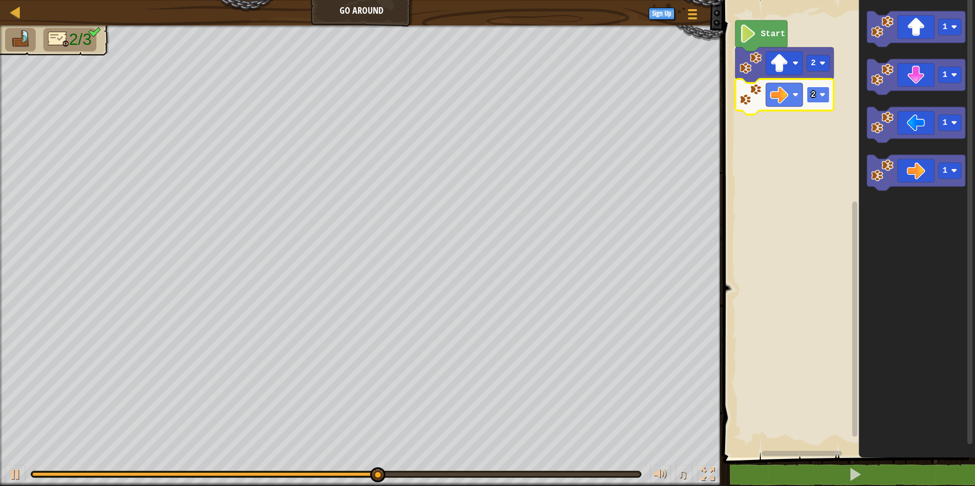
click at [824, 103] on rect "Blockly Workspace" at bounding box center [818, 95] width 23 height 16
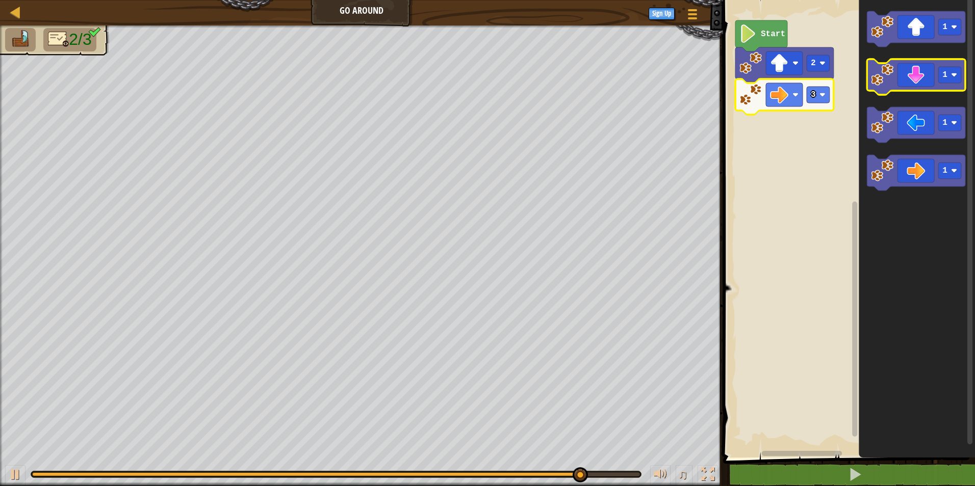
click at [918, 70] on icon "Blockly Workspace" at bounding box center [916, 77] width 98 height 36
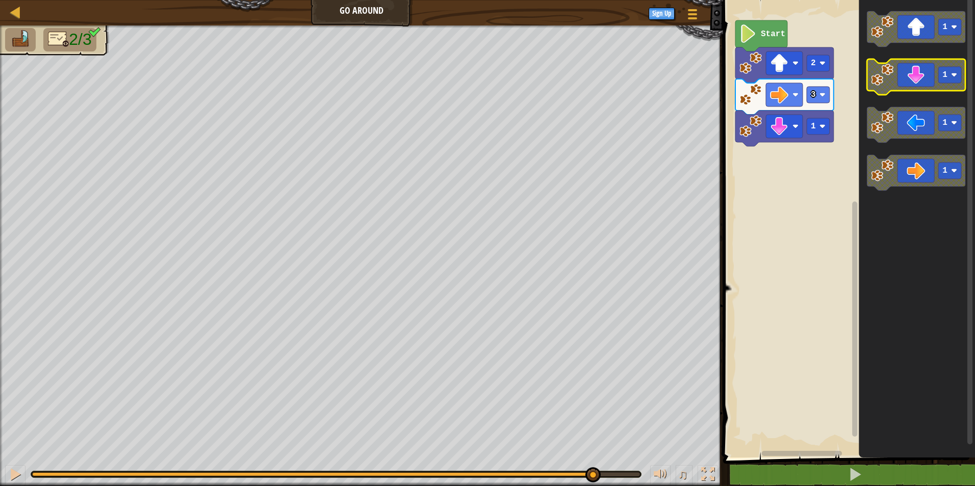
click at [918, 70] on icon "Blockly Workspace" at bounding box center [916, 77] width 98 height 36
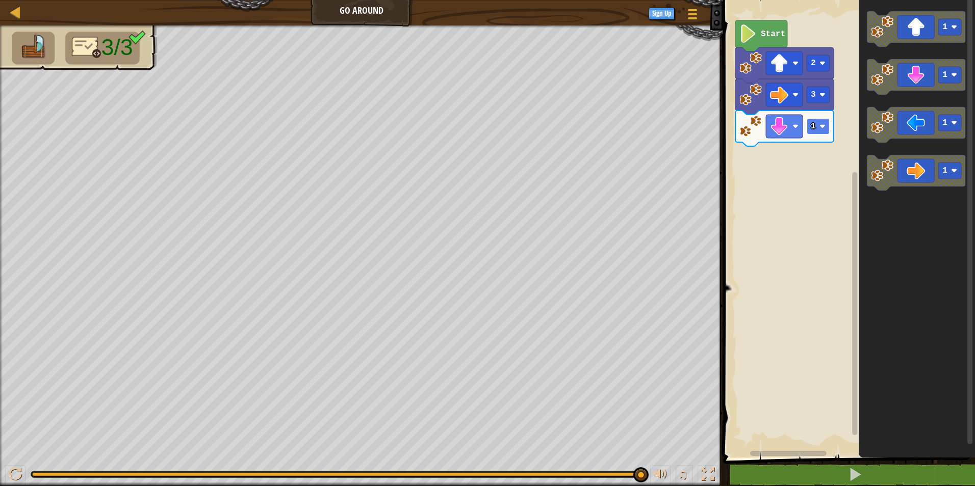
click at [827, 126] on rect "Blockly Workspace" at bounding box center [818, 126] width 23 height 16
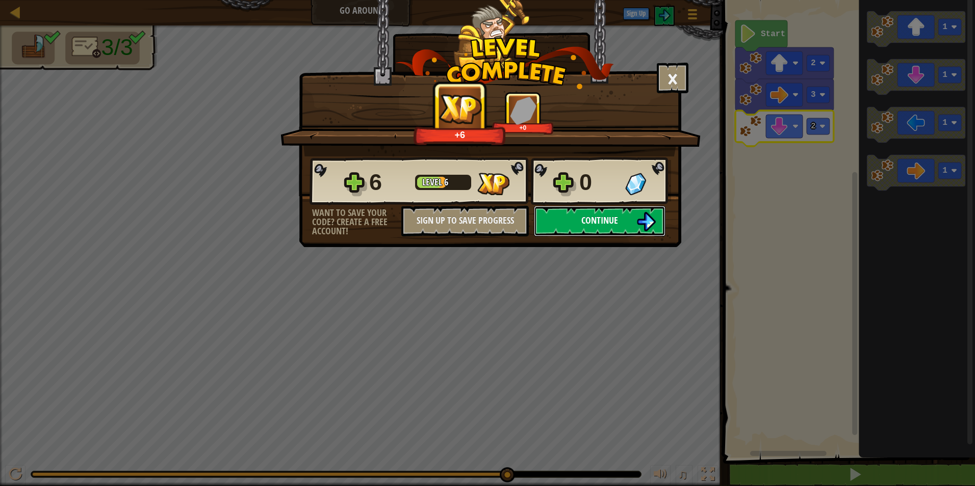
click at [591, 223] on span "Continue" at bounding box center [599, 220] width 37 height 13
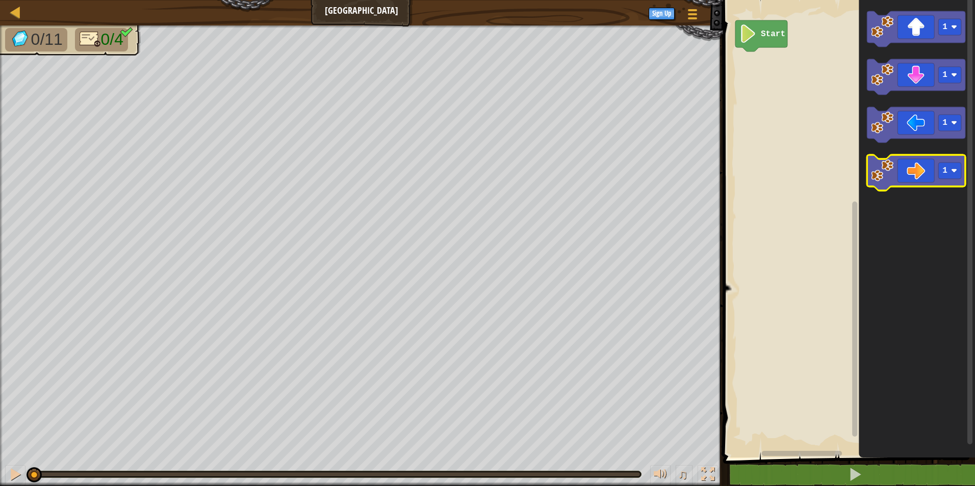
click at [913, 165] on icon "Blockly Workspace" at bounding box center [916, 173] width 98 height 36
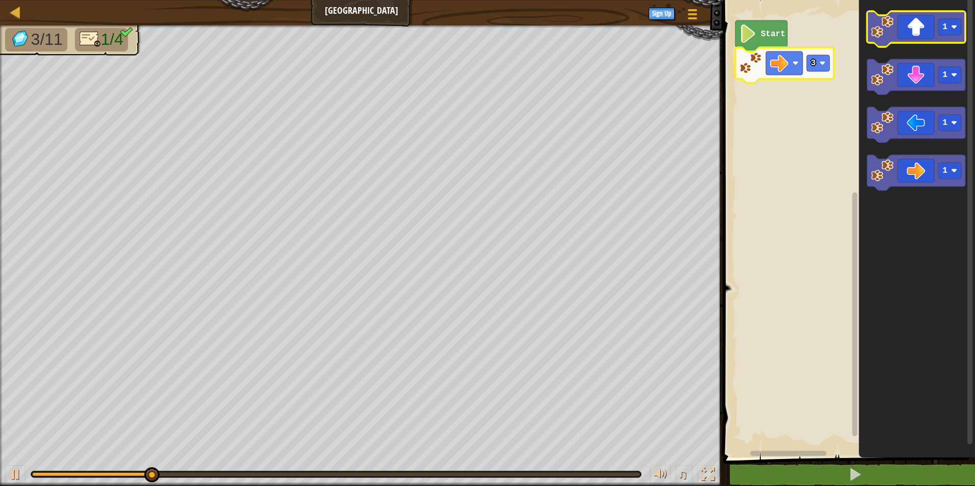
click at [917, 38] on icon "Blockly Workspace" at bounding box center [916, 29] width 98 height 36
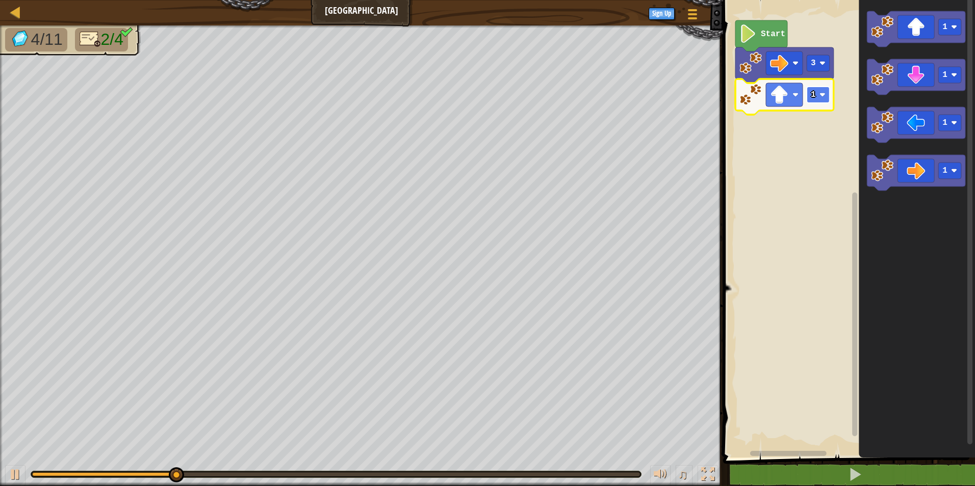
click at [822, 94] on image "Blockly Workspace" at bounding box center [822, 95] width 6 height 6
click at [823, 97] on image "Blockly Workspace" at bounding box center [822, 95] width 6 height 6
click at [903, 125] on icon "Blockly Workspace" at bounding box center [916, 125] width 98 height 36
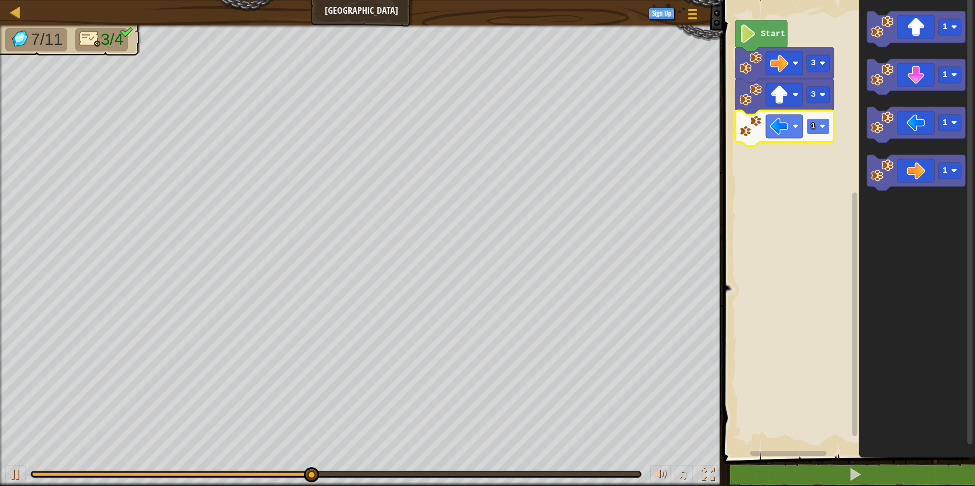
click at [826, 123] on rect "Blockly Workspace" at bounding box center [818, 126] width 23 height 16
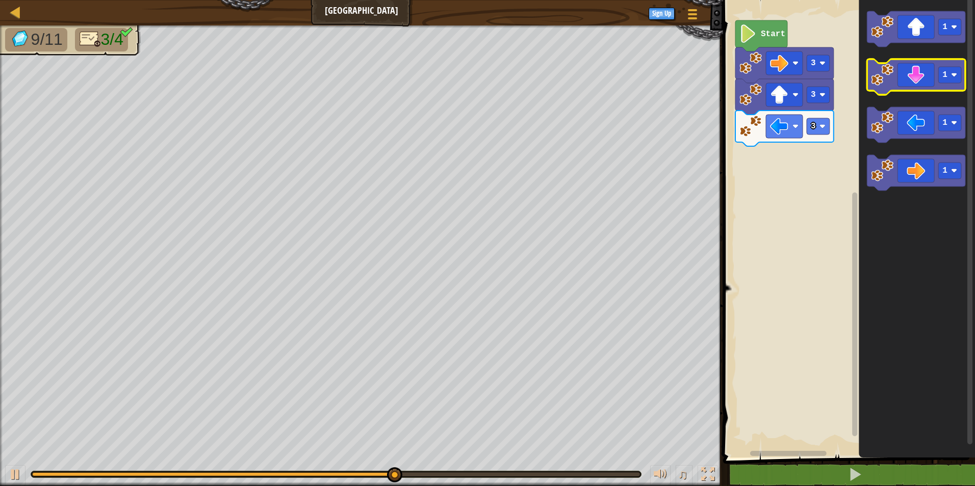
click at [923, 86] on icon "Blockly Workspace" at bounding box center [916, 77] width 98 height 36
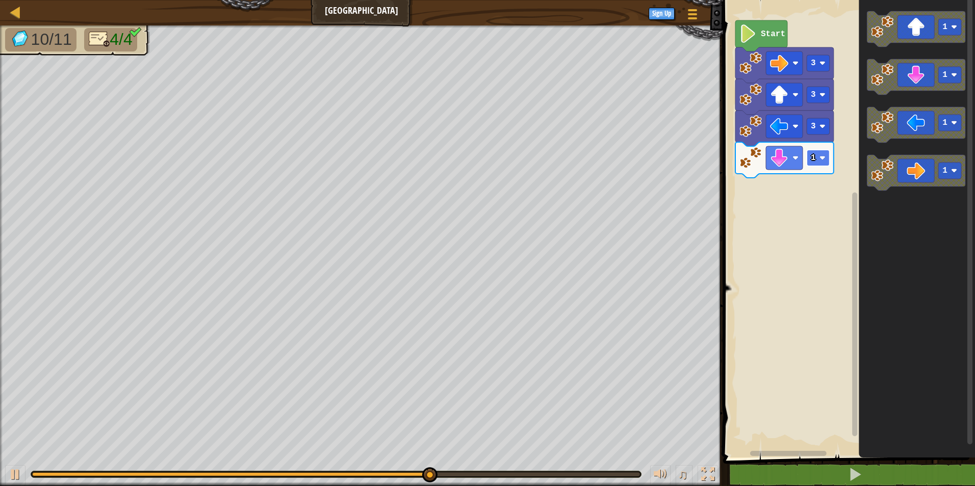
click at [818, 158] on rect "Blockly Workspace" at bounding box center [818, 158] width 23 height 16
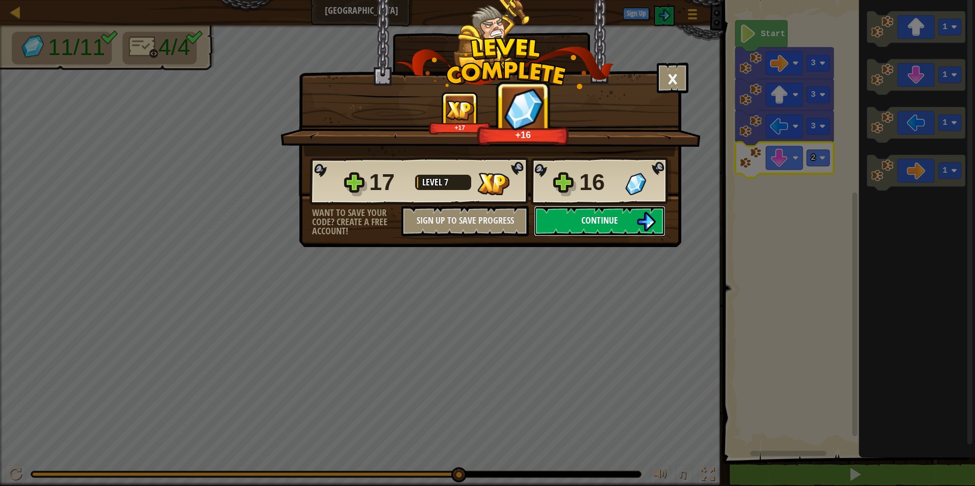
click at [615, 216] on span "Continue" at bounding box center [599, 220] width 37 height 13
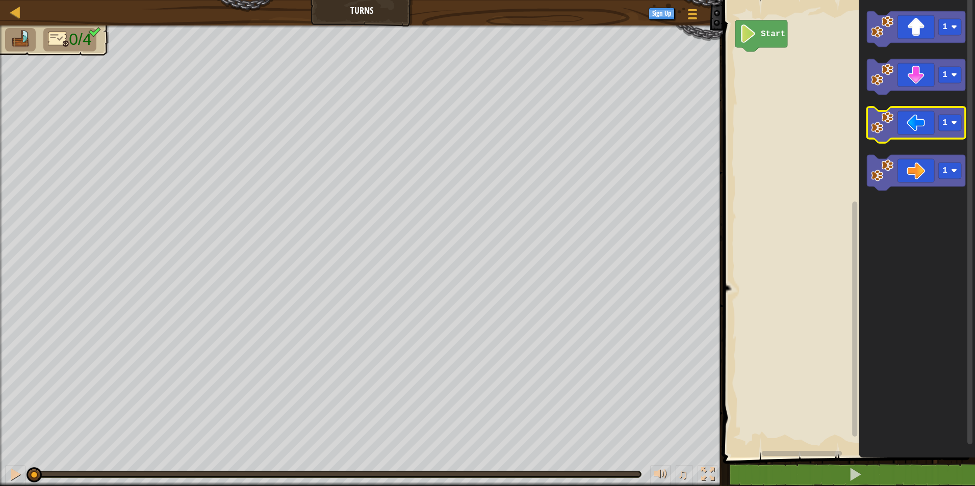
click at [920, 126] on icon "Blockly Workspace" at bounding box center [916, 125] width 98 height 36
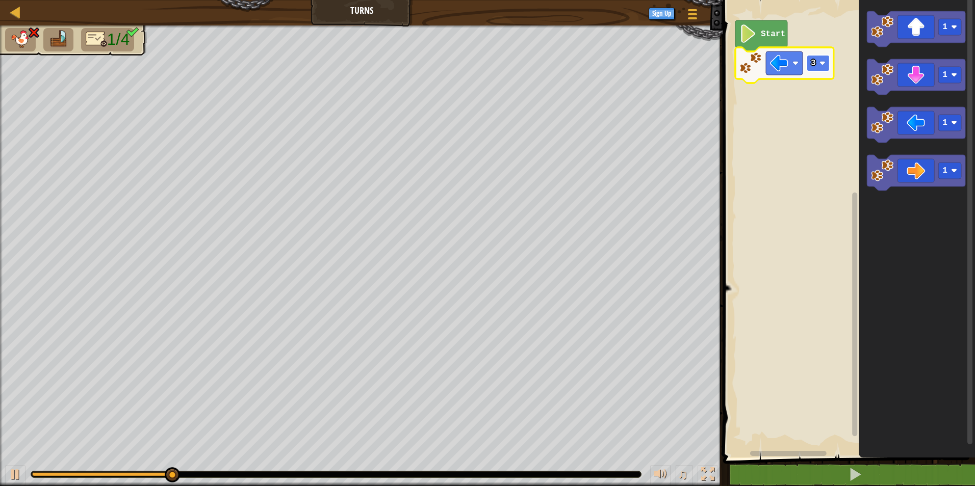
click at [821, 56] on rect "Blockly Workspace" at bounding box center [818, 63] width 23 height 16
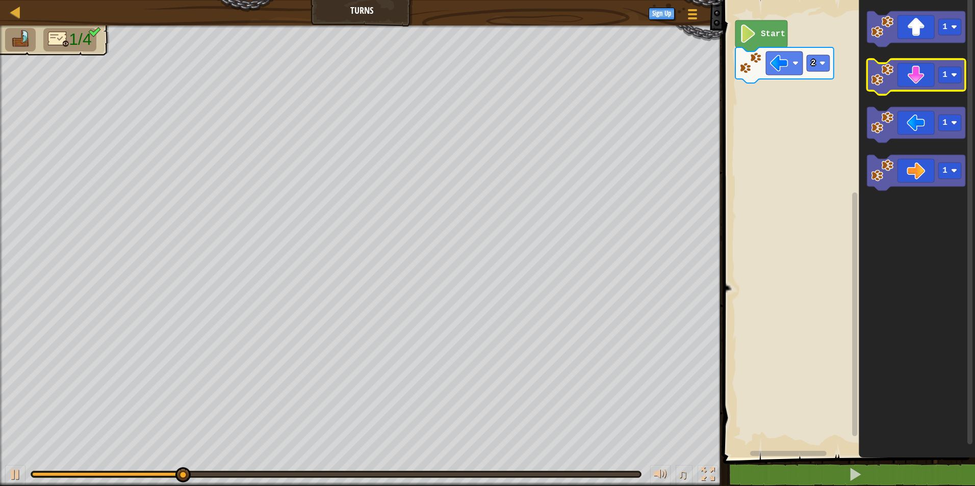
click at [926, 89] on icon "Blockly Workspace" at bounding box center [916, 77] width 98 height 36
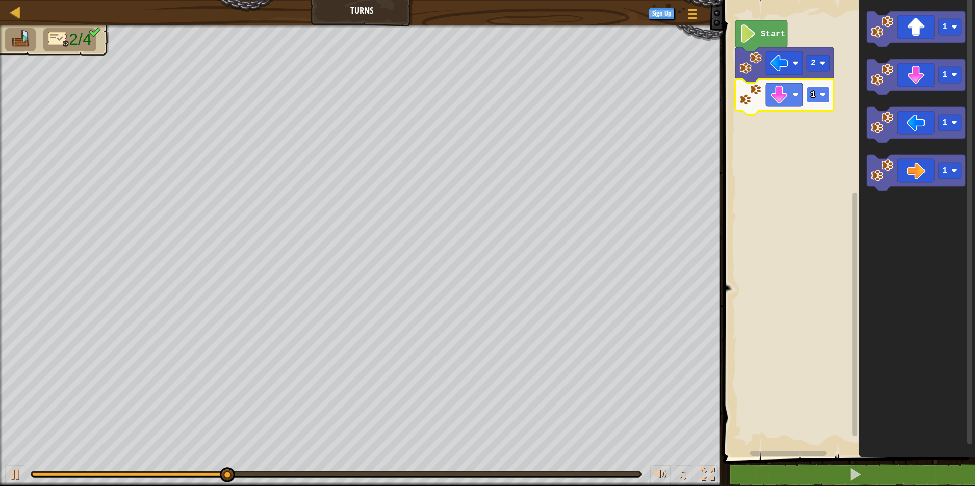
click at [826, 103] on rect "Blockly Workspace" at bounding box center [818, 95] width 23 height 16
click at [917, 177] on icon "Blockly Workspace" at bounding box center [916, 173] width 98 height 36
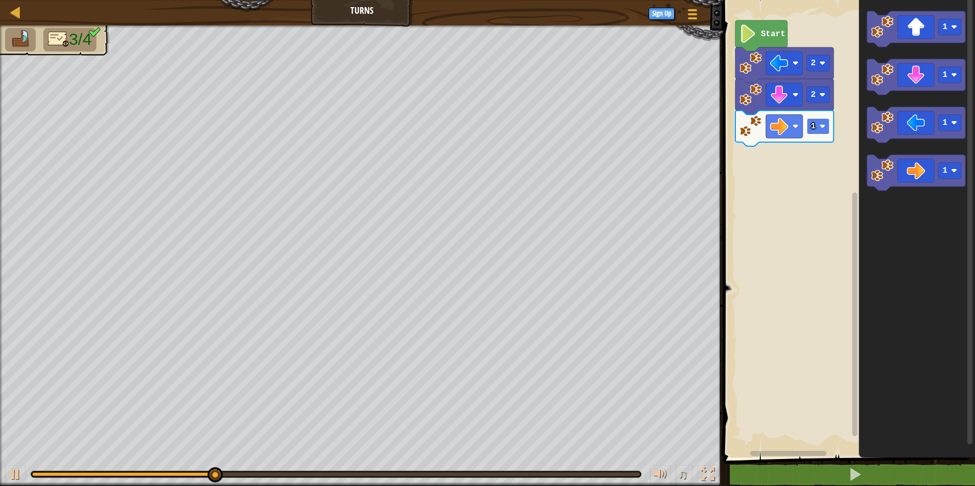
click at [817, 134] on rect "Blockly Workspace" at bounding box center [818, 126] width 23 height 16
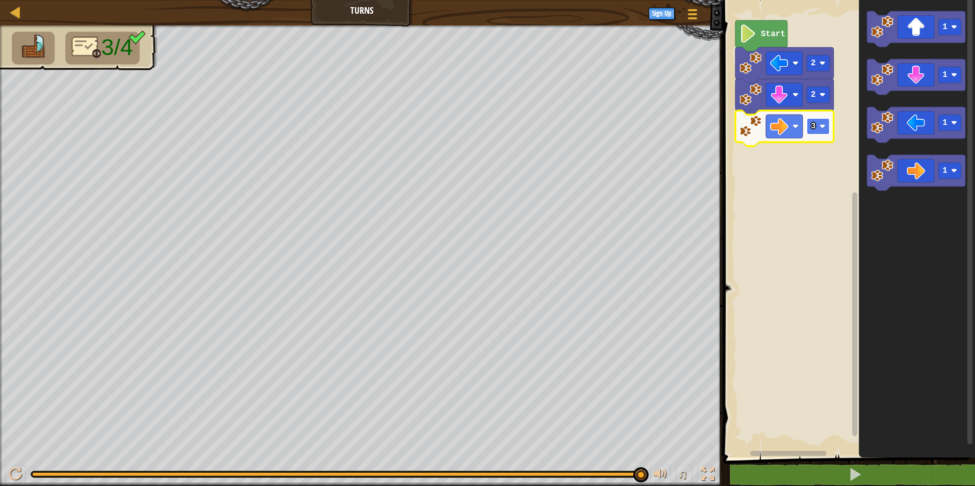
click at [824, 126] on image "Blockly Workspace" at bounding box center [822, 126] width 6 height 6
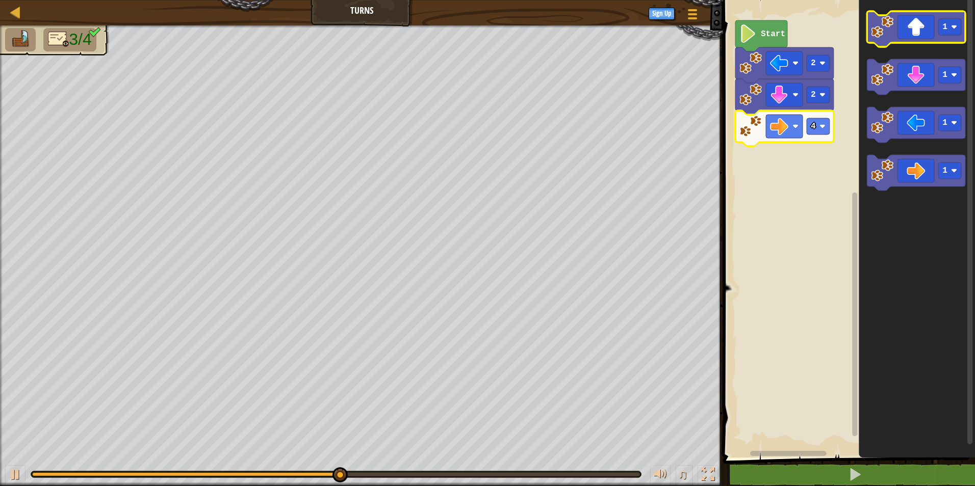
click at [932, 23] on icon "Blockly Workspace" at bounding box center [916, 29] width 98 height 36
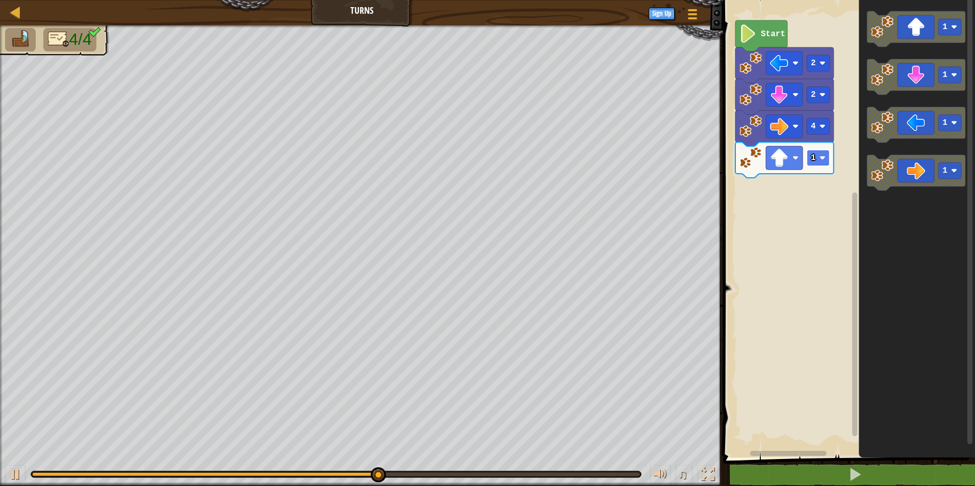
click at [825, 159] on image "Blockly Workspace" at bounding box center [822, 158] width 6 height 6
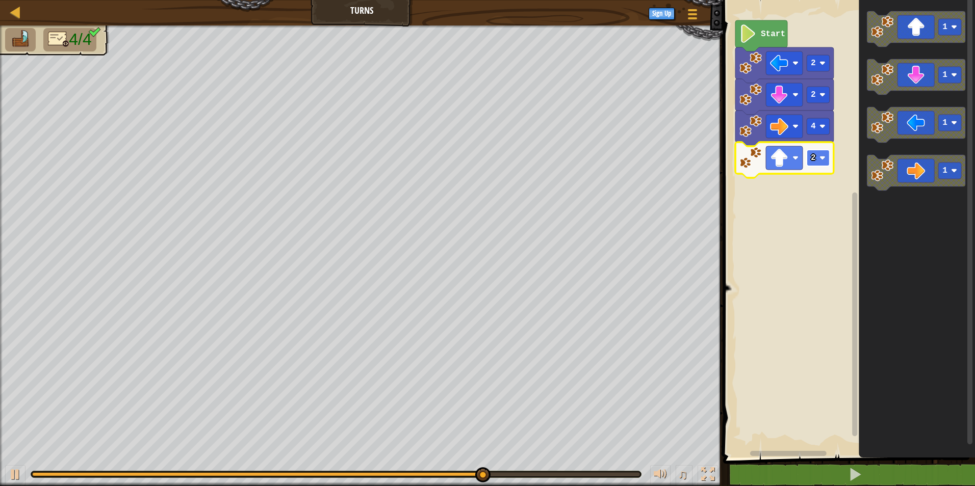
click at [815, 160] on rect "Blockly Workspace" at bounding box center [818, 158] width 23 height 16
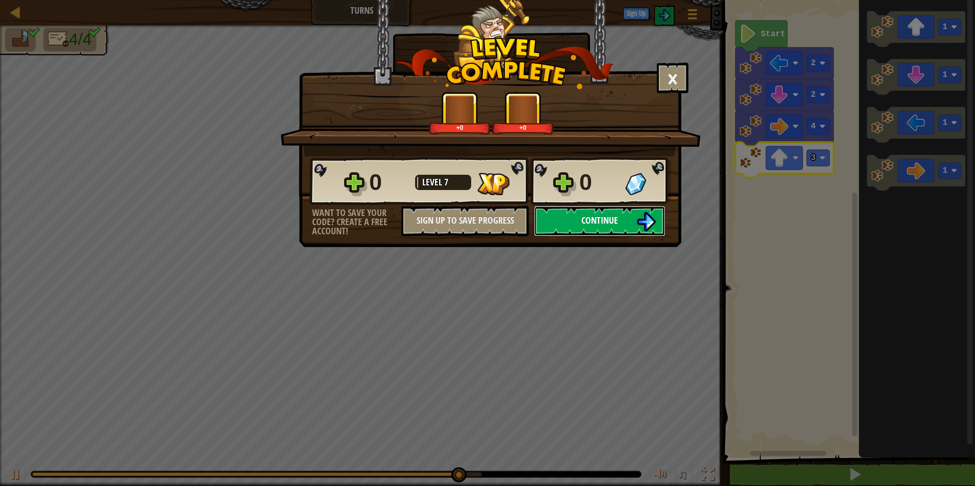
click at [587, 221] on span "Continue" at bounding box center [599, 220] width 37 height 13
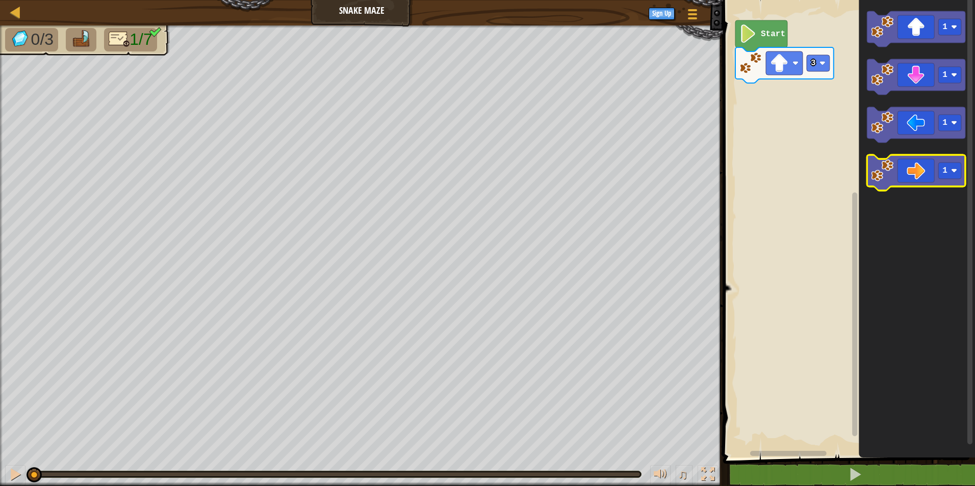
click at [904, 177] on icon "Blockly Workspace" at bounding box center [916, 173] width 98 height 36
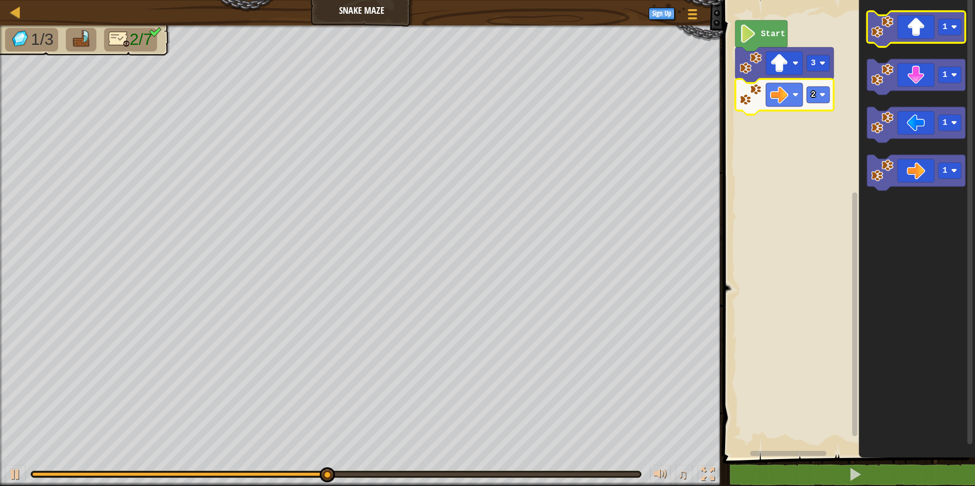
click at [932, 32] on icon "Blockly Workspace" at bounding box center [916, 29] width 98 height 36
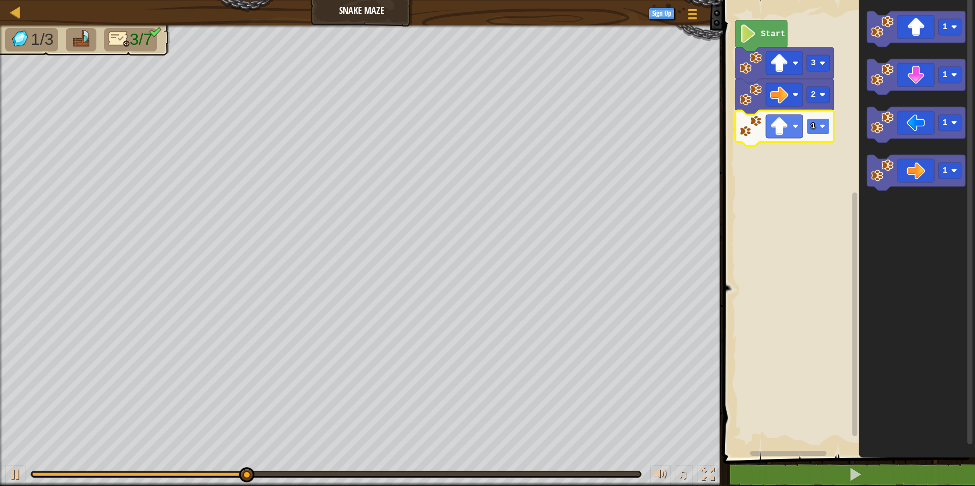
click at [809, 130] on rect "Blockly Workspace" at bounding box center [818, 126] width 23 height 16
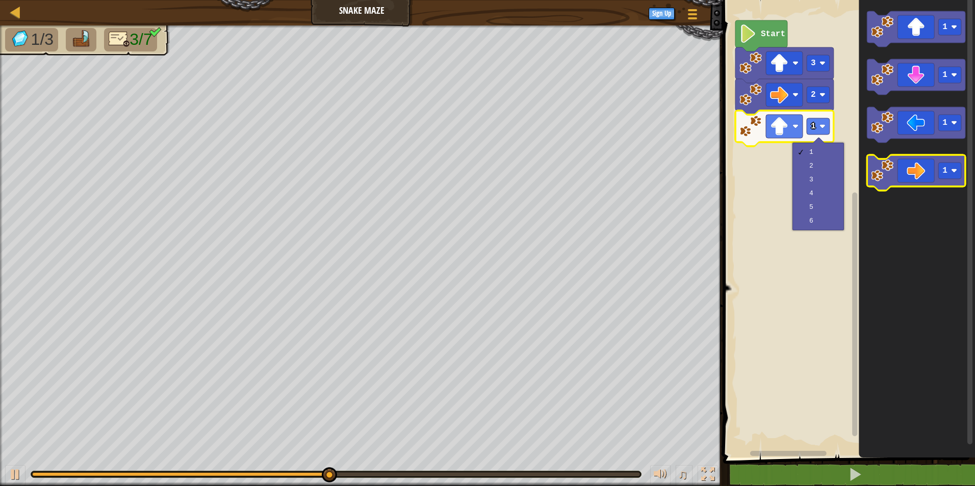
click at [931, 173] on icon "Blockly Workspace" at bounding box center [916, 173] width 98 height 36
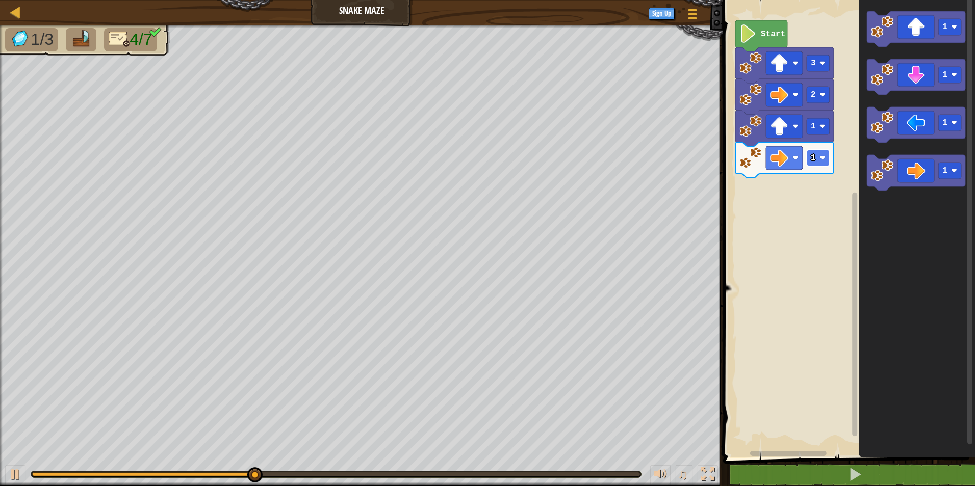
click at [819, 162] on rect "Blockly Workspace" at bounding box center [818, 158] width 23 height 16
click at [827, 168] on icon "Blockly Workspace" at bounding box center [784, 160] width 98 height 36
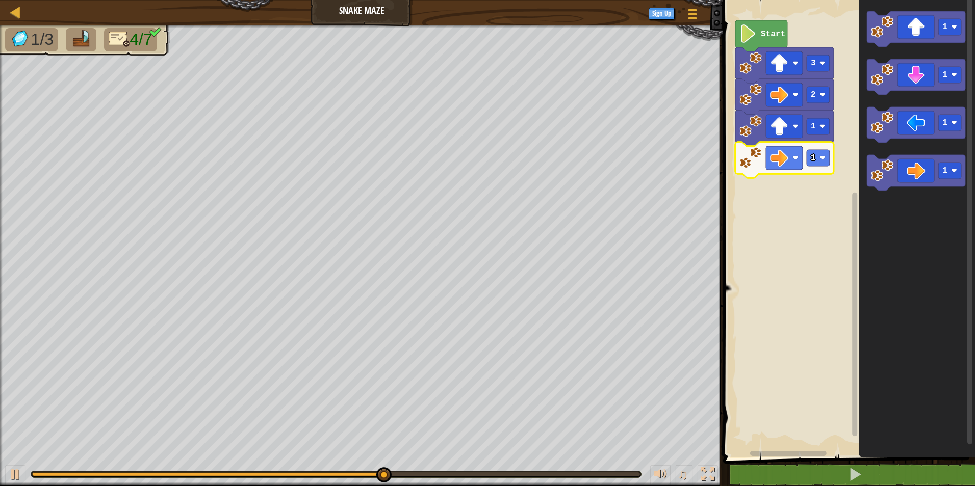
click at [833, 162] on icon "Blockly Workspace" at bounding box center [784, 160] width 98 height 36
click at [816, 153] on rect "Blockly Workspace" at bounding box center [818, 158] width 23 height 16
click at [888, 88] on icon "Blockly Workspace" at bounding box center [916, 77] width 98 height 36
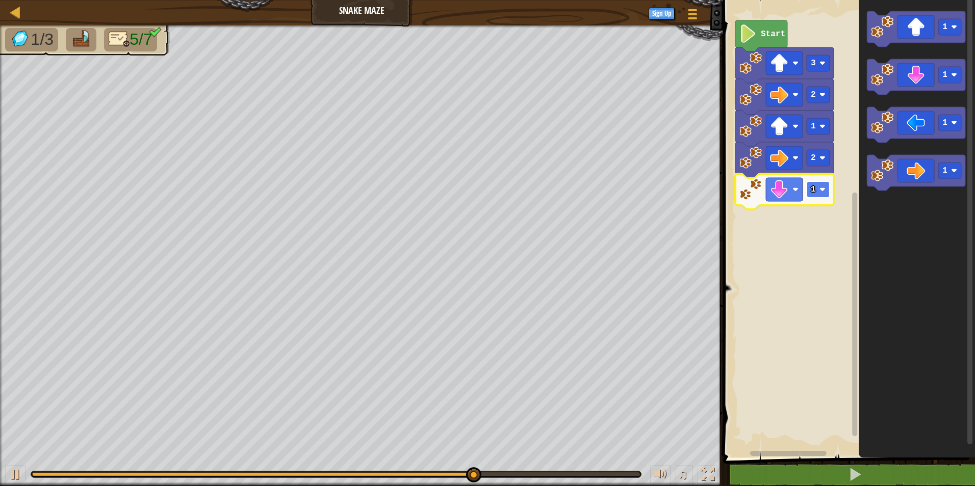
click at [820, 195] on rect "Blockly Workspace" at bounding box center [818, 190] width 23 height 16
click at [905, 175] on icon "Blockly Workspace" at bounding box center [916, 173] width 98 height 36
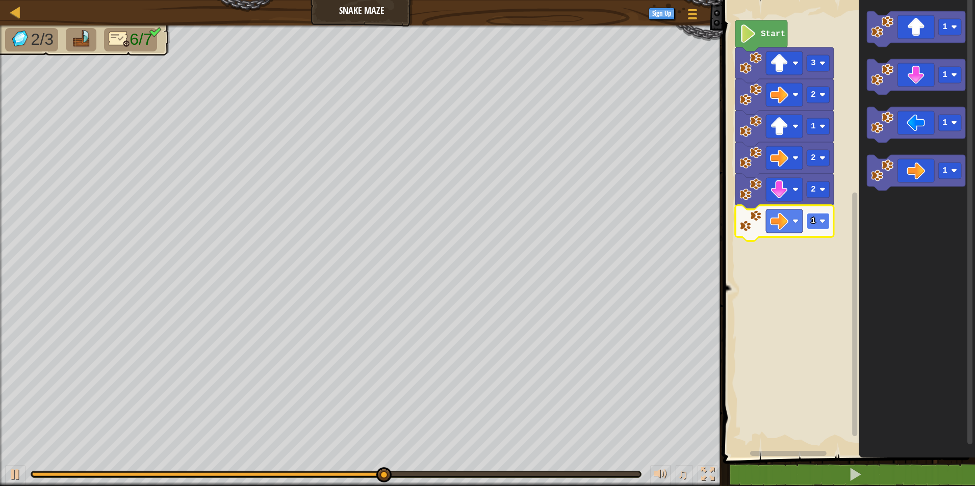
click at [826, 224] on rect "Blockly Workspace" at bounding box center [818, 221] width 23 height 16
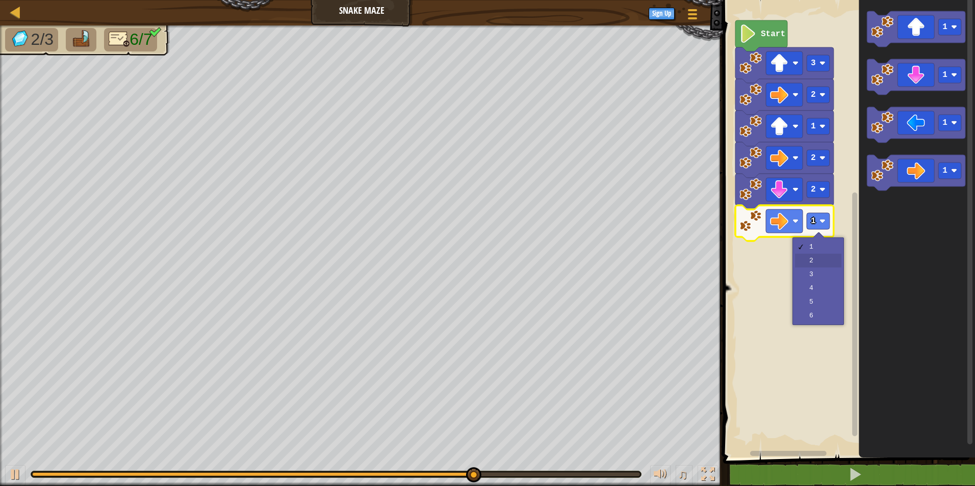
drag, startPoint x: 813, startPoint y: 263, endPoint x: 835, endPoint y: 231, distance: 38.5
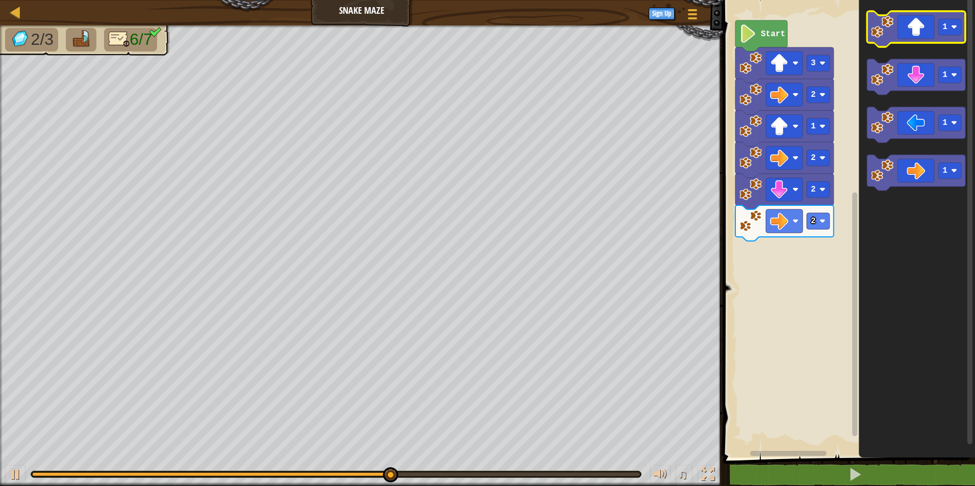
click at [925, 29] on icon "Blockly Workspace" at bounding box center [916, 29] width 98 height 36
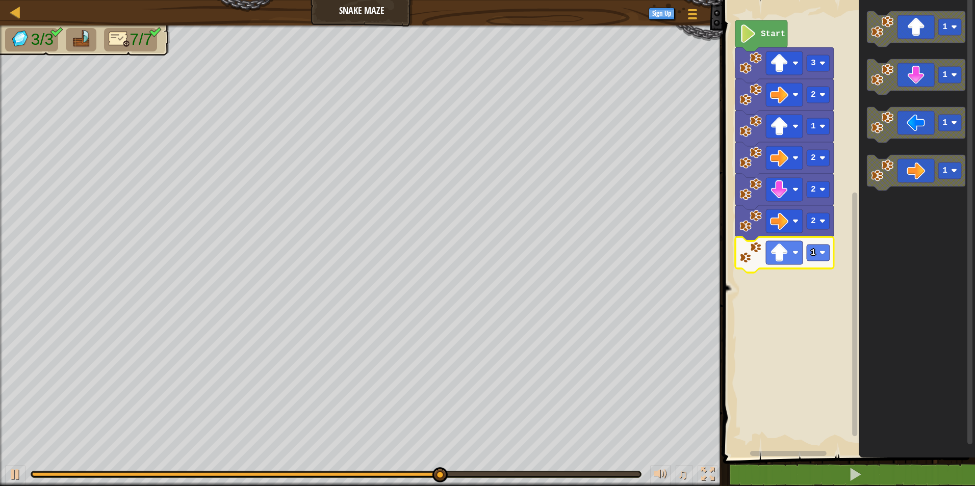
click at [813, 243] on icon "Blockly Workspace" at bounding box center [784, 255] width 98 height 36
click at [823, 248] on rect "Blockly Workspace" at bounding box center [818, 253] width 23 height 16
click at [816, 252] on rect "Blockly Workspace" at bounding box center [818, 253] width 23 height 16
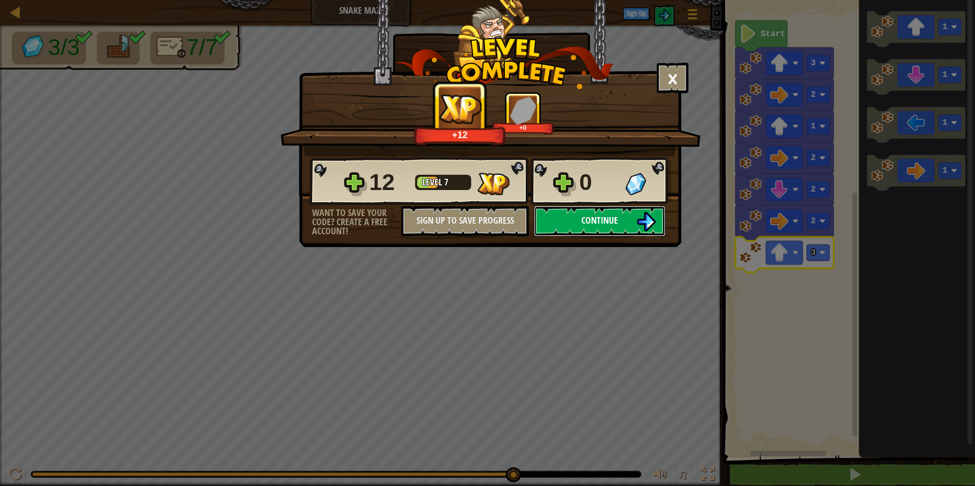
click at [641, 227] on img at bounding box center [645, 221] width 19 height 19
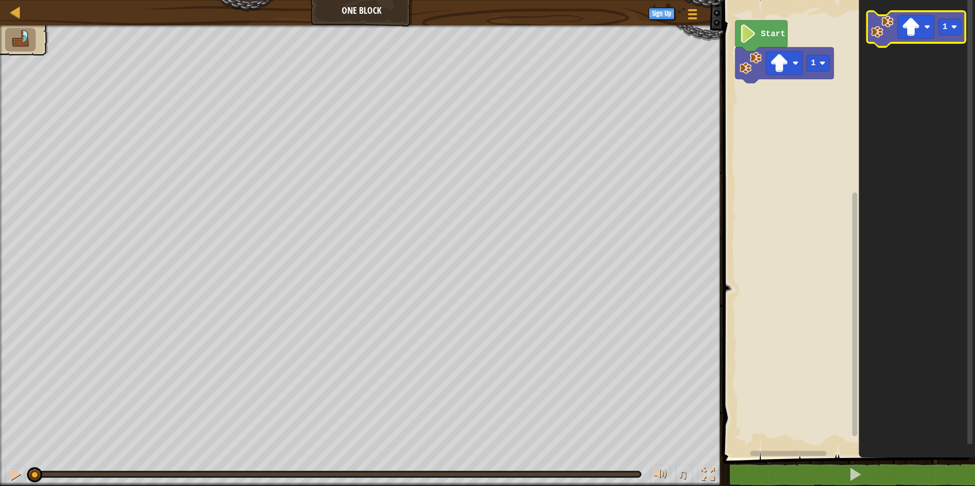
click at [878, 23] on image "Blockly Workspace" at bounding box center [882, 27] width 22 height 22
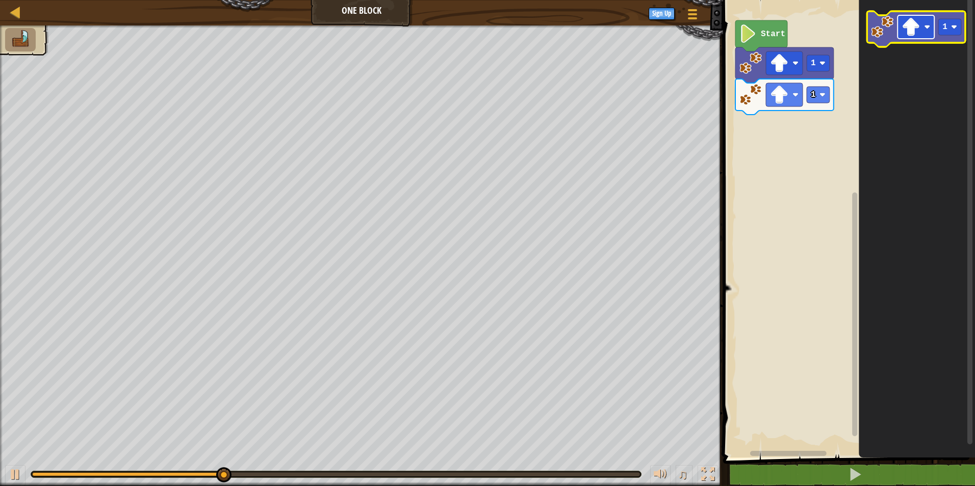
click at [902, 34] on image "Blockly Workspace" at bounding box center [910, 27] width 18 height 18
click at [908, 25] on image "Blockly Workspace" at bounding box center [910, 27] width 18 height 18
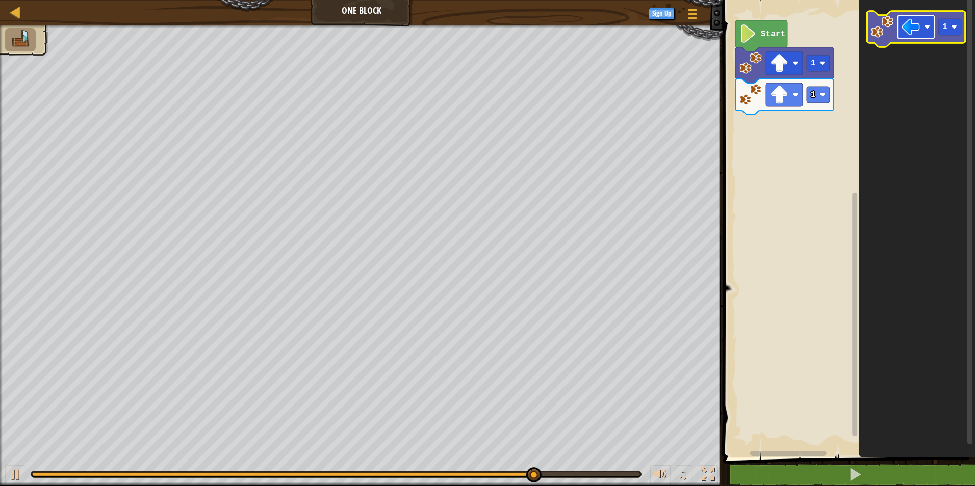
click at [903, 15] on rect "Blockly Workspace" at bounding box center [915, 26] width 37 height 23
click at [915, 58] on icon "Blockly Workspace" at bounding box center [917, 226] width 116 height 463
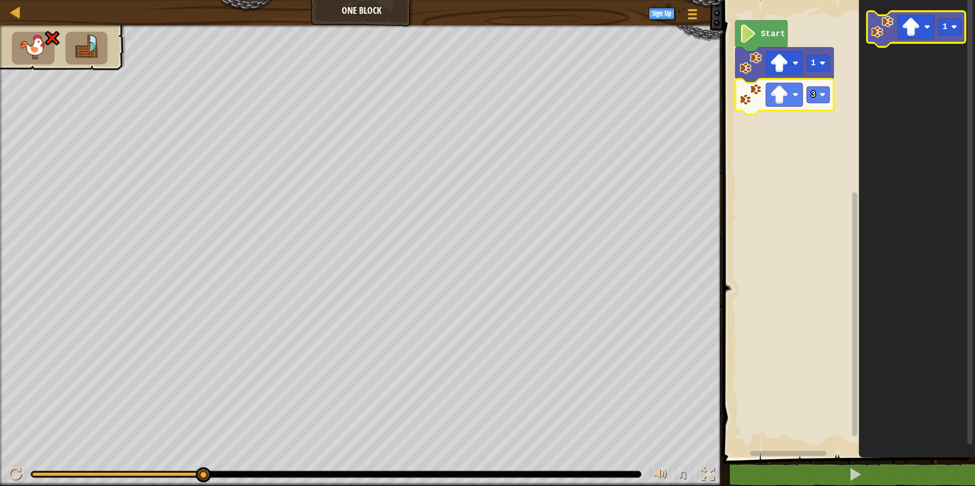
click at [892, 36] on image "Blockly Workspace" at bounding box center [882, 27] width 22 height 22
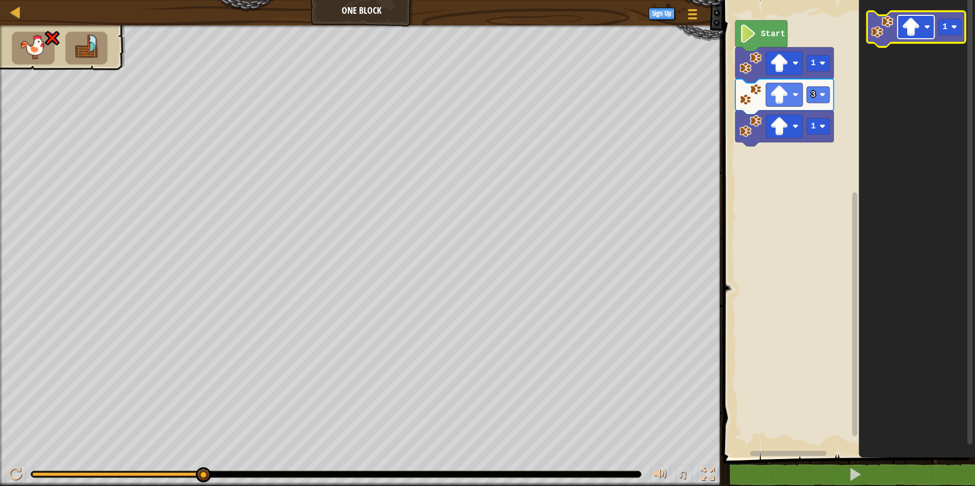
click at [917, 36] on image "Blockly Workspace" at bounding box center [910, 27] width 18 height 18
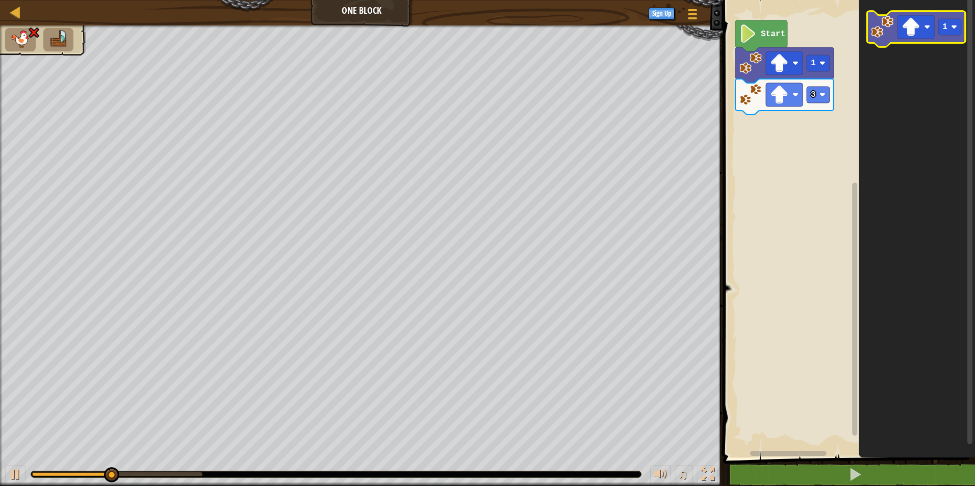
click at [923, 14] on icon "Blockly Workspace" at bounding box center [916, 29] width 98 height 36
click at [923, 18] on rect "Blockly Workspace" at bounding box center [915, 26] width 37 height 23
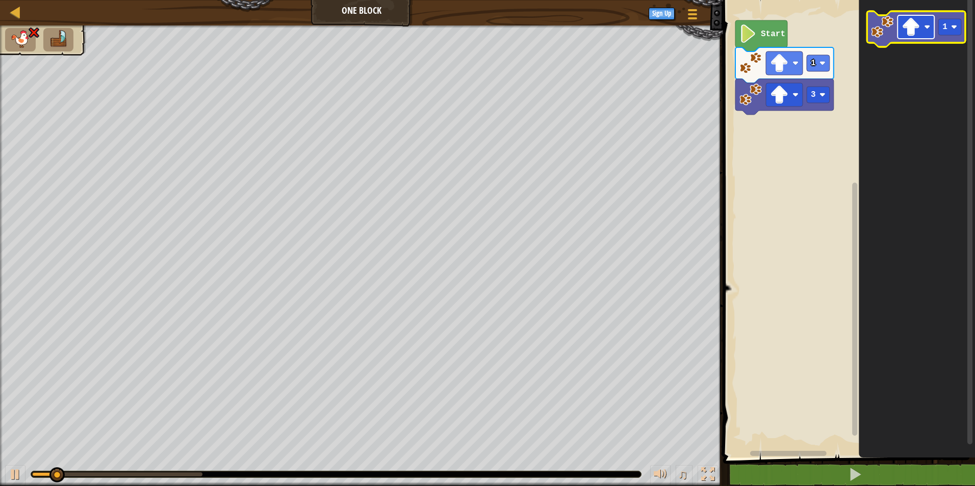
click at [915, 27] on image "Blockly Workspace" at bounding box center [910, 27] width 18 height 18
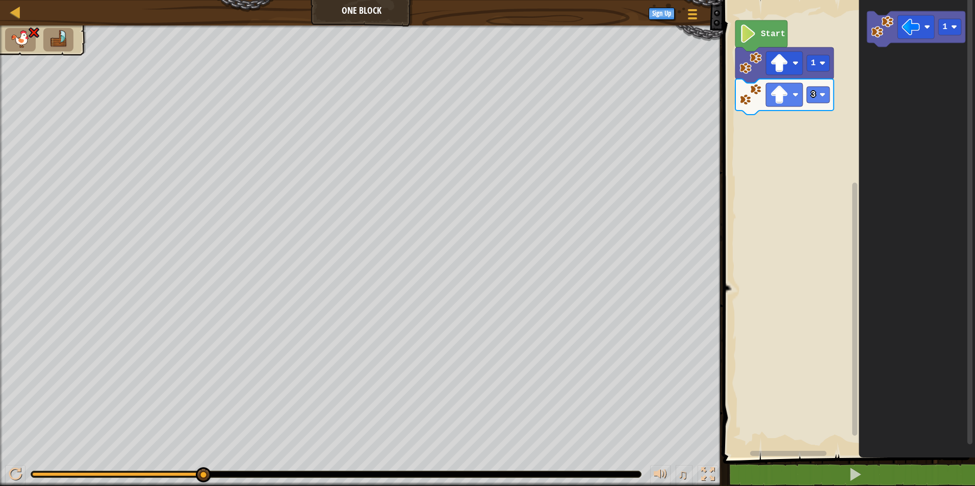
click at [17, 40] on img at bounding box center [20, 39] width 21 height 18
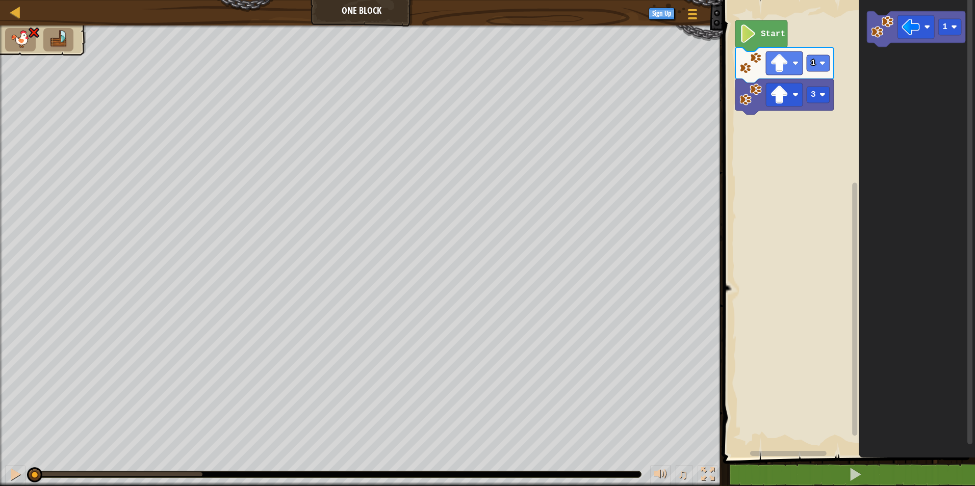
drag, startPoint x: 198, startPoint y: 476, endPoint x: 32, endPoint y: 489, distance: 166.7
click at [32, 0] on html "Map One Block Game Menu Sign Up 1 ההההההההההההההההההההההההההההההההההההההההההההה…" at bounding box center [487, 0] width 975 height 0
click at [814, 95] on text "3" at bounding box center [813, 94] width 5 height 9
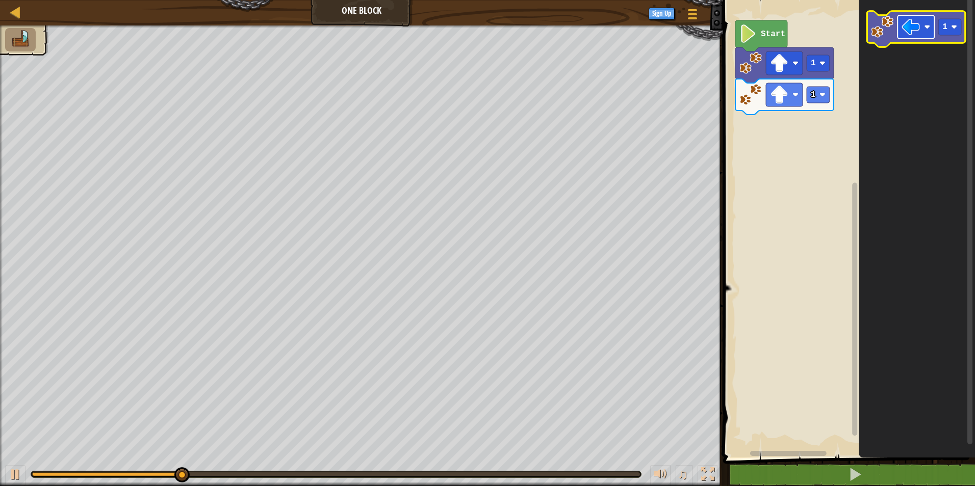
click at [914, 29] on image "Blockly Workspace" at bounding box center [910, 27] width 18 height 18
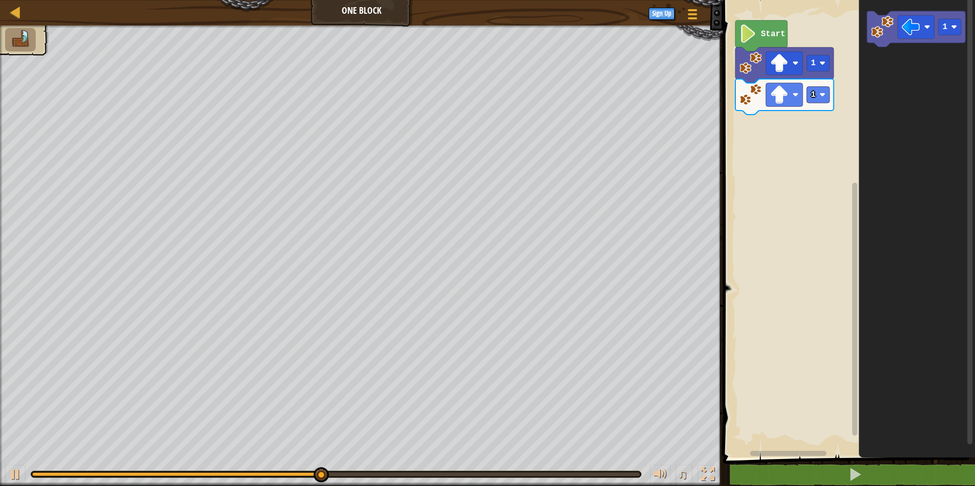
click at [912, 163] on icon "Blockly Workspace" at bounding box center [917, 226] width 116 height 463
click at [917, 11] on icon "Blockly Workspace" at bounding box center [916, 29] width 98 height 36
click at [917, 27] on image "Blockly Workspace" at bounding box center [910, 27] width 18 height 18
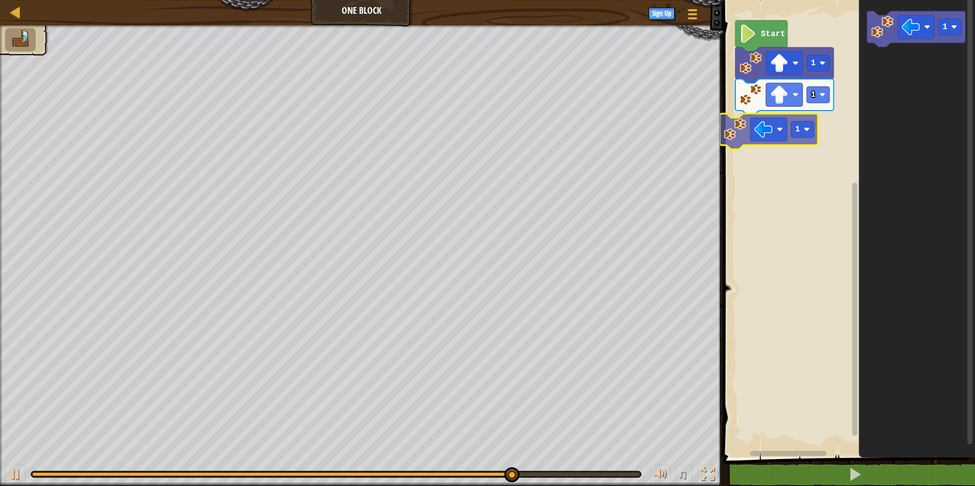
click at [782, 117] on div "Start 1 1 1 1 1" at bounding box center [847, 226] width 255 height 463
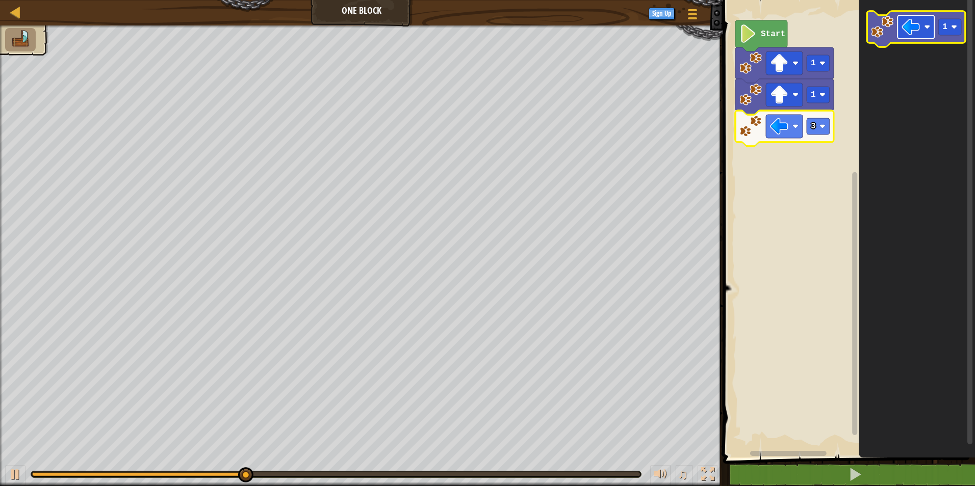
click at [922, 25] on rect "Blockly Workspace" at bounding box center [915, 26] width 37 height 23
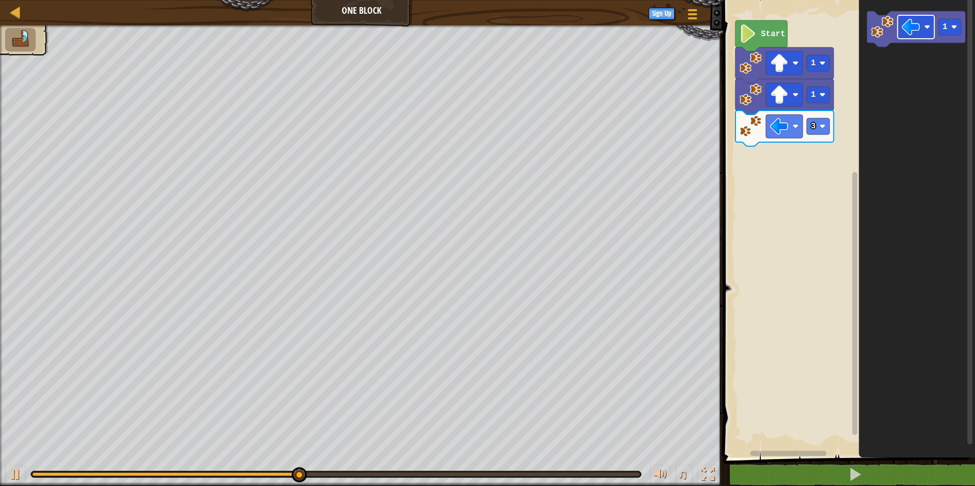
click at [892, 157] on icon "1" at bounding box center [917, 226] width 116 height 463
click at [912, 33] on image "Blockly Workspace" at bounding box center [910, 27] width 18 height 18
click at [806, 159] on div "Start 1 1 3 1" at bounding box center [847, 226] width 255 height 463
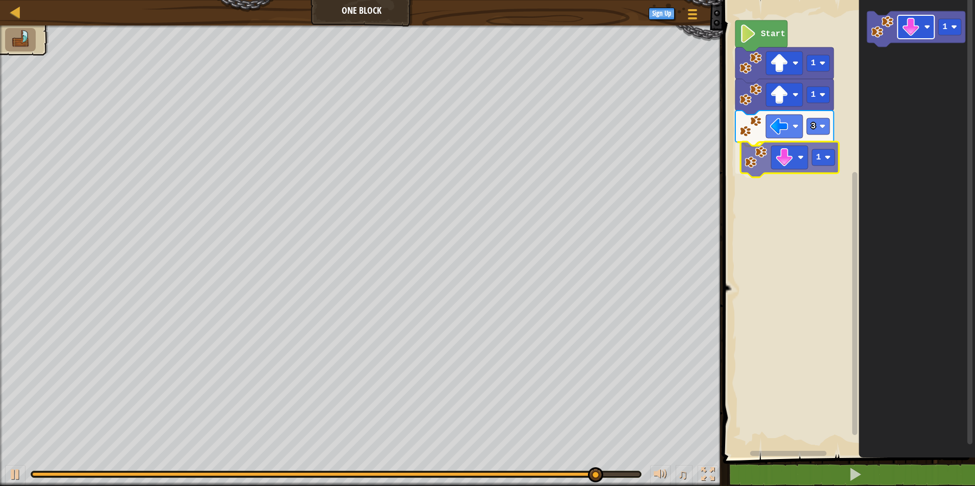
click at [801, 147] on div "Start 1 1 3 1 1 1" at bounding box center [847, 226] width 255 height 463
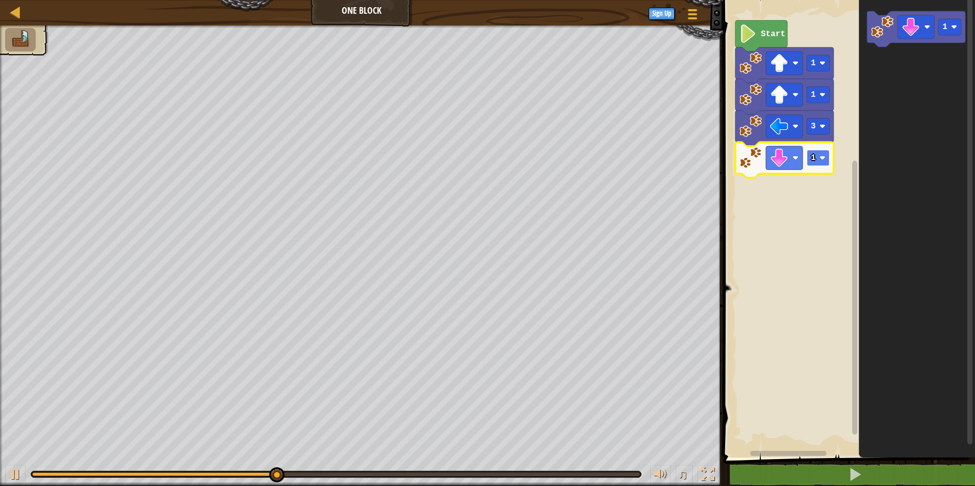
click at [816, 152] on rect "Blockly Workspace" at bounding box center [818, 158] width 23 height 16
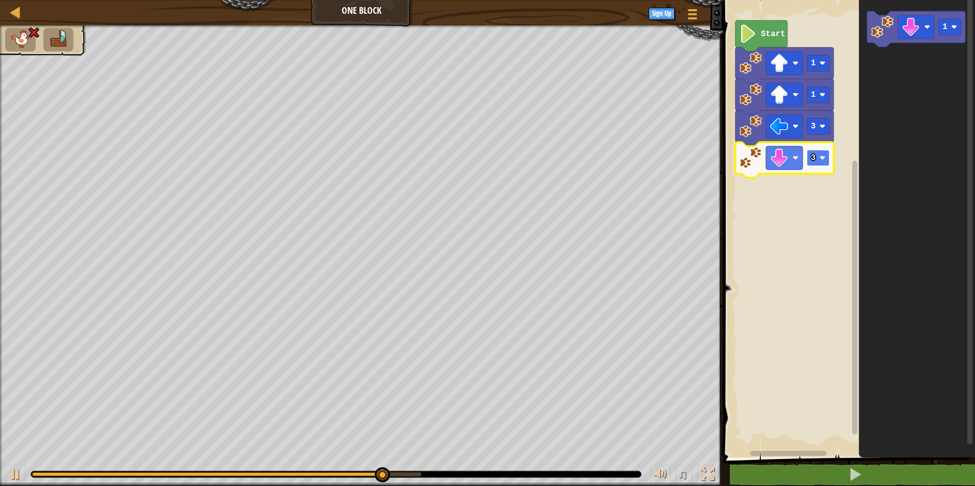
click at [823, 157] on image "Blockly Workspace" at bounding box center [822, 158] width 6 height 6
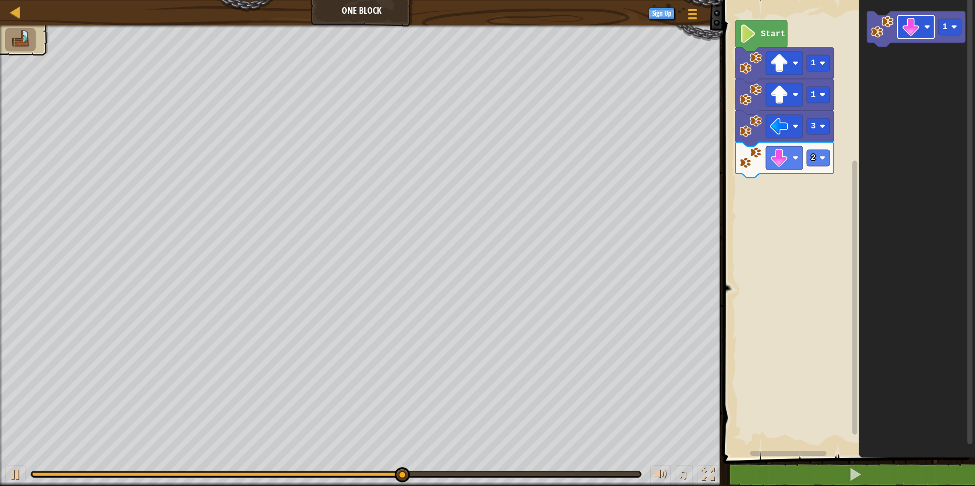
click at [816, 178] on div "Start 1 1 3 2 1" at bounding box center [847, 226] width 255 height 463
click at [920, 34] on rect "Blockly Workspace" at bounding box center [915, 26] width 37 height 23
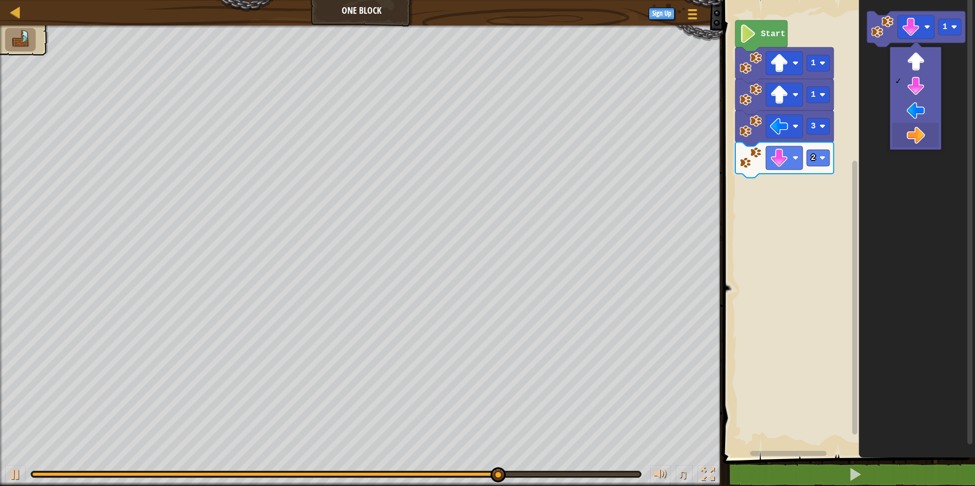
drag, startPoint x: 917, startPoint y: 138, endPoint x: 944, endPoint y: 45, distance: 96.7
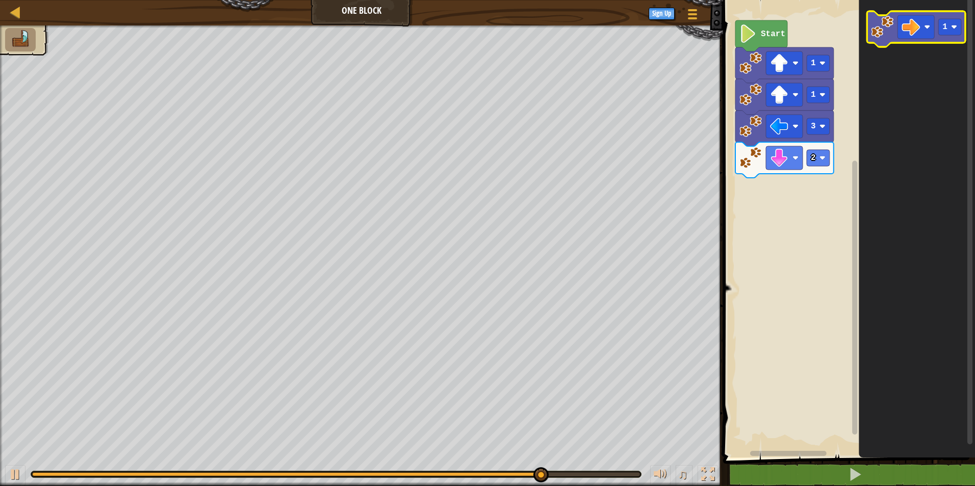
click at [907, 54] on icon "1" at bounding box center [917, 226] width 116 height 463
click at [847, 137] on div "Start 1 1 3 2 1" at bounding box center [847, 226] width 255 height 463
click at [811, 187] on div "Start 1 1 3 2 1" at bounding box center [847, 226] width 255 height 463
click at [890, 33] on image "Blockly Workspace" at bounding box center [882, 27] width 22 height 22
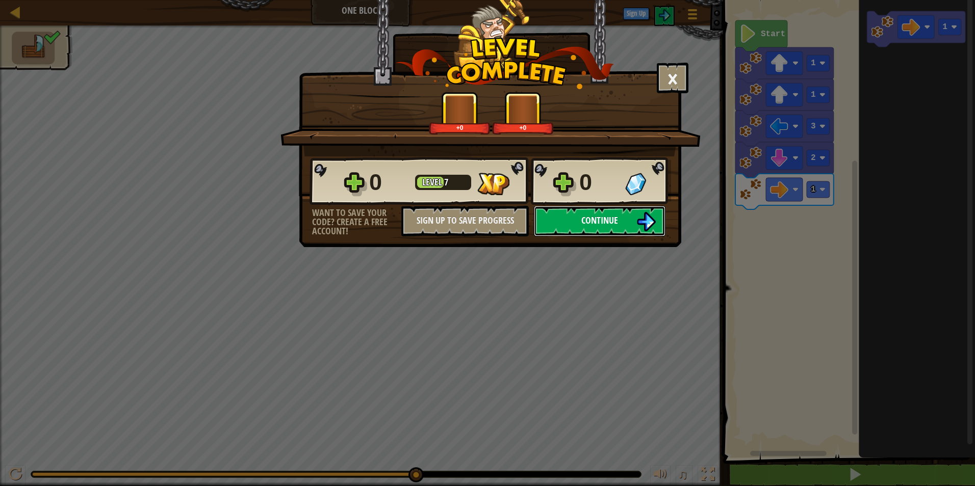
click at [560, 216] on button "Continue" at bounding box center [600, 221] width 132 height 31
